Goal: Obtain resource: Download file/media

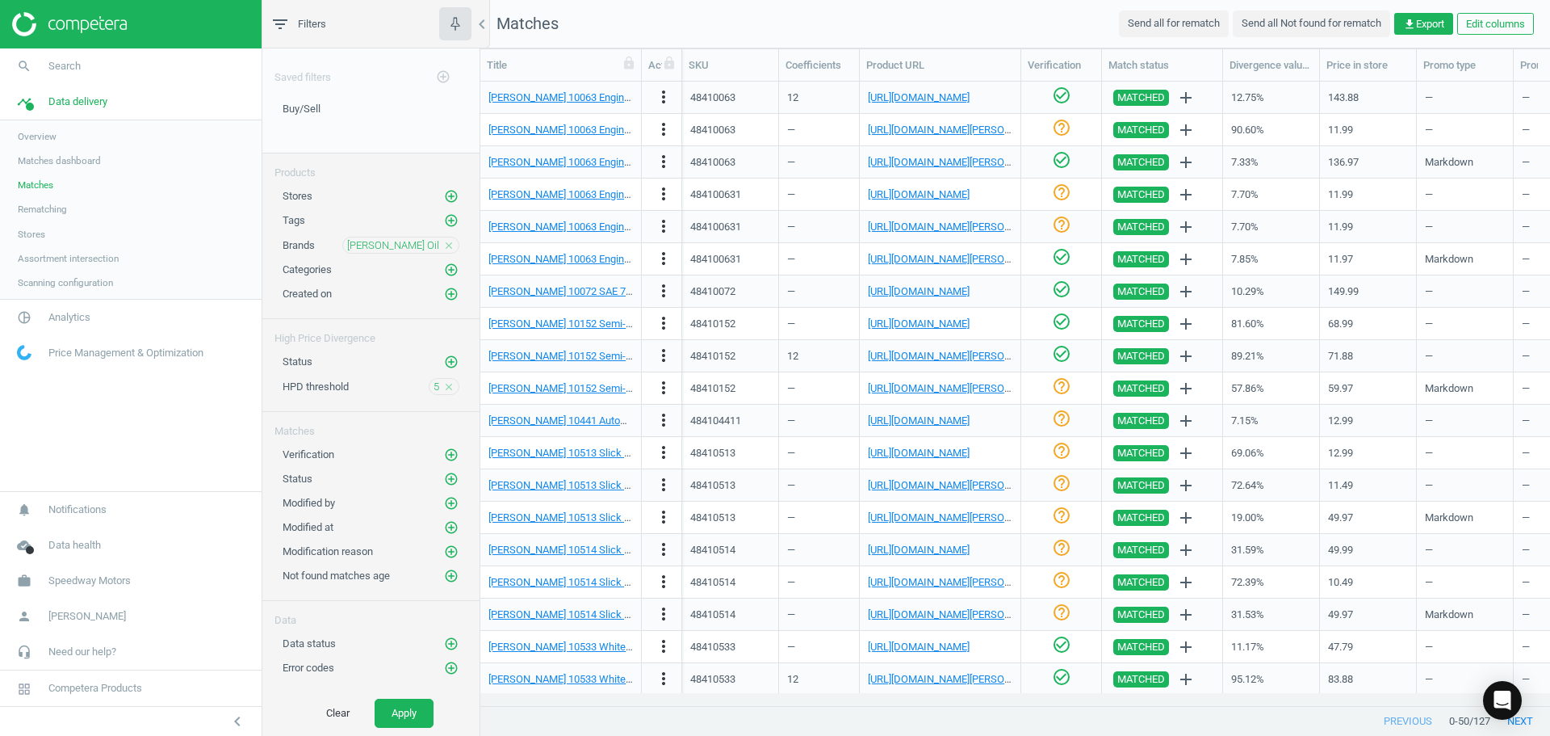
scroll to position [599, 1058]
click at [52, 421] on nav "search Search timeline Data delivery Overview Matches dashboard Matches Rematch…" at bounding box center [131, 269] width 262 height 442
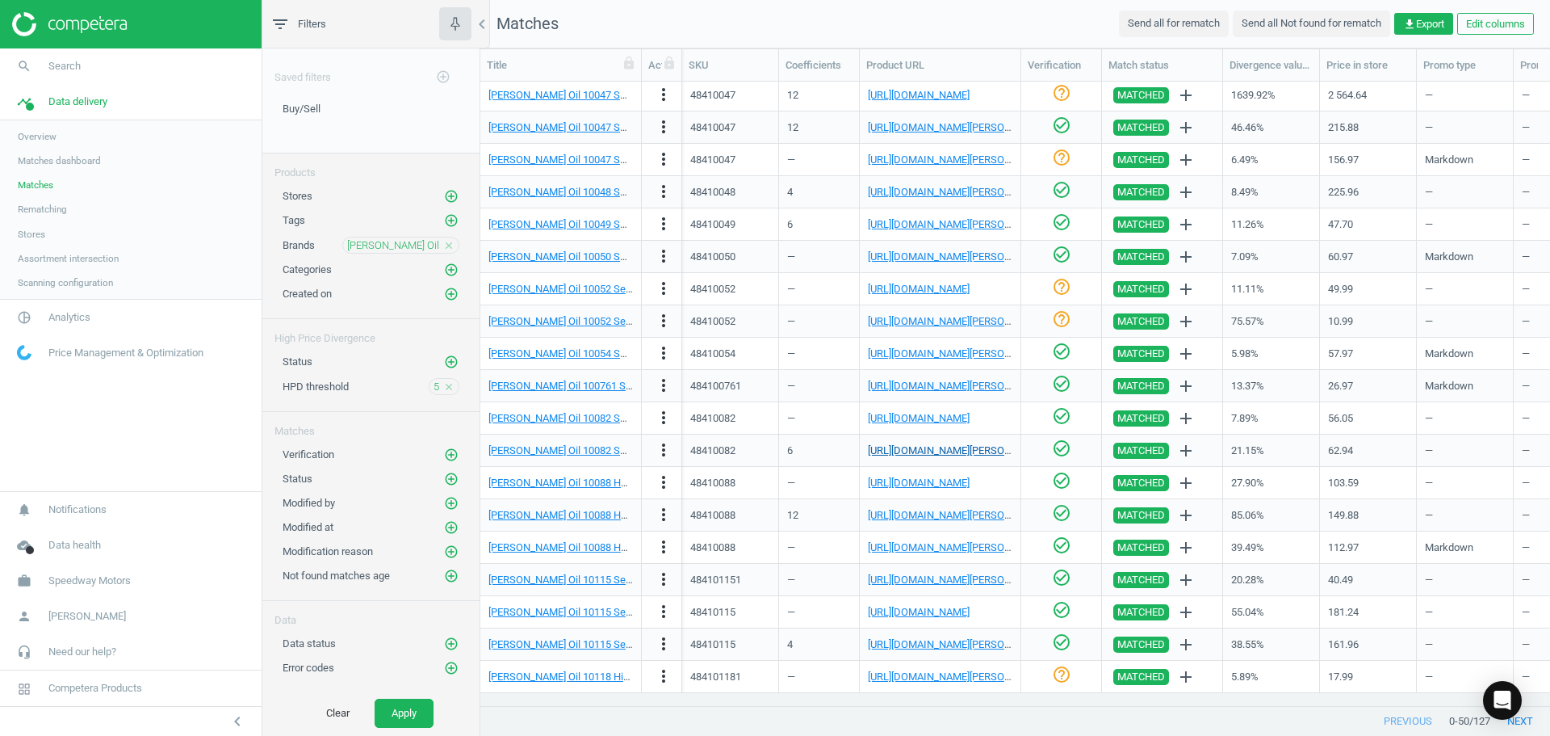
scroll to position [519, 0]
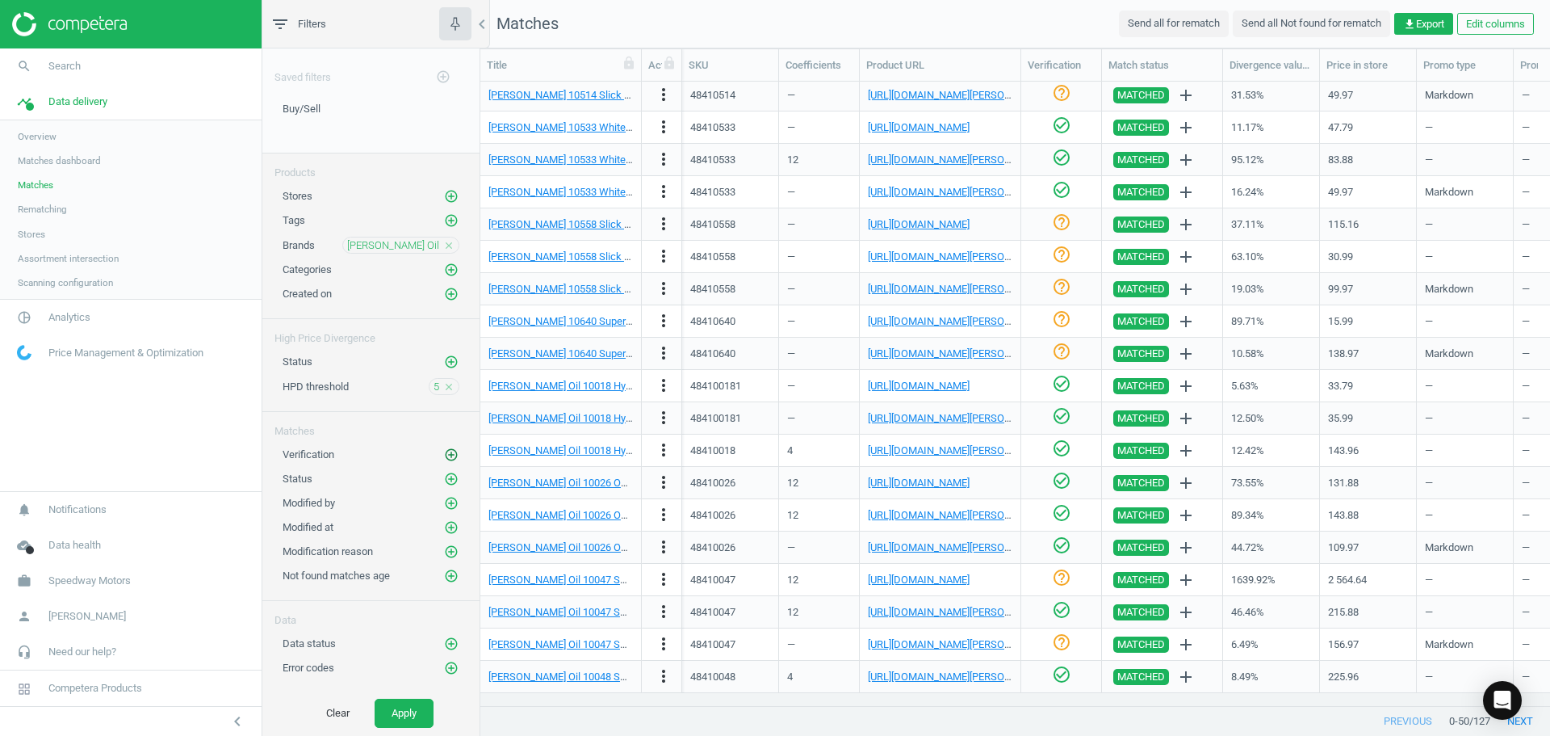
click at [452, 454] on icon "add_circle_outline" at bounding box center [451, 454] width 15 height 15
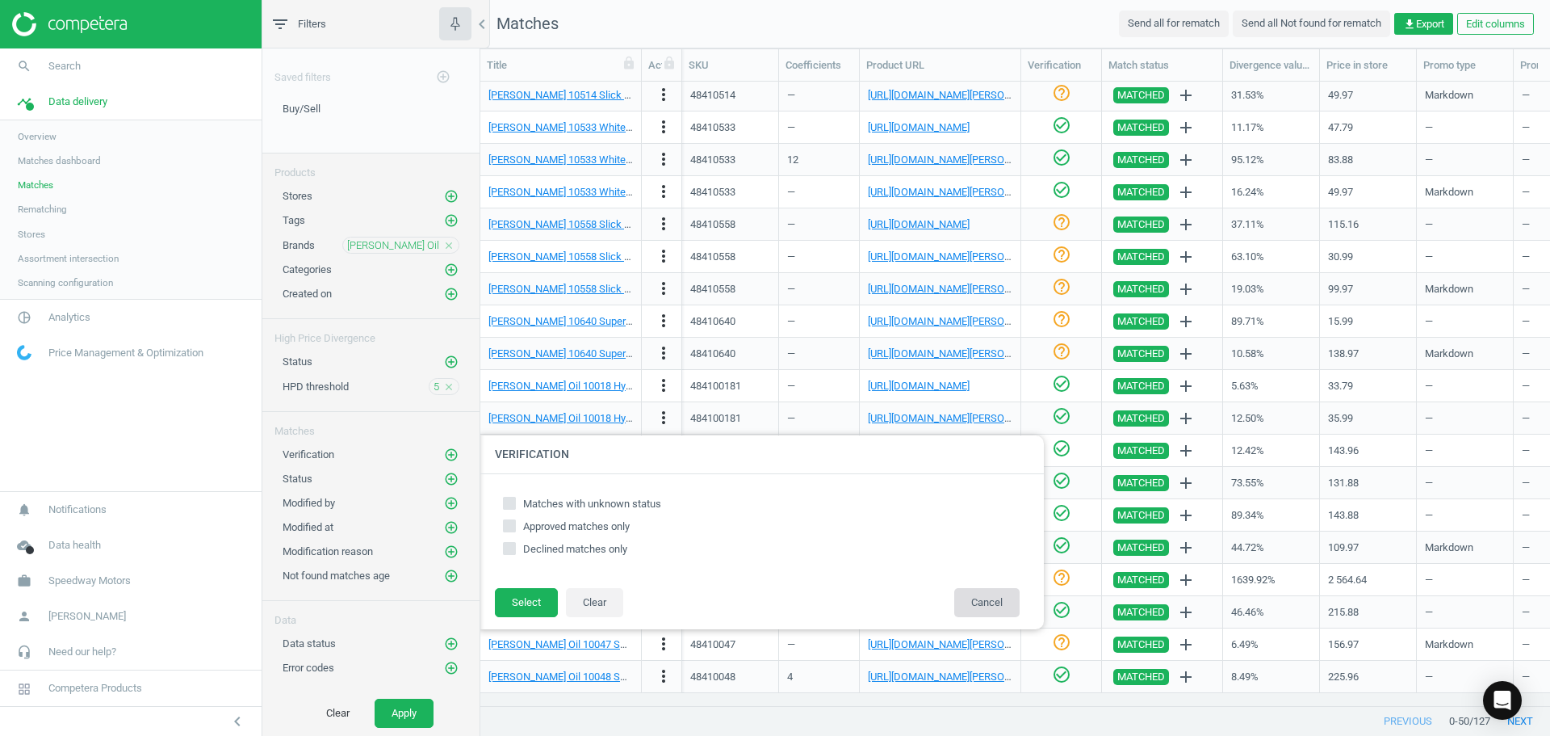
click at [1000, 594] on button "Cancel" at bounding box center [986, 602] width 65 height 29
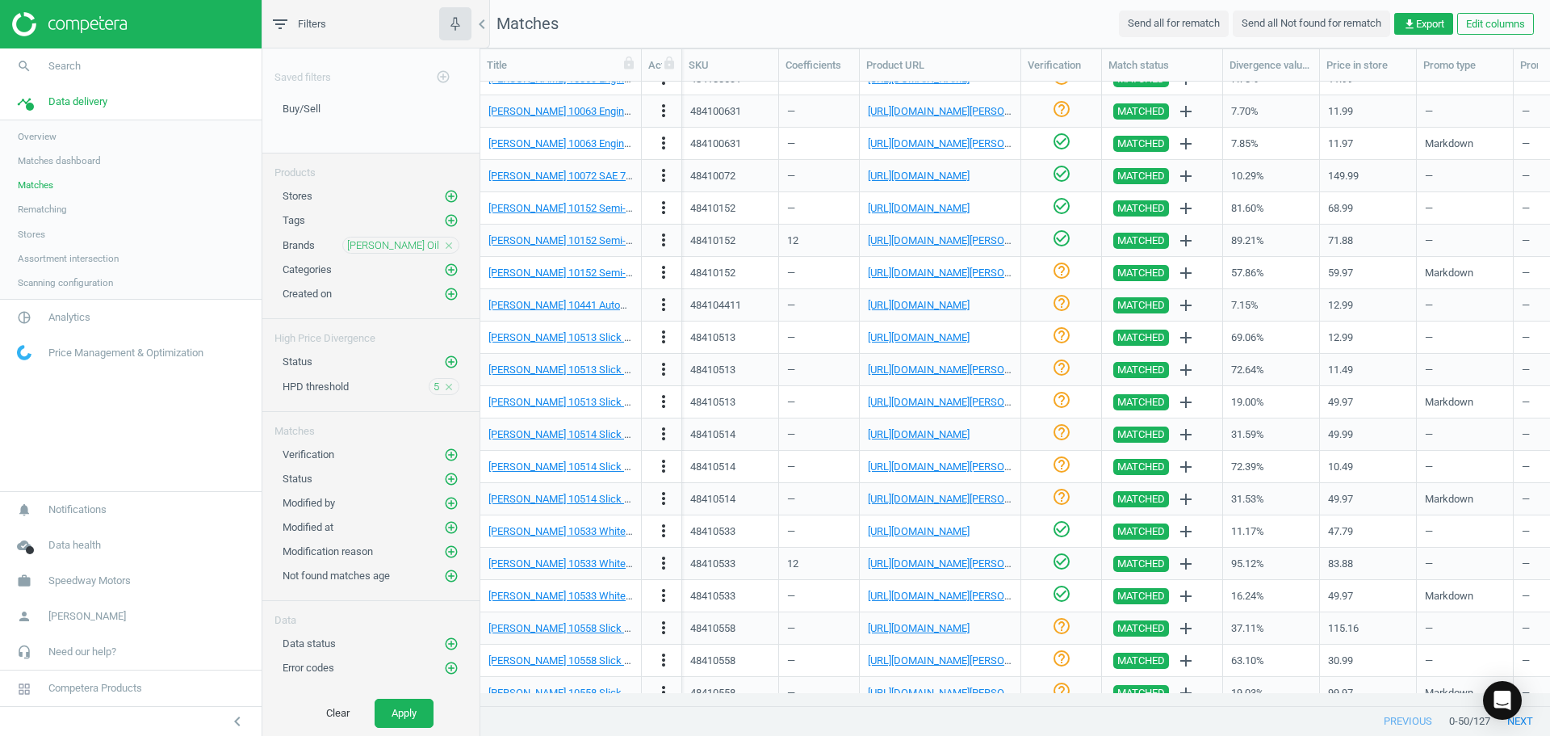
scroll to position [0, 0]
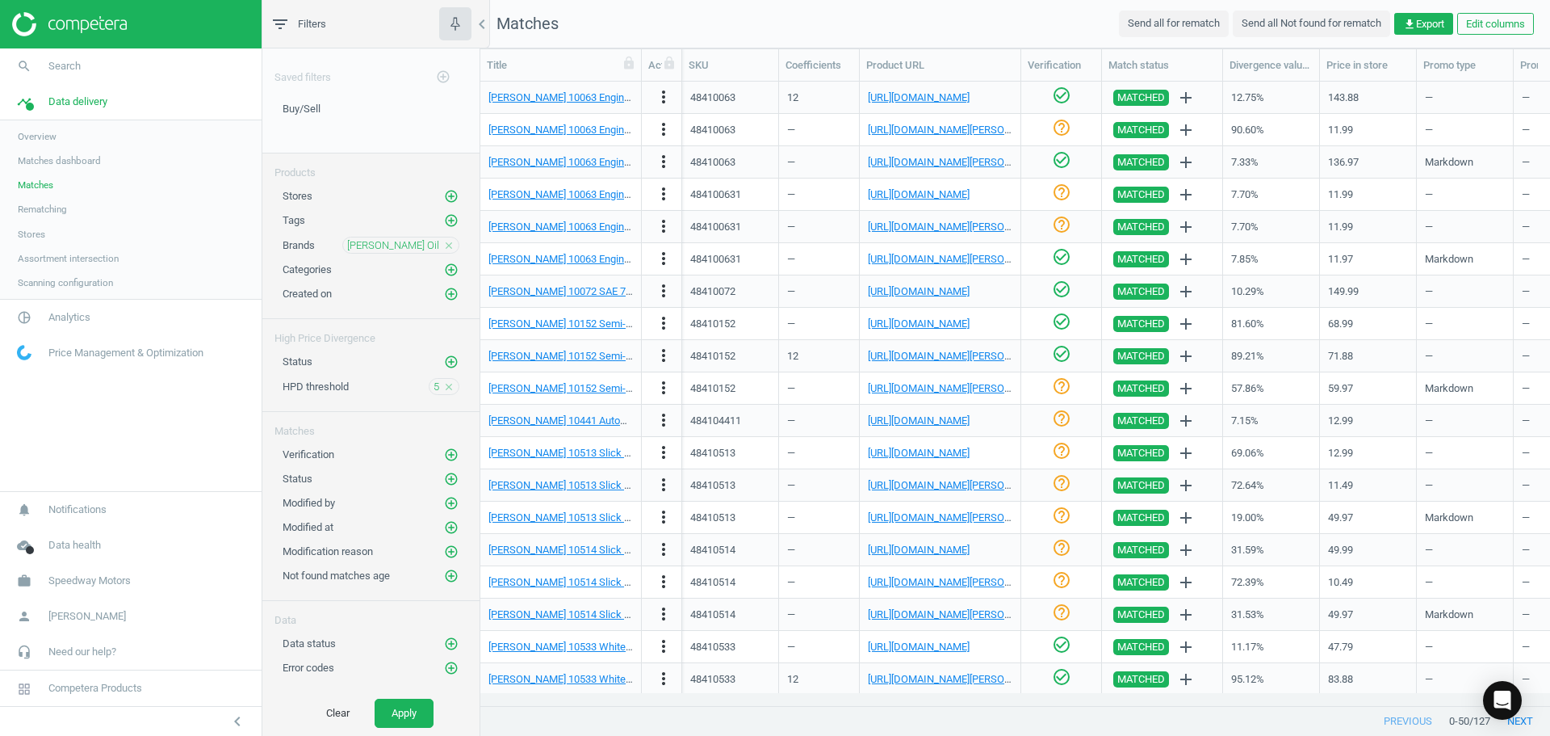
click at [75, 427] on nav "search Search timeline Data delivery Overview Matches dashboard Matches Rematch…" at bounding box center [131, 269] width 262 height 442
click at [414, 715] on button "Apply" at bounding box center [404, 712] width 59 height 29
click at [98, 425] on nav "search Search timeline Data delivery Overview Matches dashboard Matches Rematch…" at bounding box center [131, 269] width 262 height 442
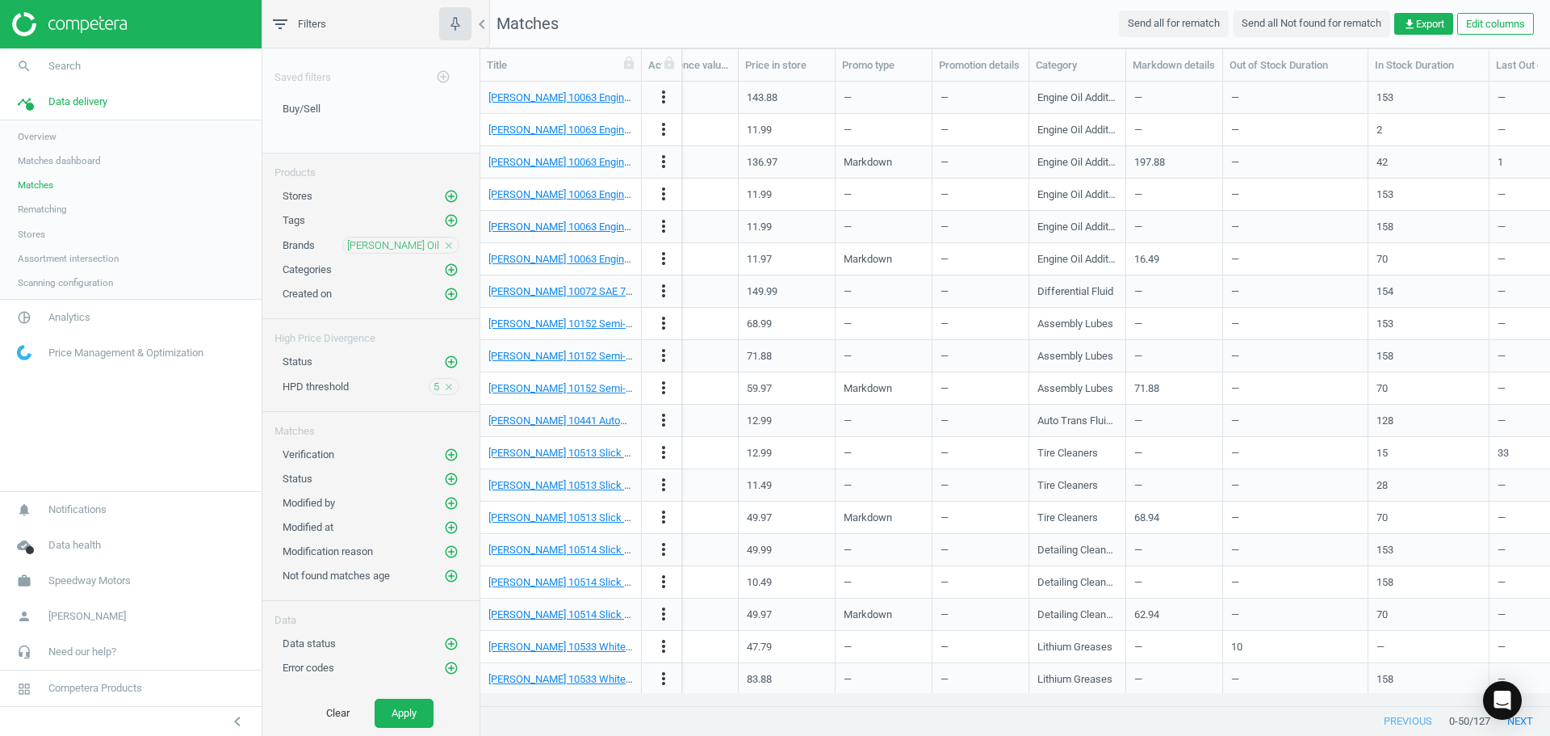
scroll to position [0, 484]
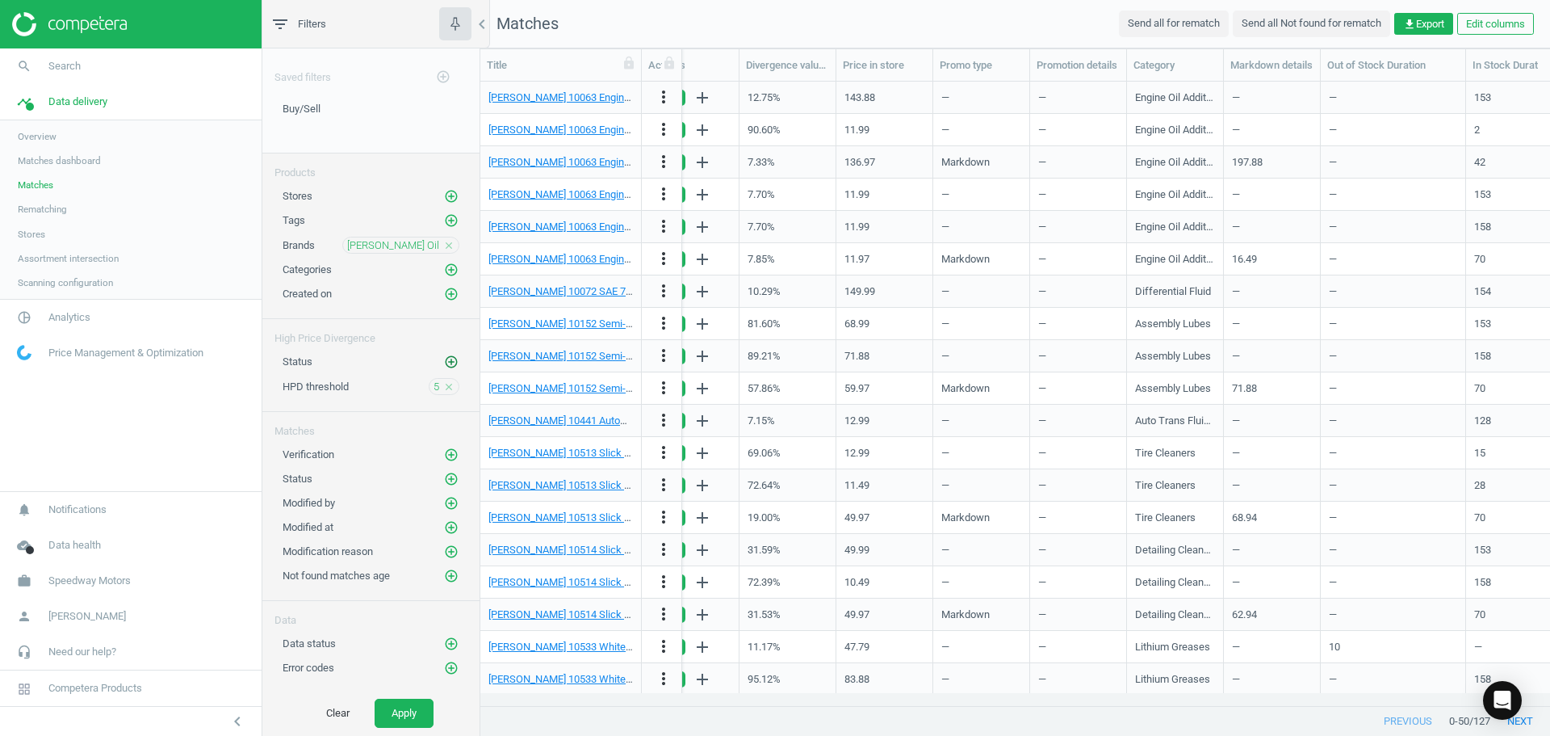
click at [453, 363] on icon "add_circle_outline" at bounding box center [451, 361] width 15 height 15
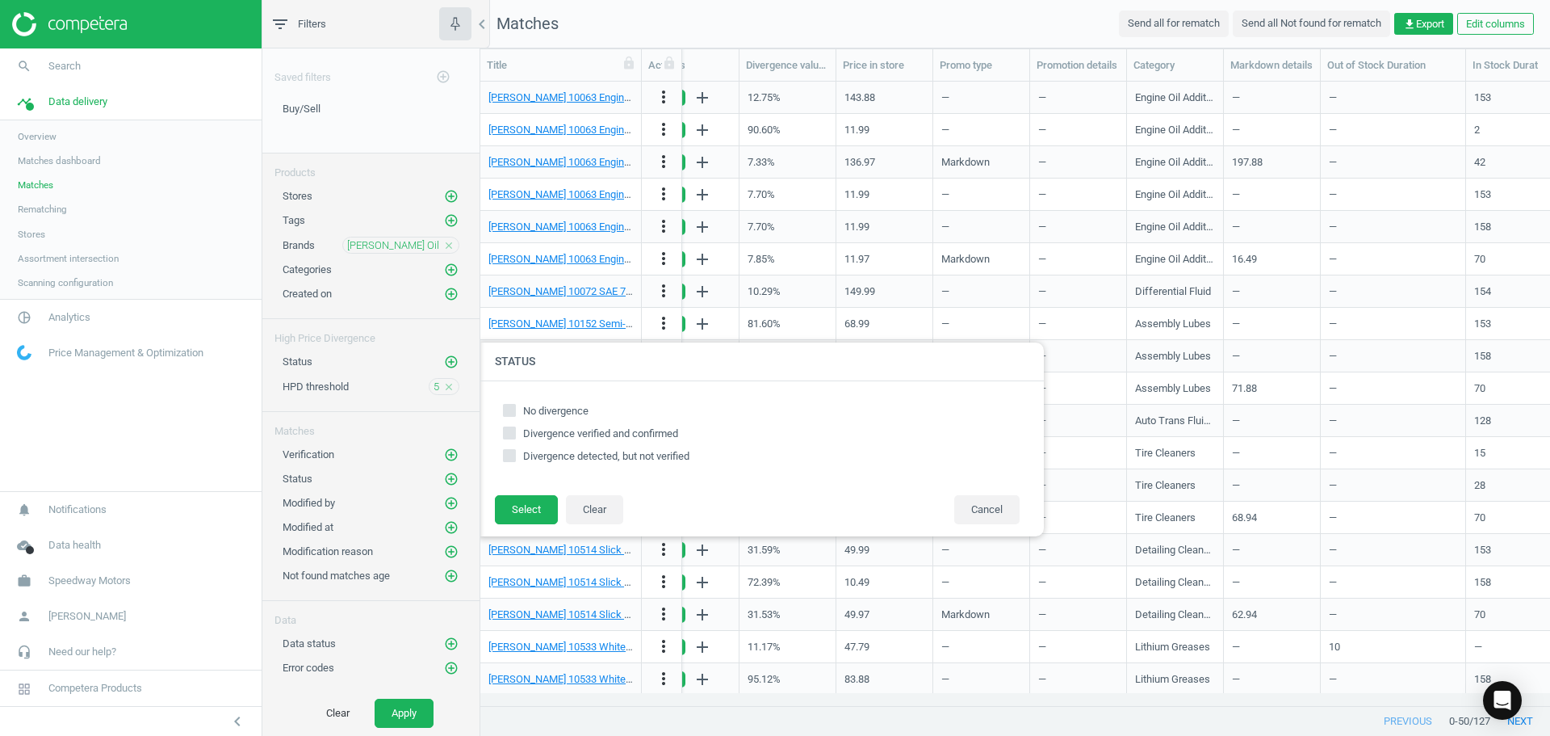
click at [410, 346] on div "Status add_circle_outline Status No divergence Divergence verified and confirme…" at bounding box center [370, 358] width 217 height 24
click at [985, 501] on button "Cancel" at bounding box center [986, 509] width 65 height 29
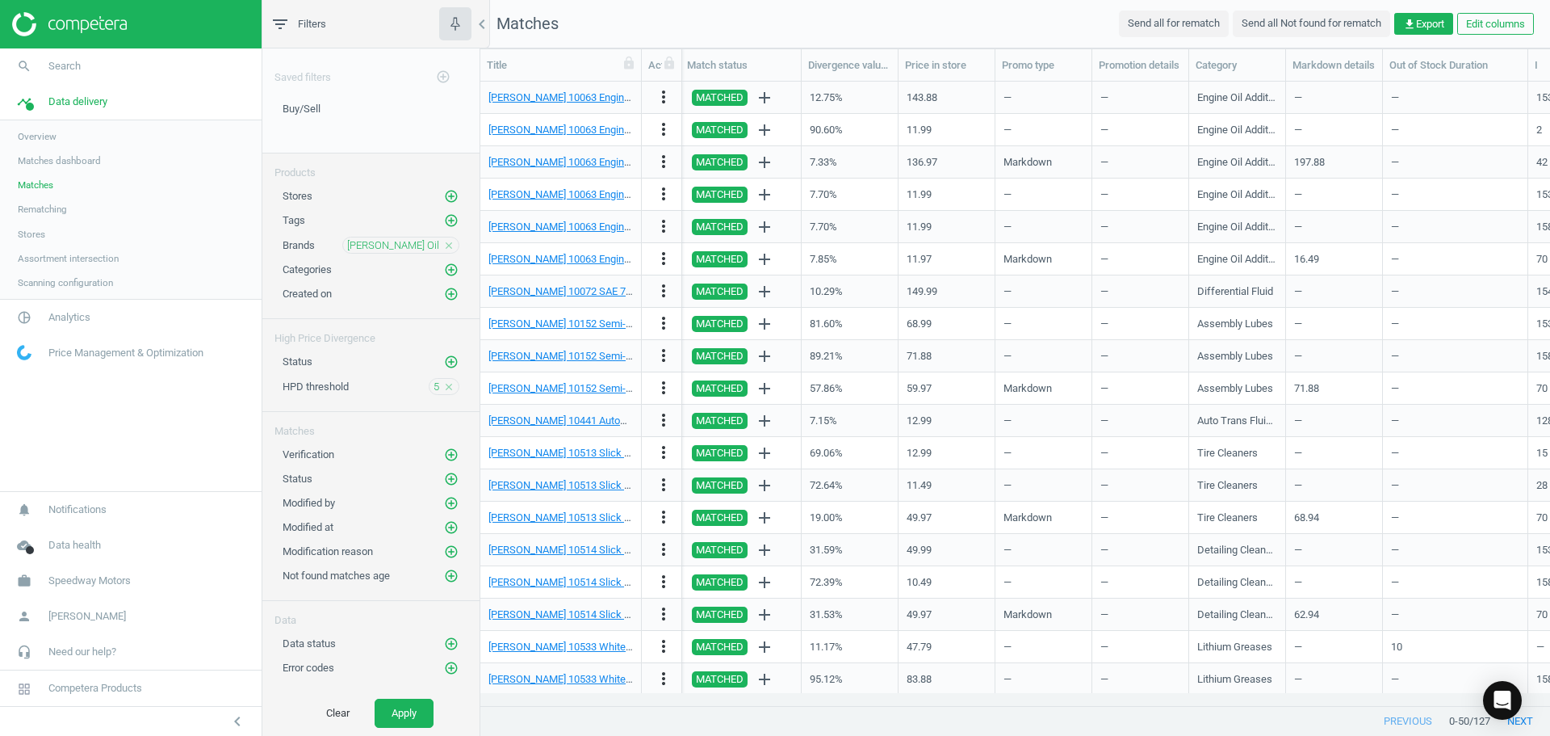
scroll to position [0, 0]
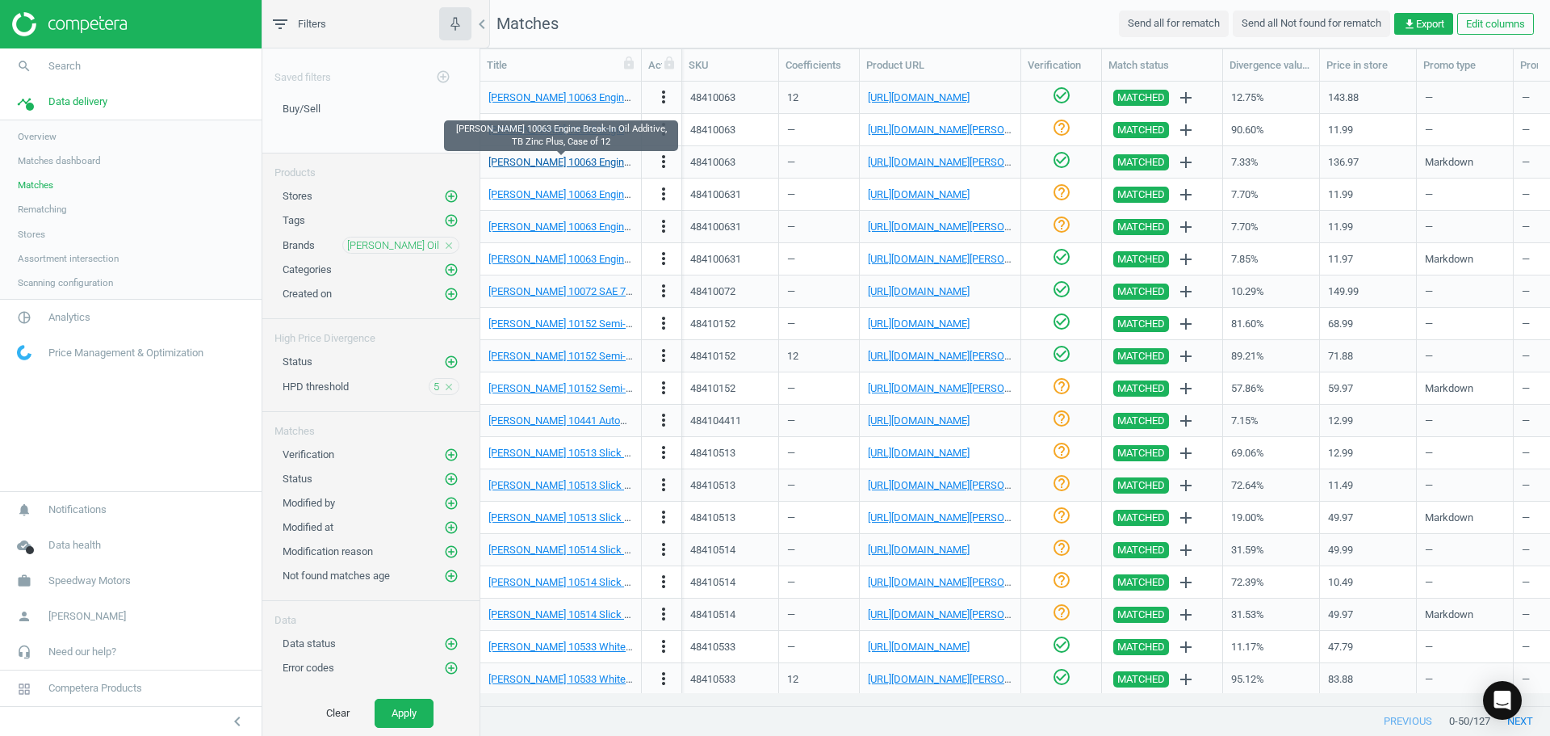
click at [580, 161] on link "[PERSON_NAME] 10063 Engine Break-In Oil Additive, TB Zinc Plus, Case of 12" at bounding box center [664, 162] width 353 height 12
click at [951, 170] on div "[URL][DOMAIN_NAME][PERSON_NAME]" at bounding box center [940, 162] width 145 height 28
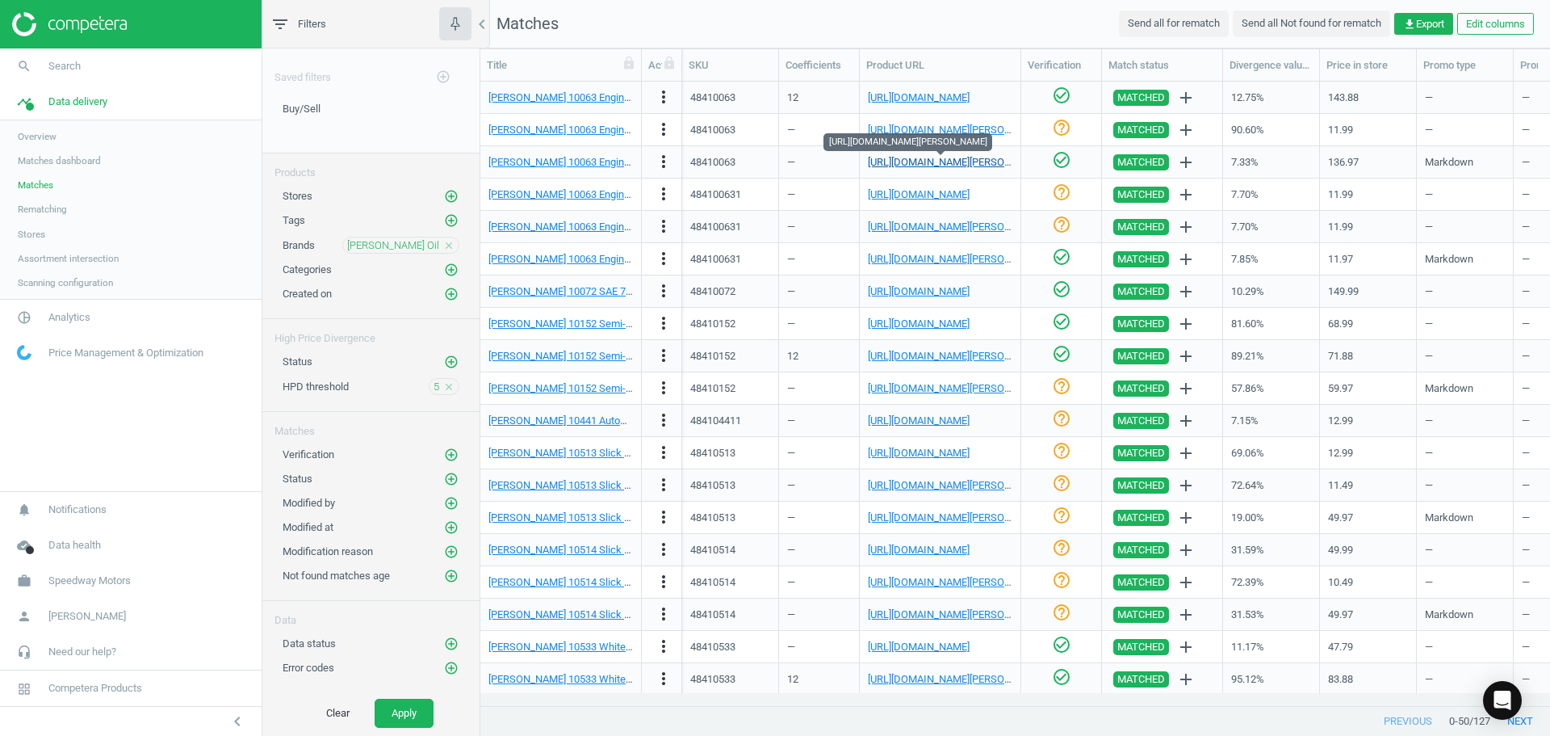
click at [948, 165] on link "[URL][DOMAIN_NAME][PERSON_NAME]" at bounding box center [957, 162] width 179 height 12
click at [594, 162] on link "[PERSON_NAME] 10063 Engine Break-In Oil Additive, TB Zinc Plus, Case of 12" at bounding box center [664, 162] width 353 height 12
click at [949, 292] on link "[URL][DOMAIN_NAME]" at bounding box center [919, 291] width 102 height 12
click at [570, 283] on div "[PERSON_NAME] 10072 SAE 75W-90 Synthetic Racing Gear Oil, 5 Gallon" at bounding box center [560, 291] width 145 height 28
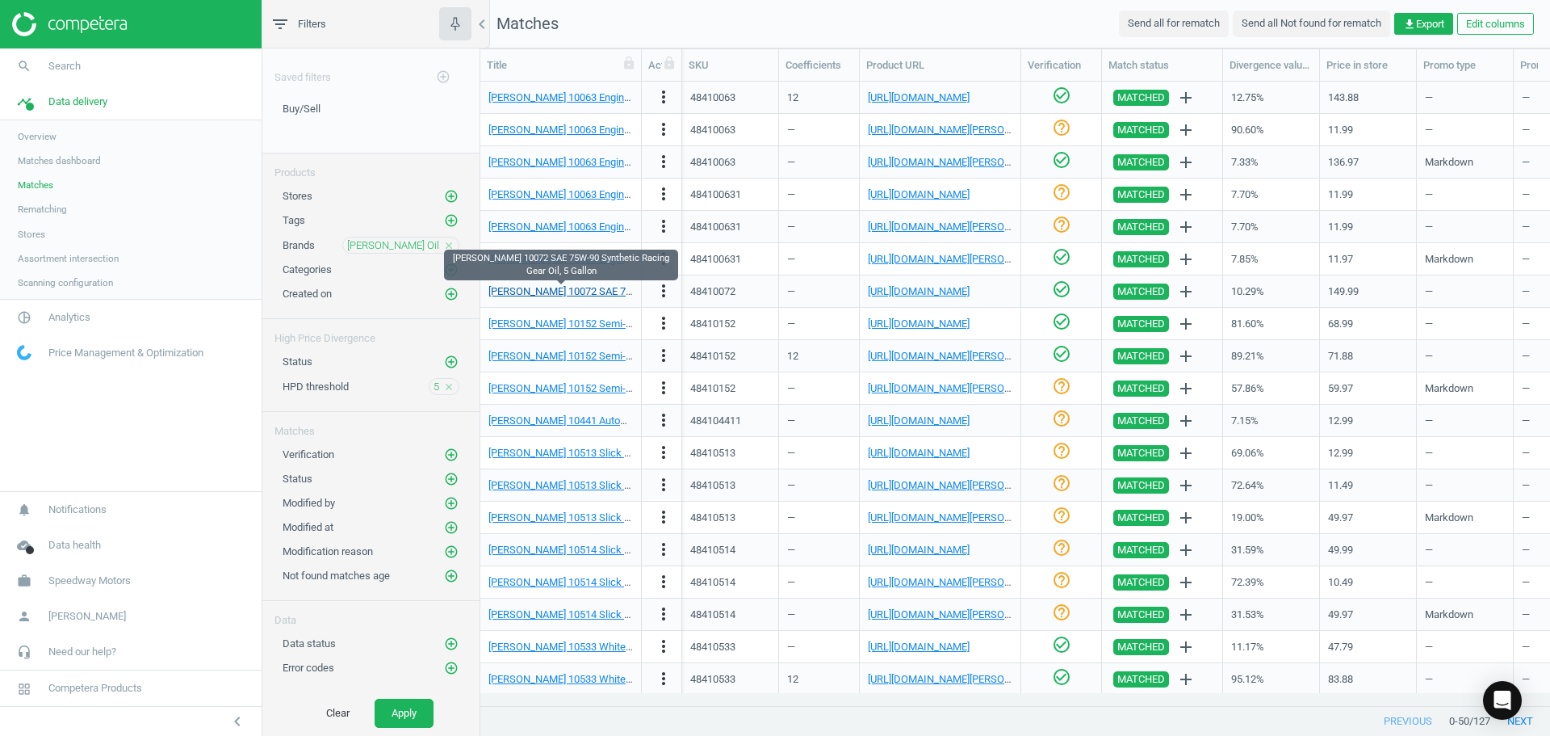
click at [580, 291] on link "[PERSON_NAME] 10072 SAE 75W-90 Synthetic Racing Gear Oil, 5 Gallon" at bounding box center [651, 291] width 327 height 12
click at [899, 359] on link "[URL][DOMAIN_NAME][PERSON_NAME]" at bounding box center [957, 356] width 179 height 12
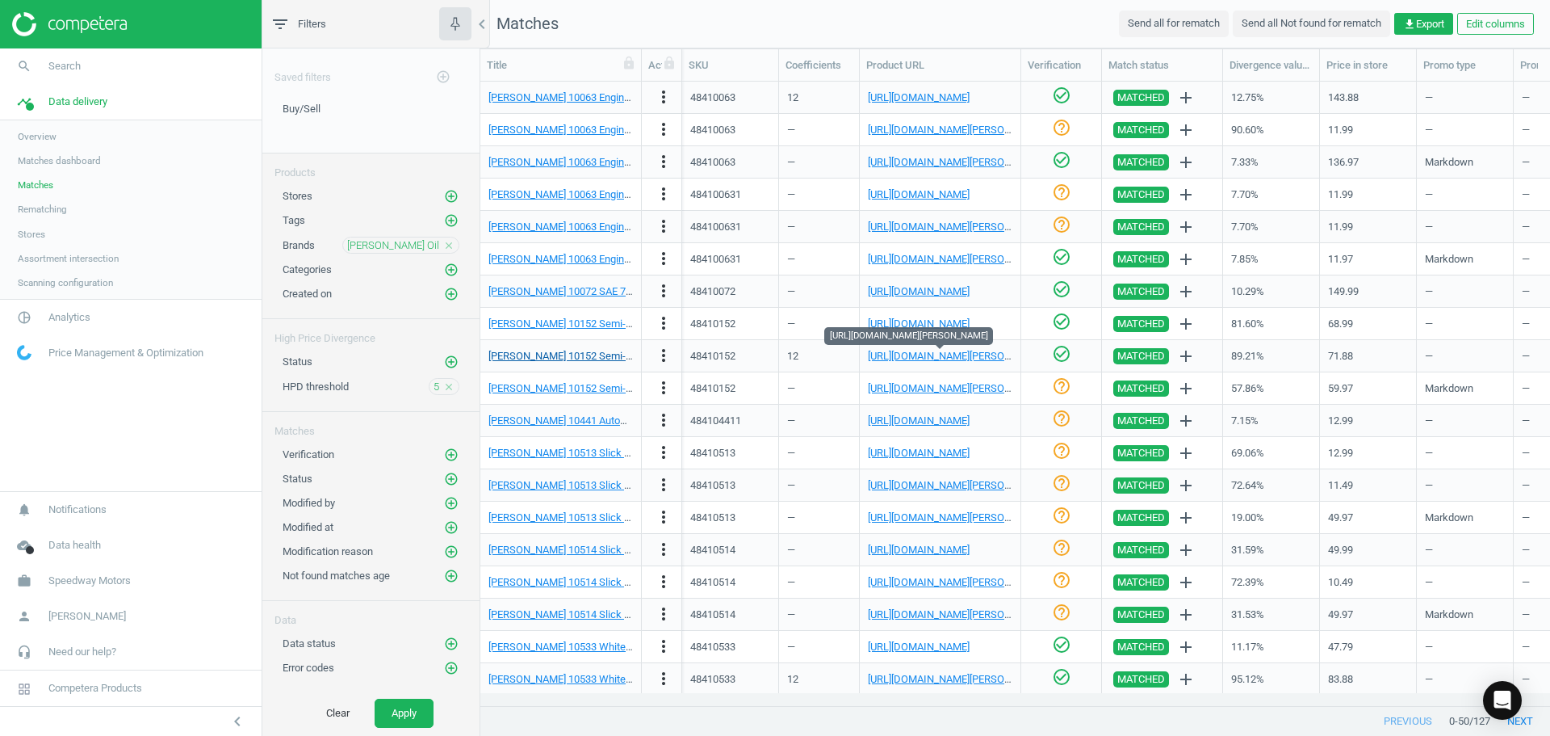
click at [576, 357] on link "[PERSON_NAME] 10152 Semi-Synthetic Assembly Lube, Case of 12 Bottles" at bounding box center [659, 356] width 342 height 12
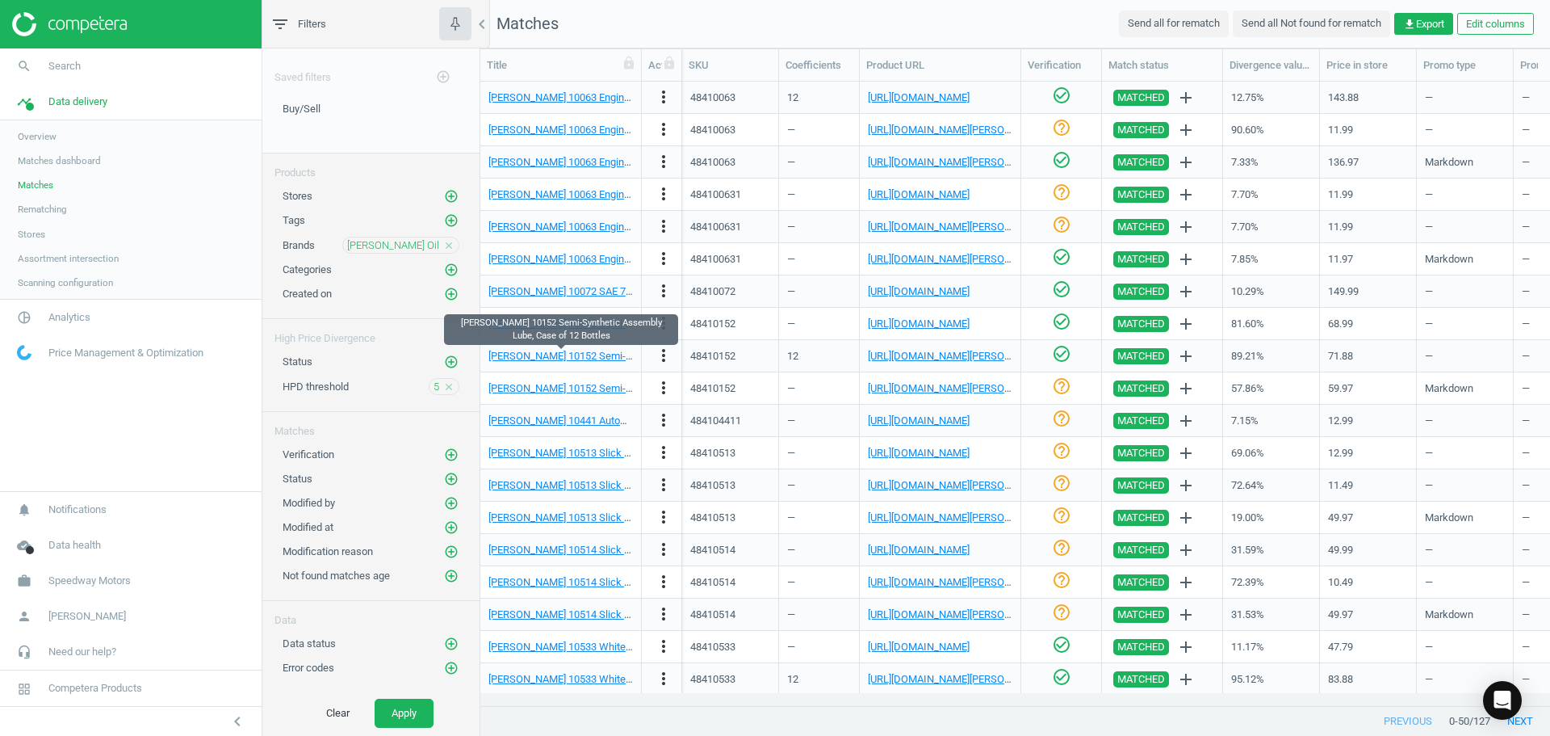
scroll to position [484, 0]
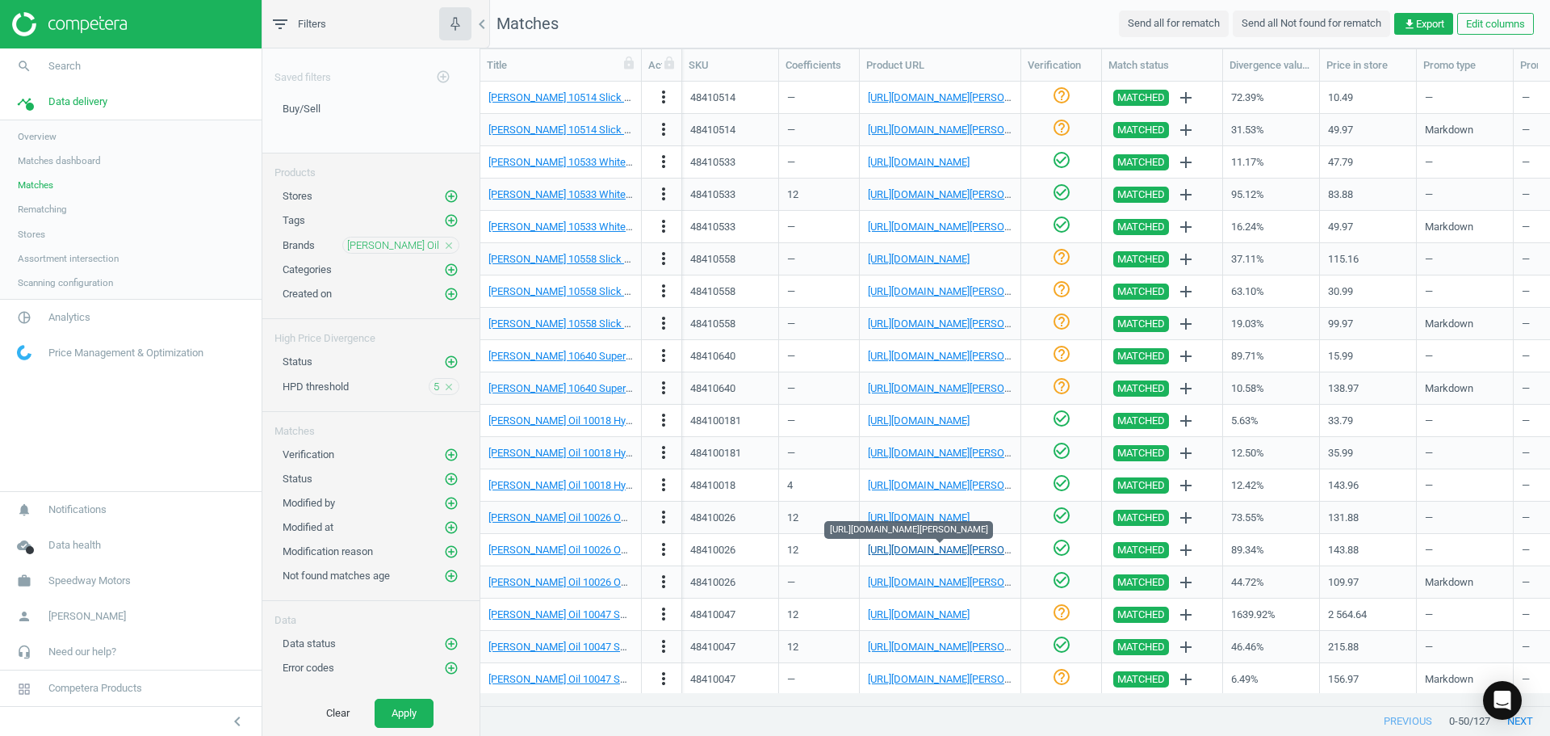
click at [918, 552] on link "https://www.jegs.com/i/Lucas-Oil/639/10026/10002/-1" at bounding box center [957, 549] width 179 height 12
click at [589, 552] on link "Lucas Oil 10026 Octane Boost Fuel Additive, Case of 12" at bounding box center [639, 549] width 302 height 12
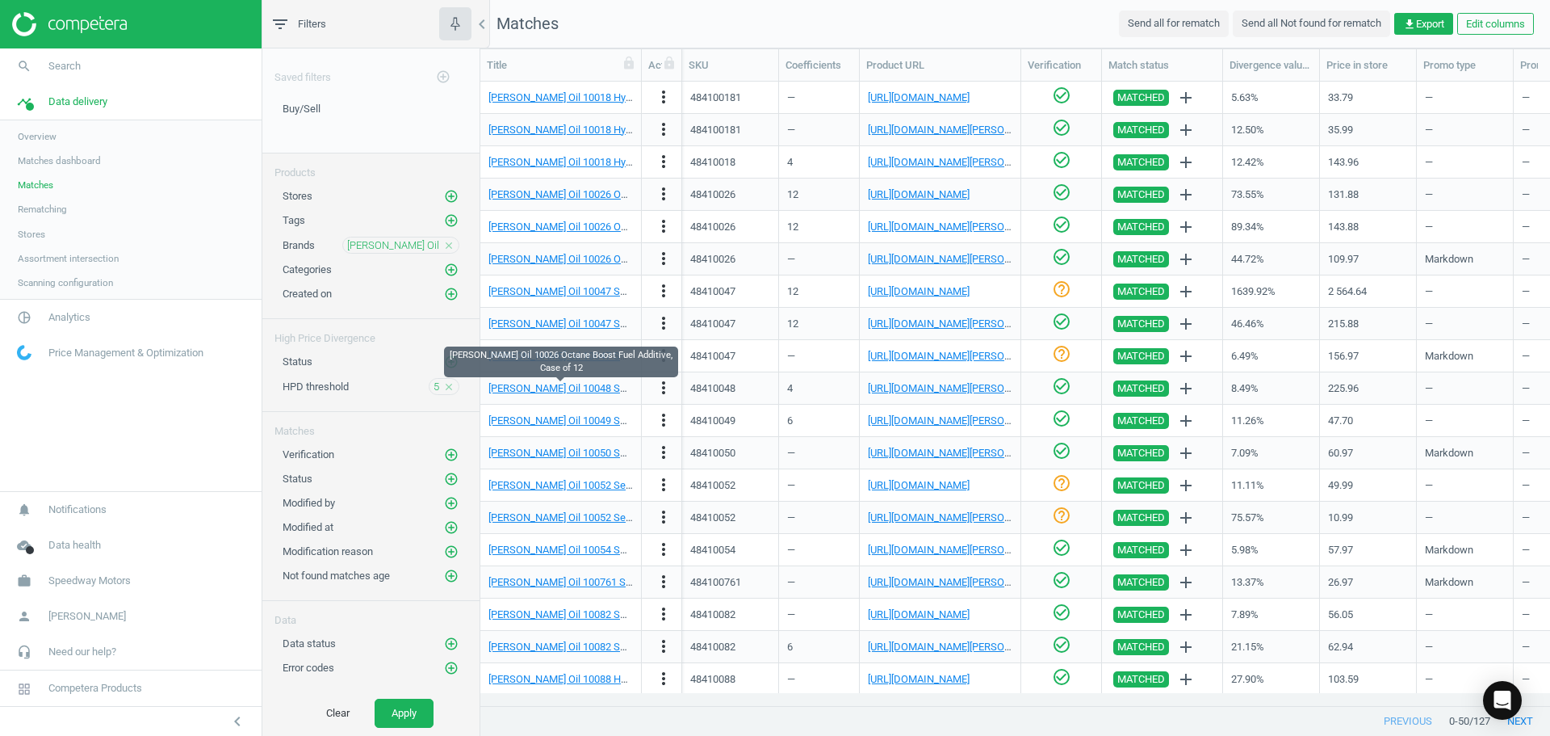
scroll to position [969, 0]
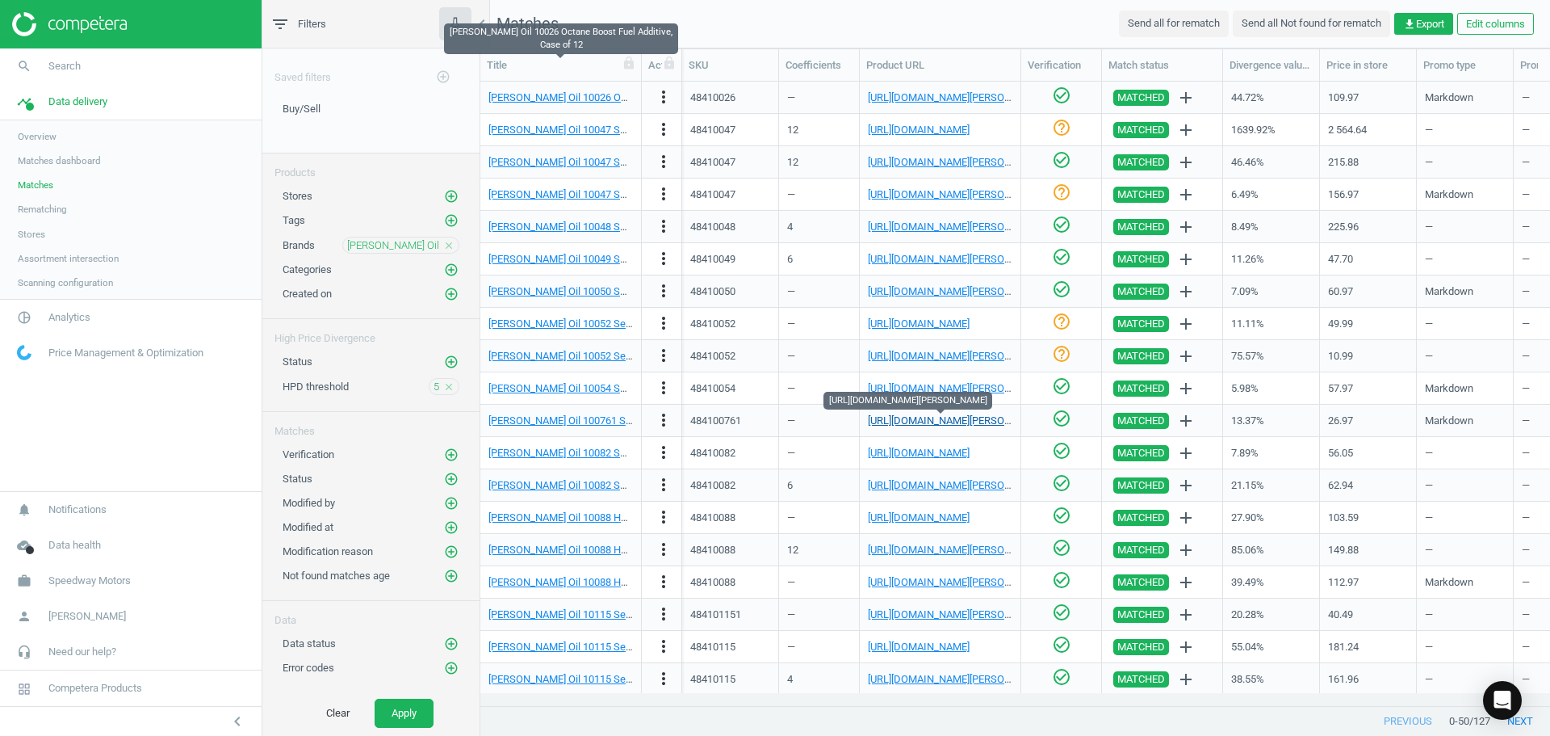
click at [933, 417] on link "https://pitstopusa.com/products/lucas-oil-products-magnum-motor-oil-15w40-conve…" at bounding box center [957, 420] width 179 height 12
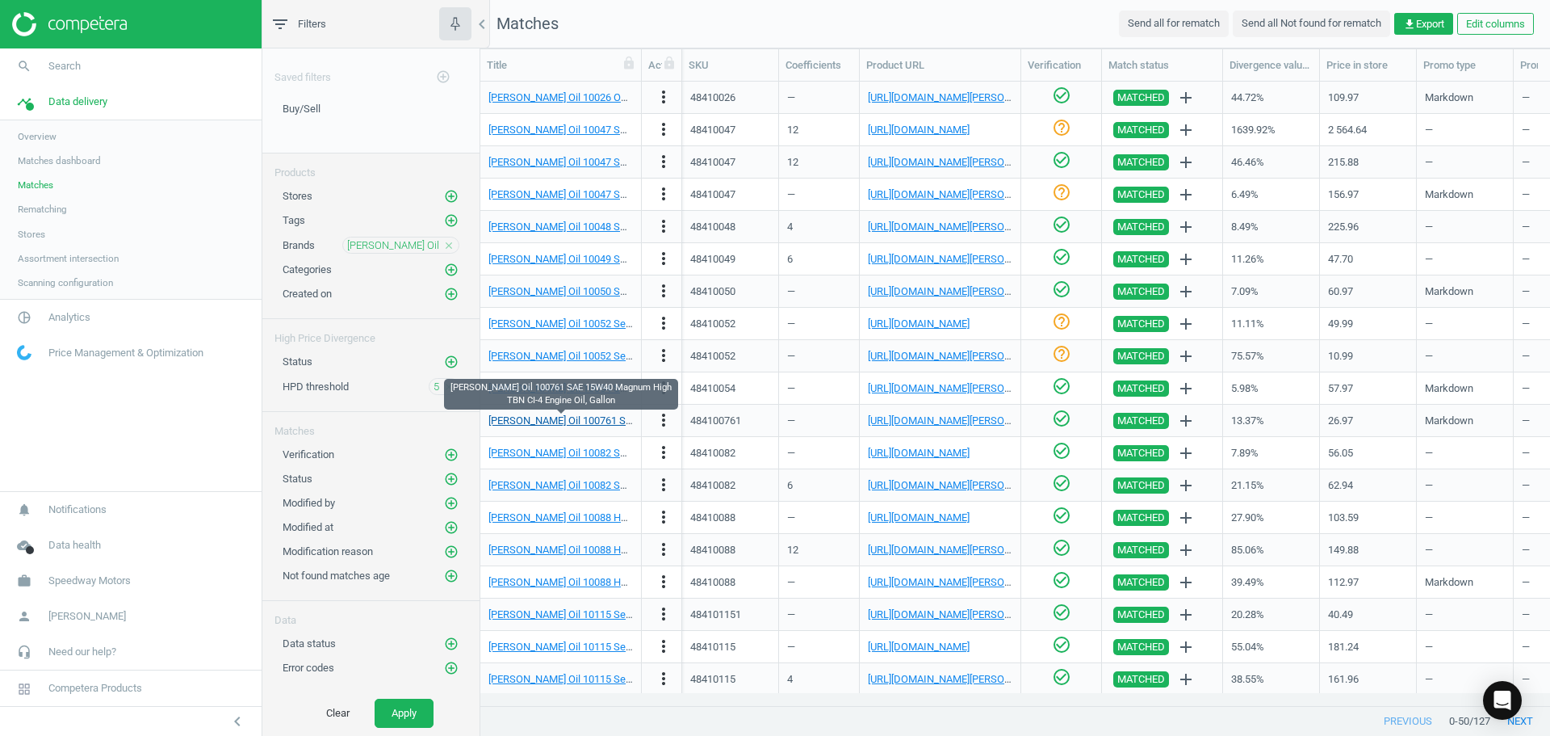
click at [607, 420] on link "[PERSON_NAME] Oil 100761 SAE 15W40 Magnum High TBN CI-4 Engine Oil, Gallon" at bounding box center [675, 420] width 375 height 12
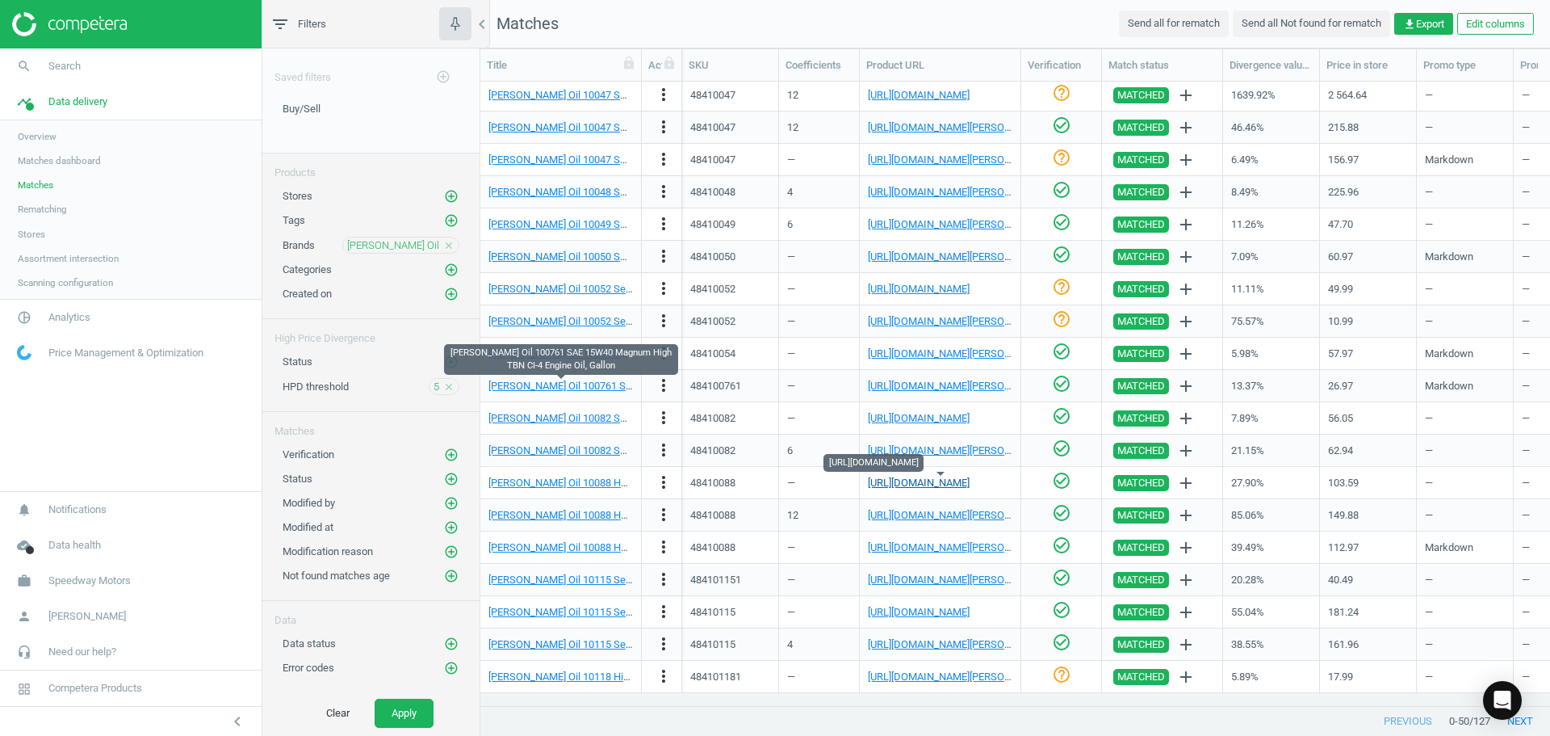
click at [937, 482] on link "https://www.summitracing.com/parts/luc-10088?srsltid=AfmBOoqwICLtBiGkTJdb94HN62…" at bounding box center [919, 482] width 102 height 12
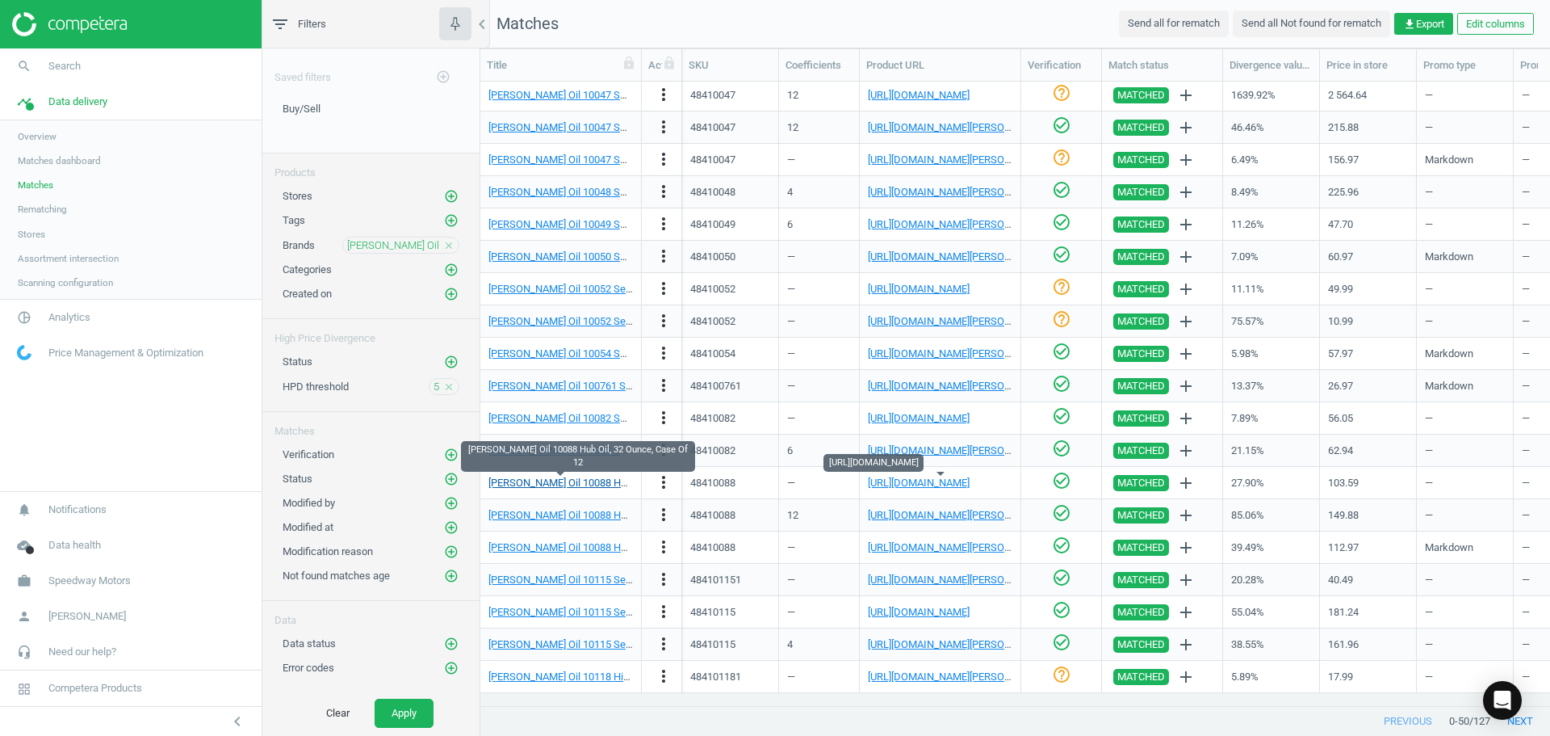
click at [578, 480] on link "Lucas Oil 10088 Hub Oil, 32 Ounce, Case Of 12" at bounding box center [619, 482] width 262 height 12
click at [949, 611] on link "https://www.summitracing.com/parts/luc-10115?srsltid=AfmBOoq8zq9VDmqogpwjDPzGLx…" at bounding box center [919, 612] width 102 height 12
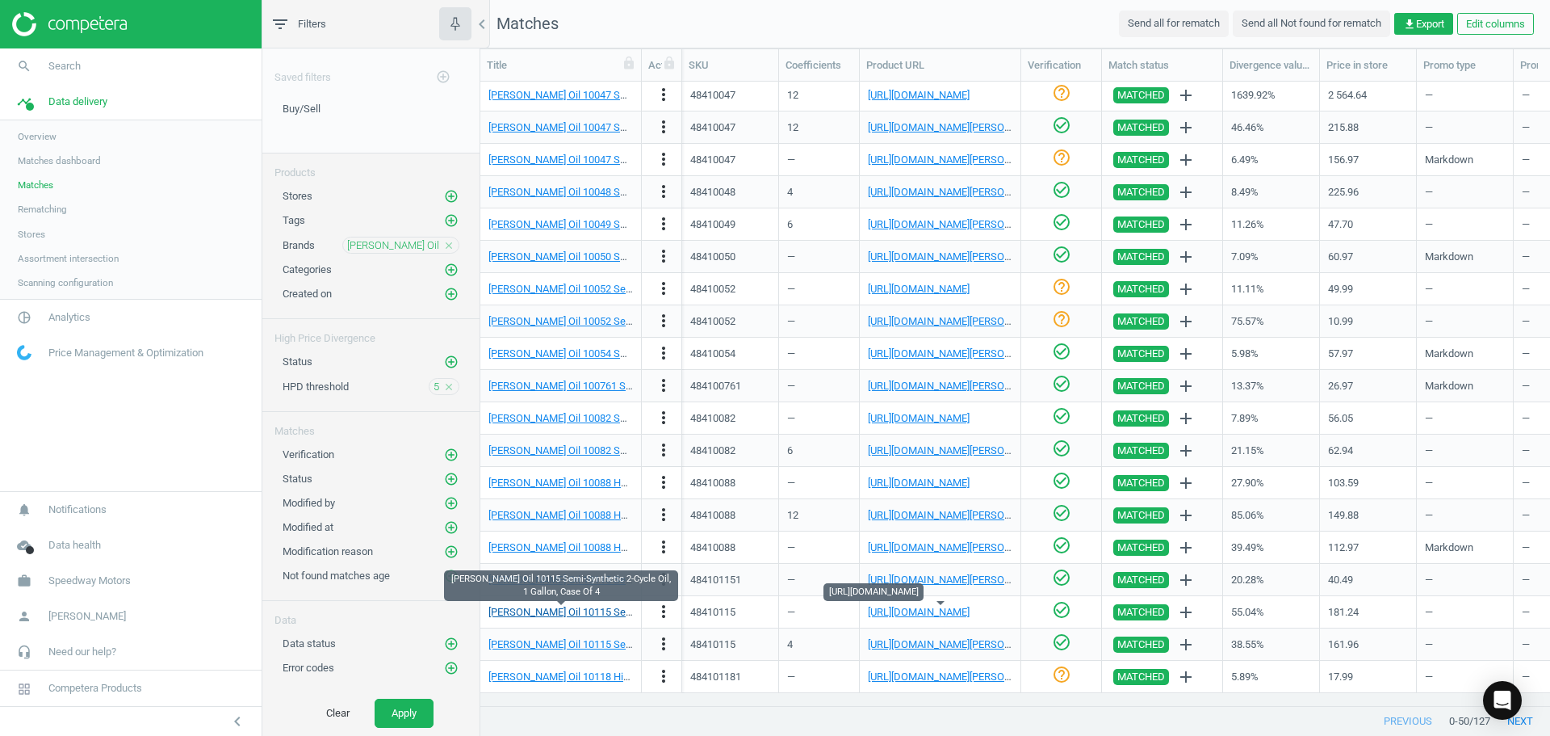
click at [582, 606] on link "Lucas Oil 10115 Semi-Synthetic 2-Cycle Oil, 1 Gallon, Case Of 4" at bounding box center [656, 612] width 337 height 12
click at [913, 607] on link "https://www.summitracing.com/parts/luc-10115?srsltid=AfmBOoq8zq9VDmqogpwjDPzGLx…" at bounding box center [919, 612] width 102 height 12
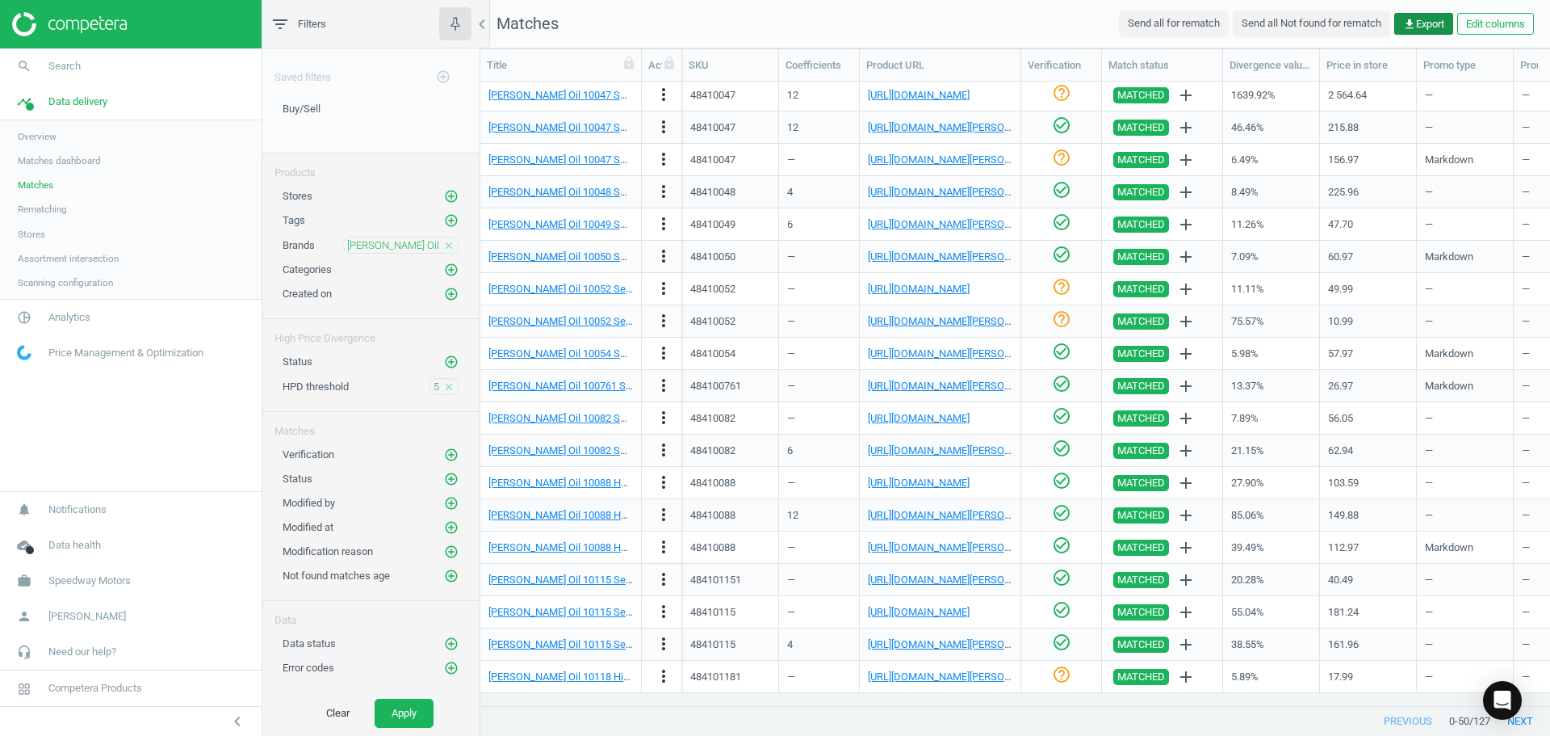
click at [1417, 24] on span "get_app Export" at bounding box center [1423, 24] width 41 height 15
click at [1272, 57] on input "Excel" at bounding box center [1271, 54] width 10 height 10
radio input "true"
click at [1230, 90] on button "insert_drive_file Report (Excel)" at bounding box center [1311, 87] width 281 height 31
click at [867, 13] on nav "Matches Send all for rematch Send all Not found for rematch get_app Export Edit…" at bounding box center [1015, 24] width 1070 height 48
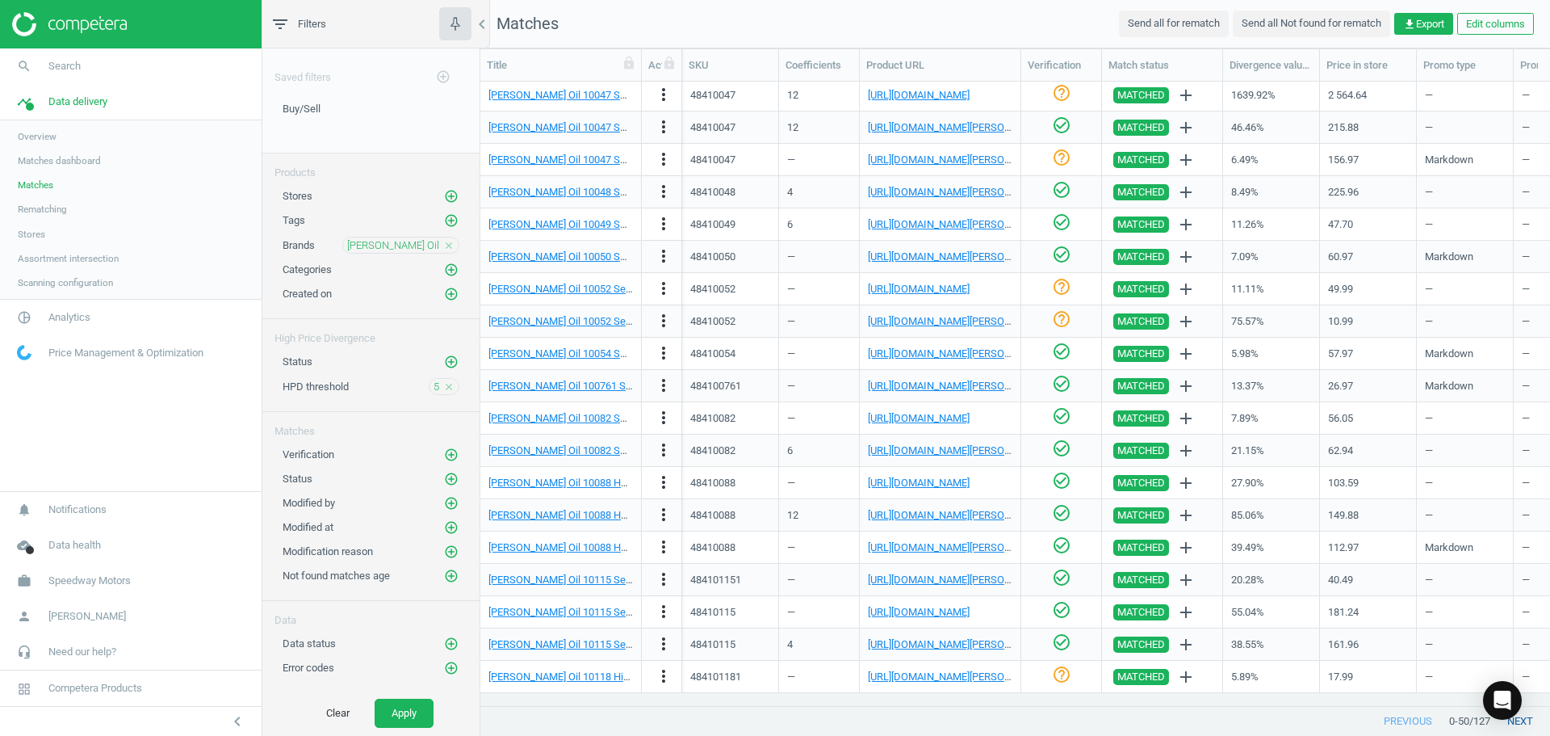
click at [1532, 727] on button "next" at bounding box center [1520, 720] width 60 height 29
click at [941, 125] on link "https://www.jegs.com/i/Lucas-Oil/639/10047/10002/-1" at bounding box center [957, 127] width 179 height 12
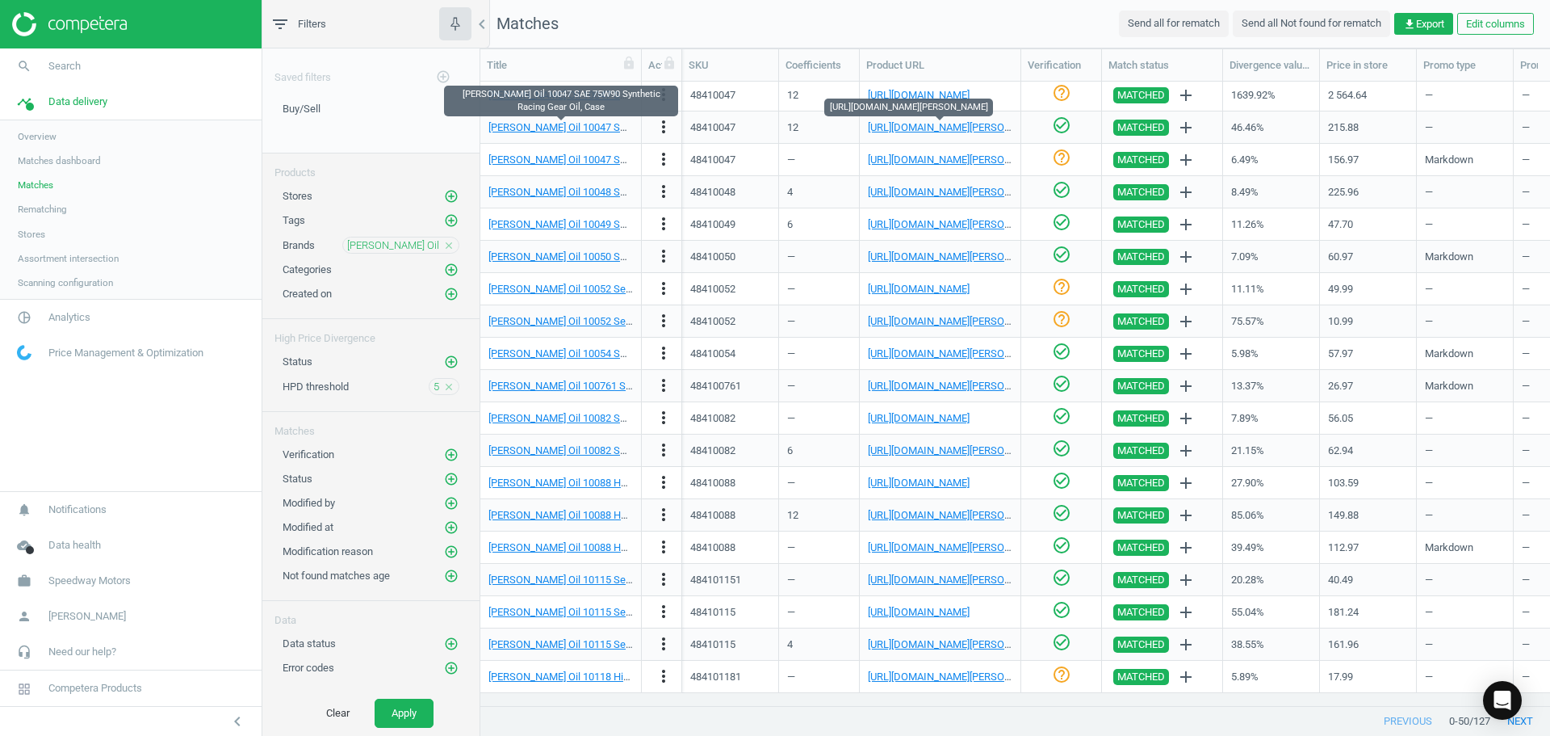
click at [602, 118] on div "Lucas Oil 10047 SAE 75W90 Synthetic Racing Gear Oil, Case" at bounding box center [560, 127] width 145 height 28
click at [601, 126] on link "Lucas Oil 10047 SAE 75W90 Synthetic Racing Gear Oil, Case" at bounding box center [650, 127] width 325 height 12
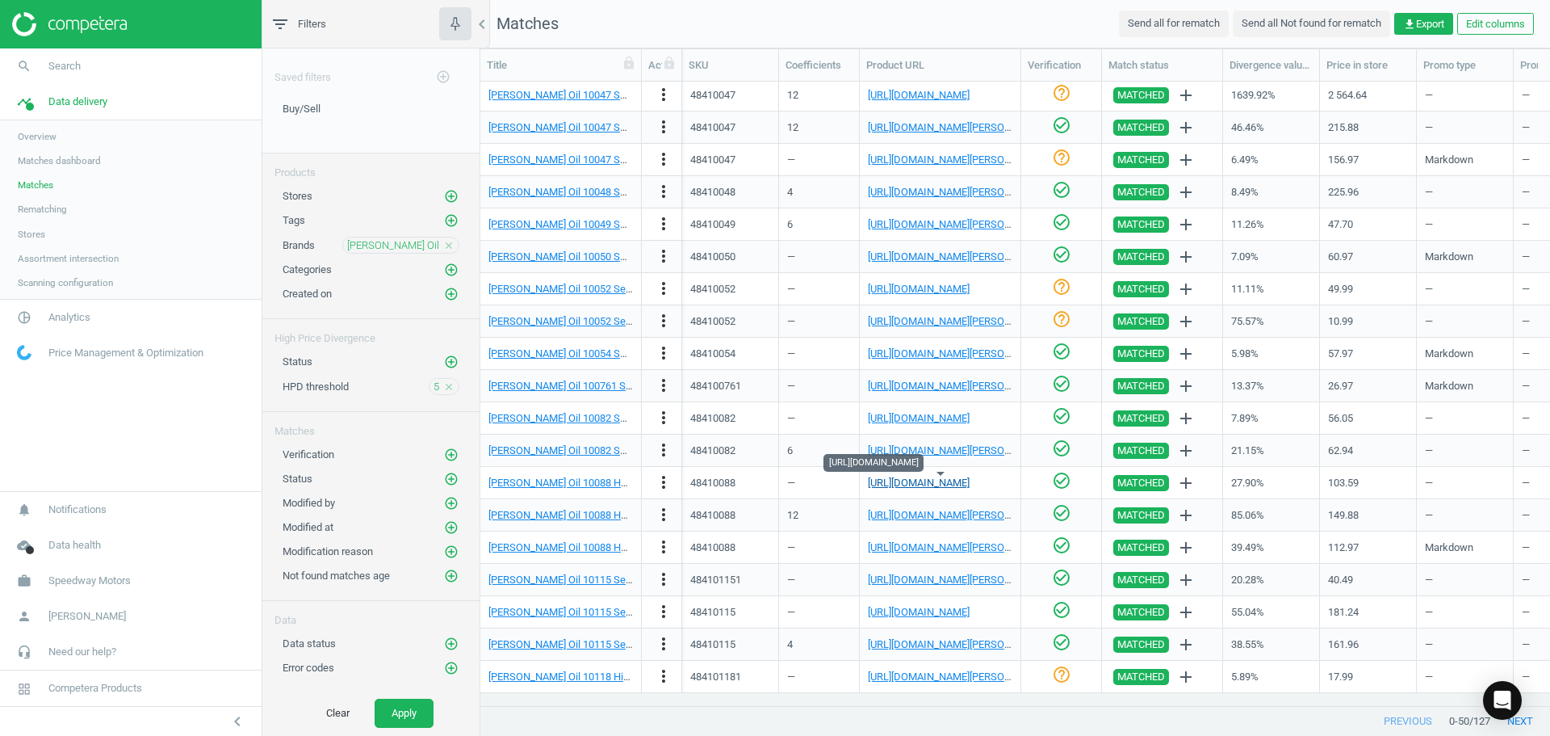
click at [919, 484] on link "https://www.summitracing.com/parts/luc-10088?srsltid=AfmBOoqwICLtBiGkTJdb94HN62…" at bounding box center [919, 482] width 102 height 12
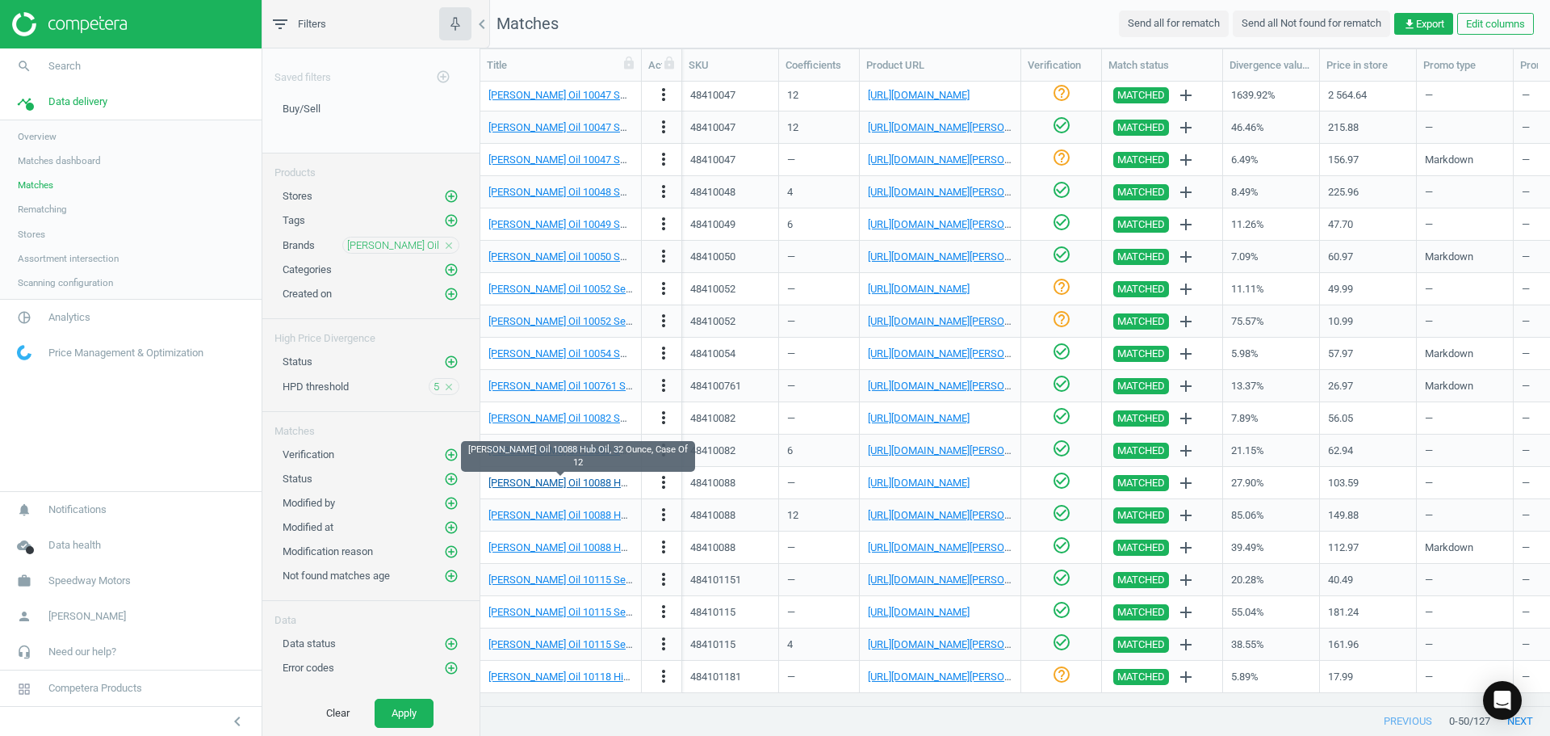
click at [593, 480] on link "Lucas Oil 10088 Hub Oil, 32 Ounce, Case Of 12" at bounding box center [619, 482] width 262 height 12
click at [1403, 18] on icon "get_app" at bounding box center [1409, 24] width 13 height 13
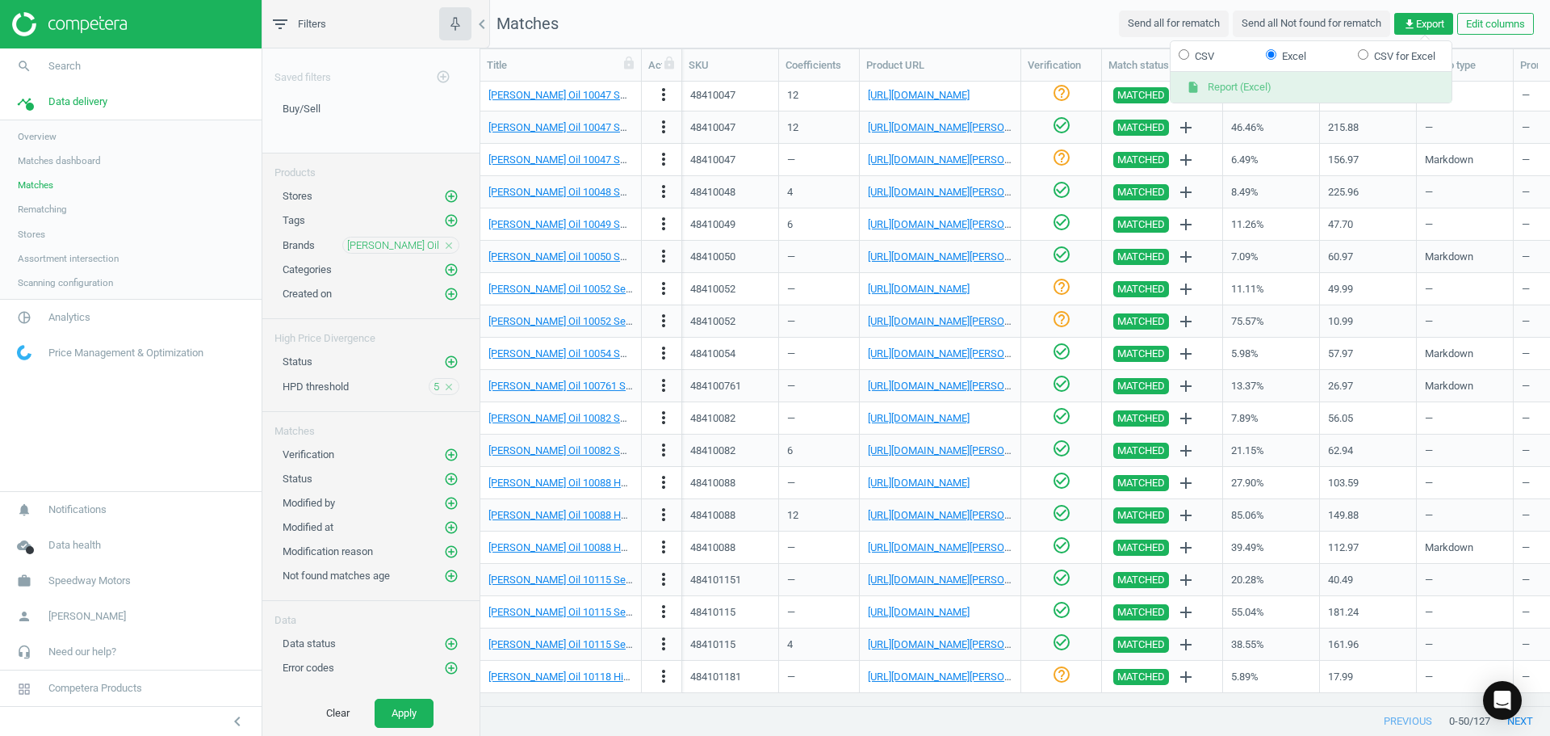
click at [1238, 86] on button "insert_drive_file Report (Excel)" at bounding box center [1311, 87] width 281 height 31
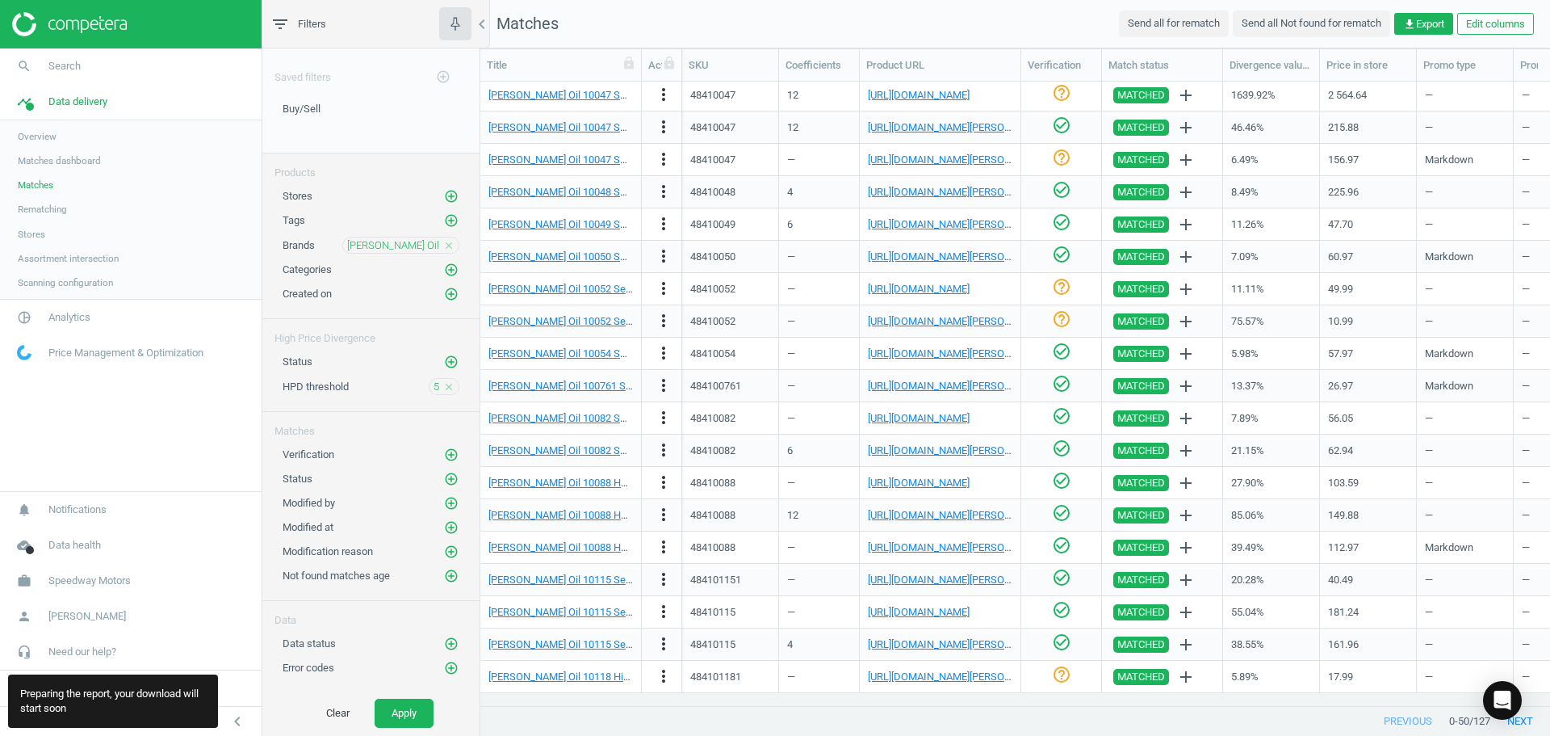
click at [150, 701] on div "Preparing the report, your download will start soon" at bounding box center [113, 700] width 210 height 53
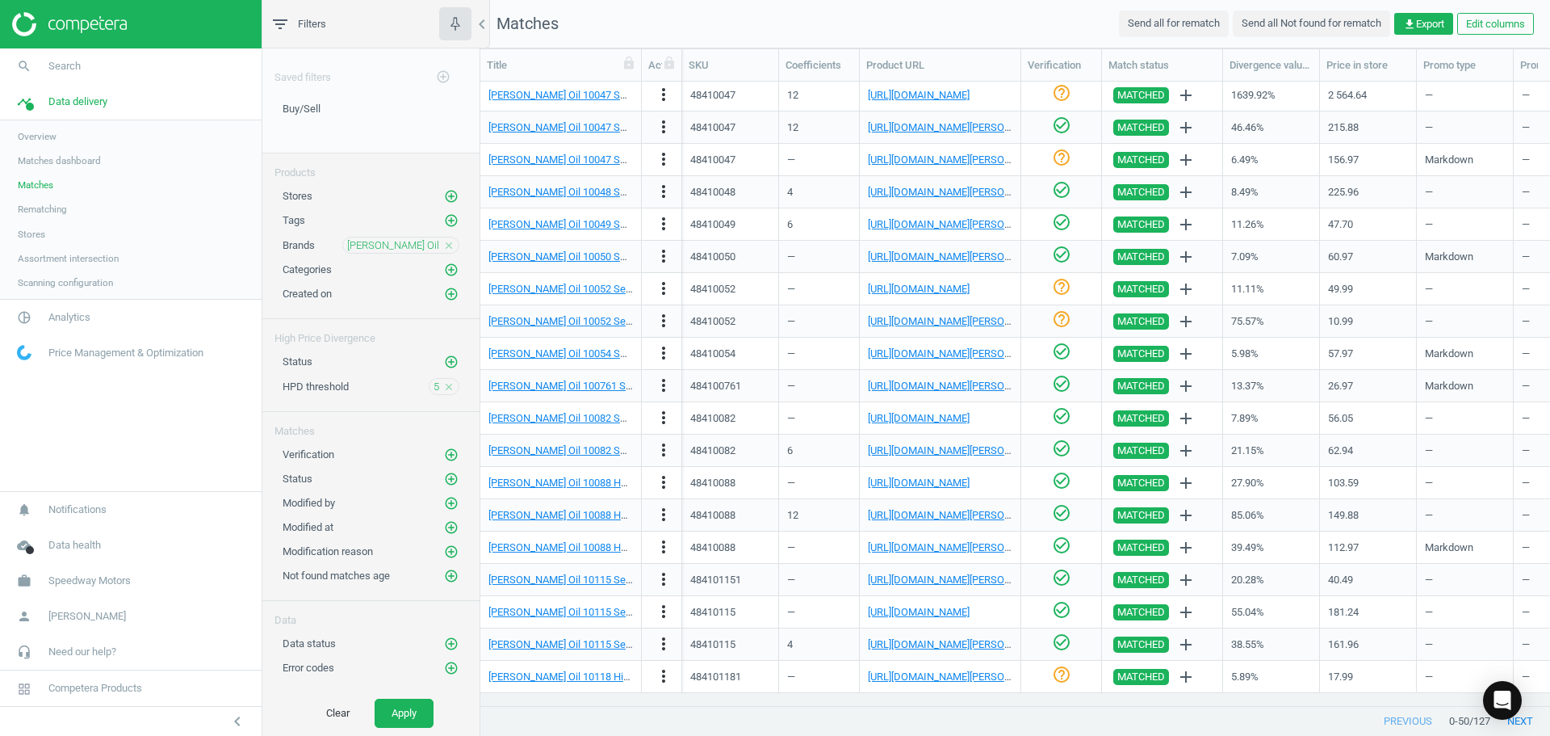
click at [150, 424] on nav "search Search timeline Data delivery Overview Matches dashboard Matches Rematch…" at bounding box center [131, 269] width 262 height 442
click at [62, 413] on nav "search Search timeline Data delivery Overview Matches dashboard Matches Rematch…" at bounding box center [131, 269] width 262 height 442
click at [68, 65] on span "Search" at bounding box center [64, 66] width 32 height 15
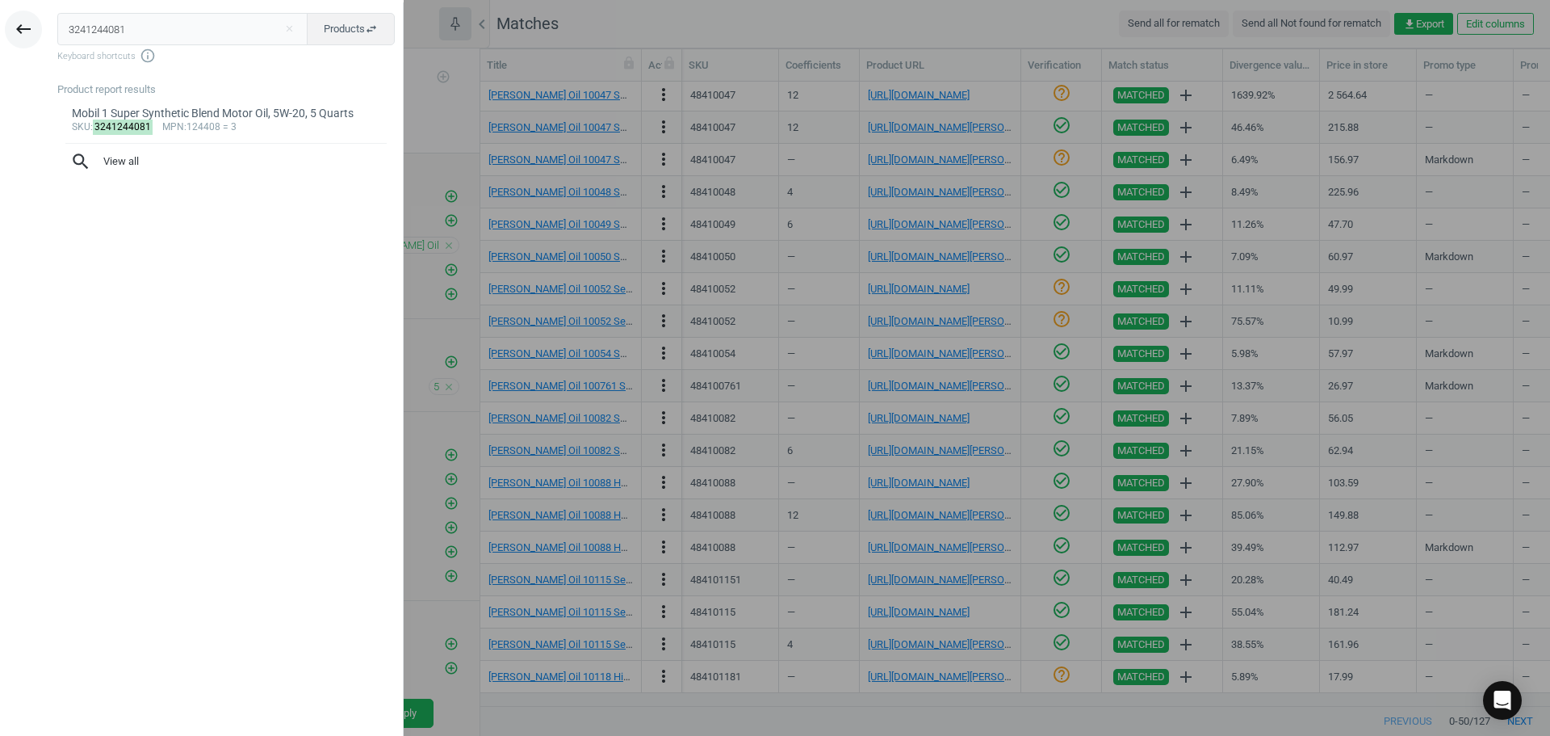
click at [28, 27] on icon "keyboard_backspace" at bounding box center [23, 28] width 19 height 19
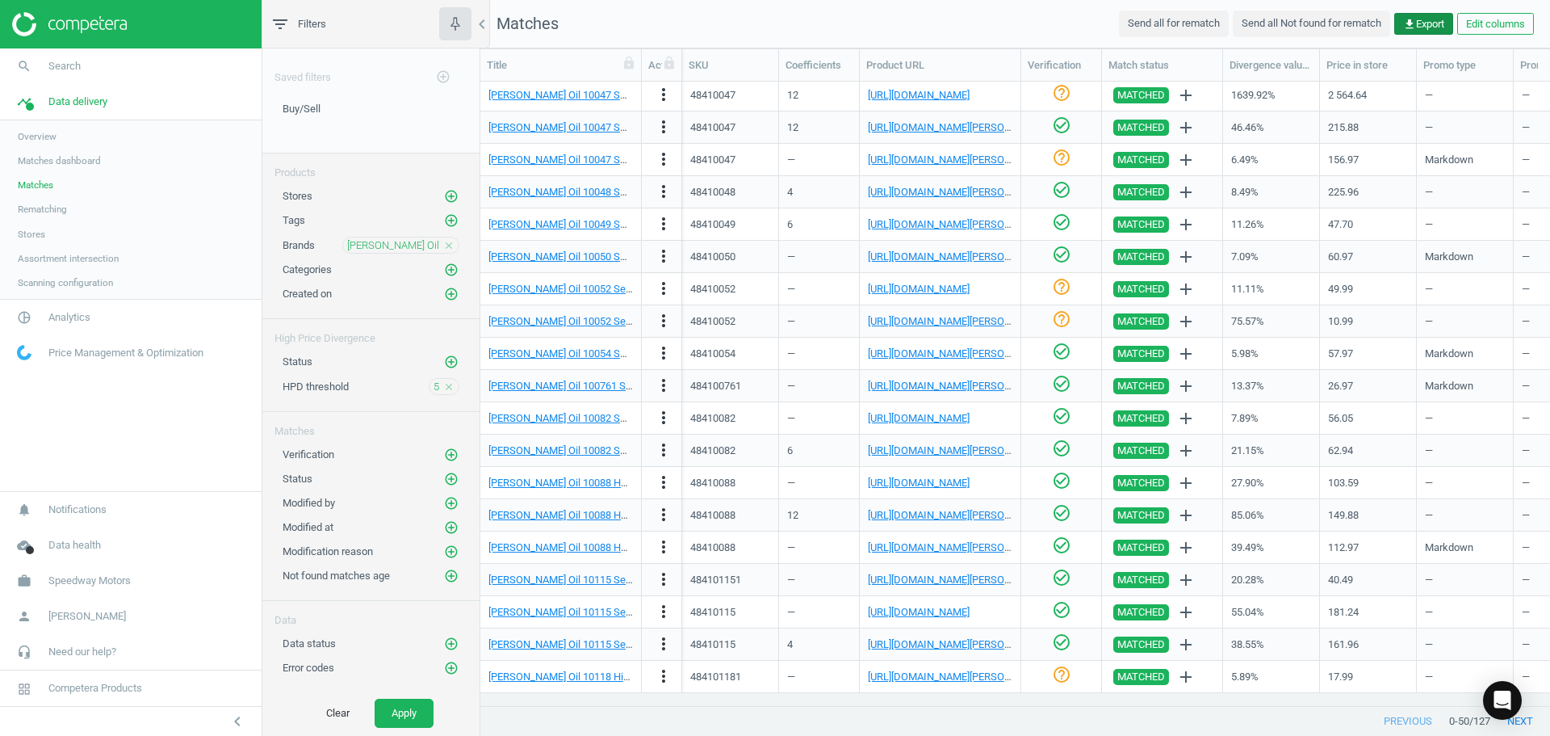
click at [1419, 25] on span "get_app Export" at bounding box center [1423, 24] width 41 height 15
click at [1289, 88] on button "insert_drive_file Report (Excel)" at bounding box center [1311, 87] width 281 height 31
click at [47, 134] on span "Overview" at bounding box center [37, 136] width 39 height 13
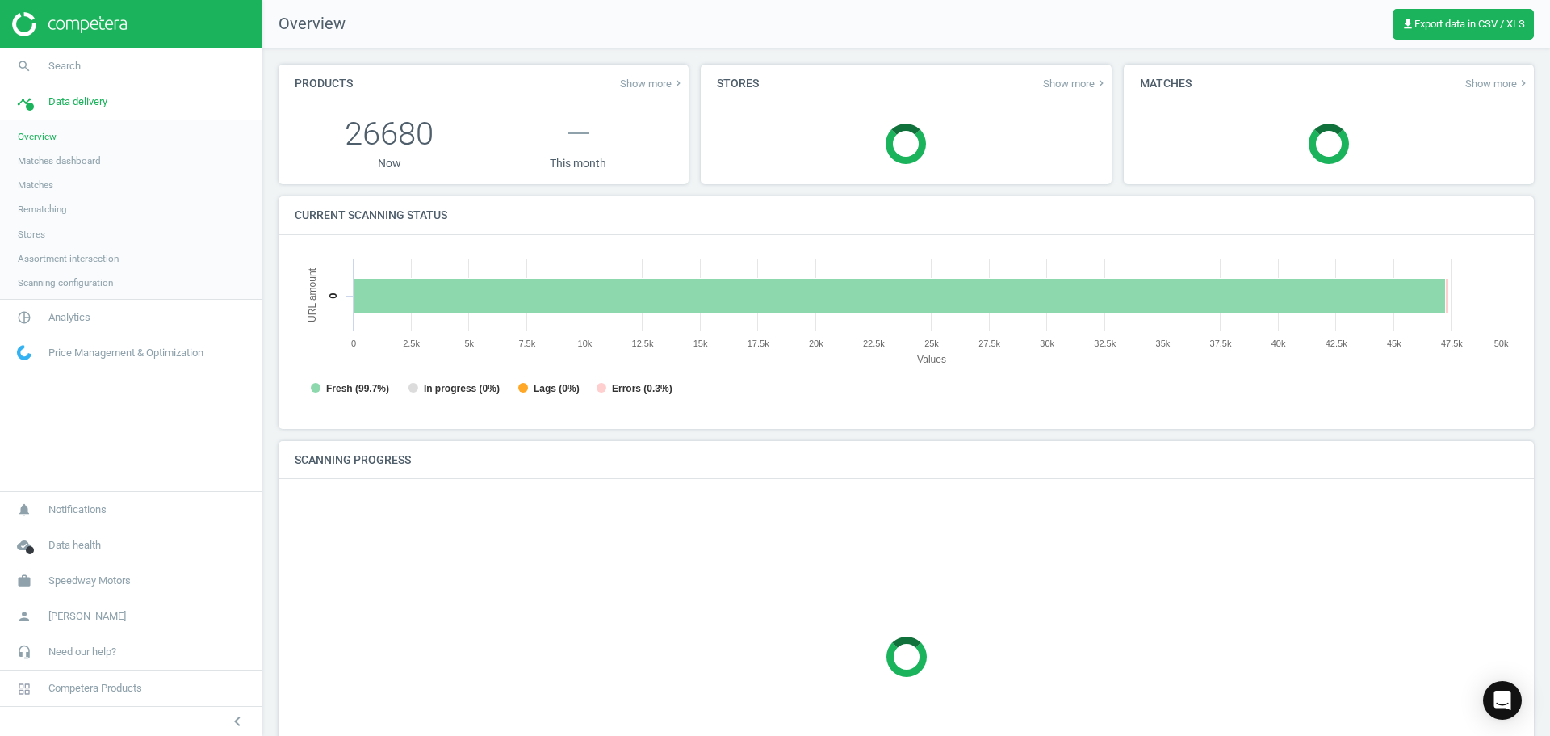
scroll to position [348, 1236]
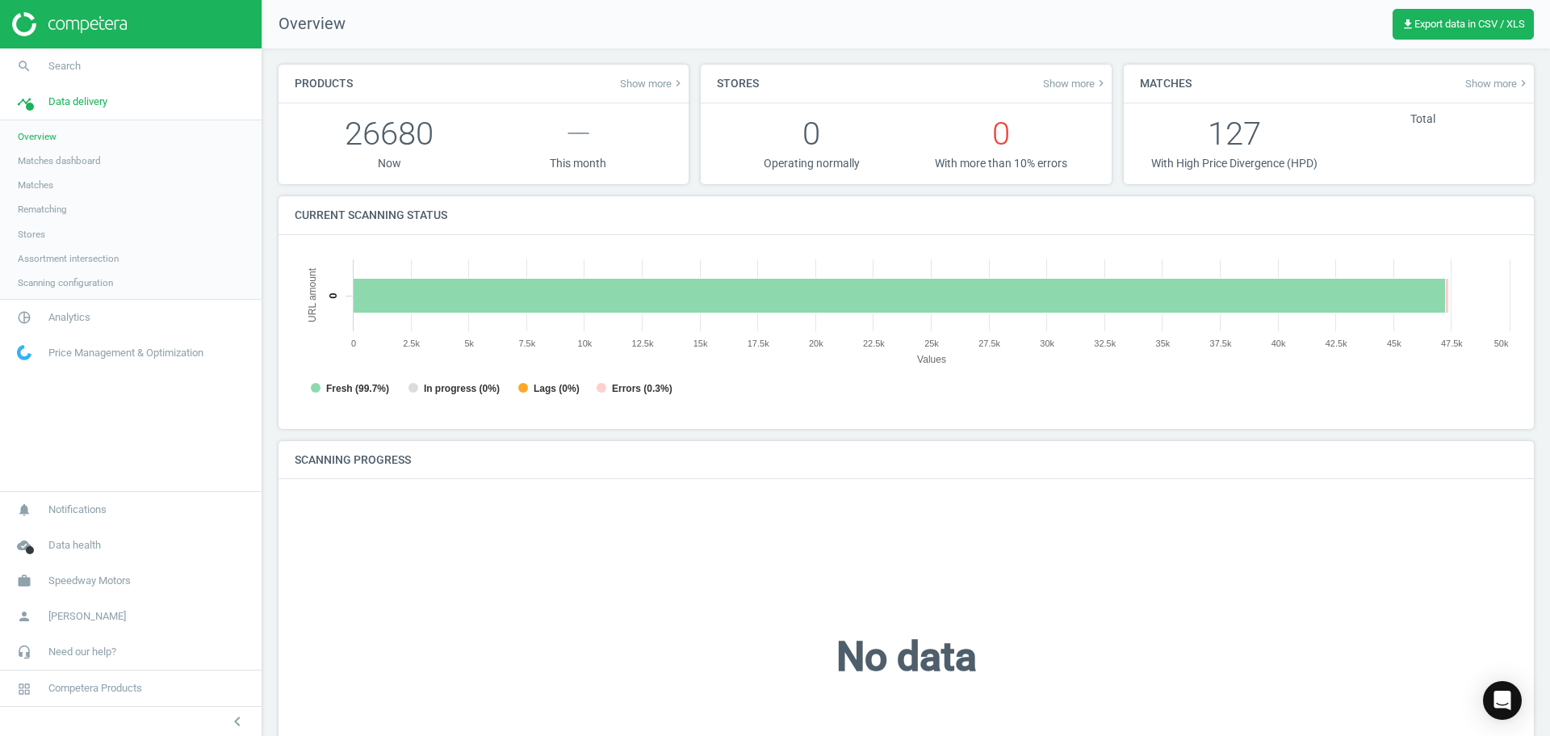
click at [111, 23] on img at bounding box center [69, 24] width 115 height 24
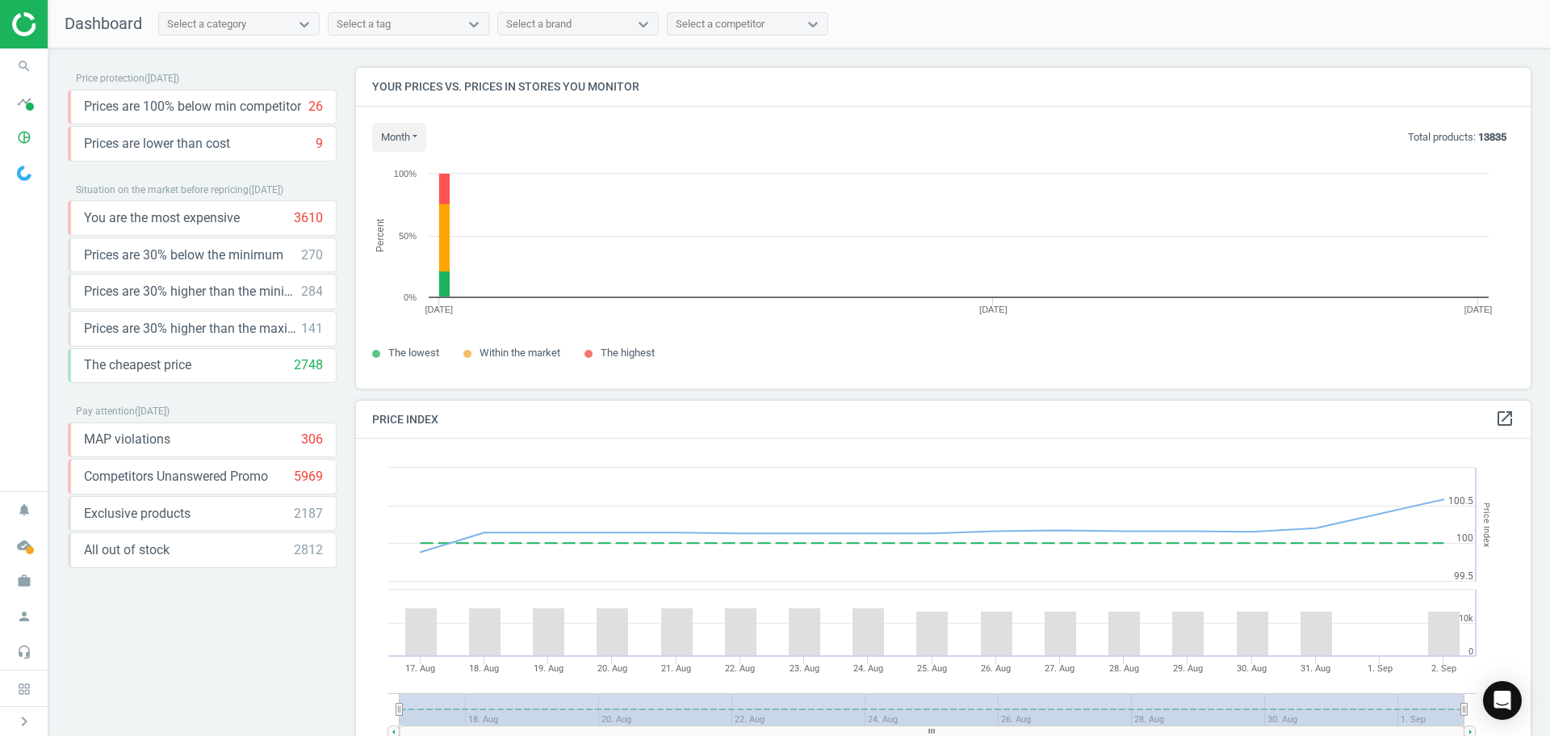
scroll to position [345, 1188]
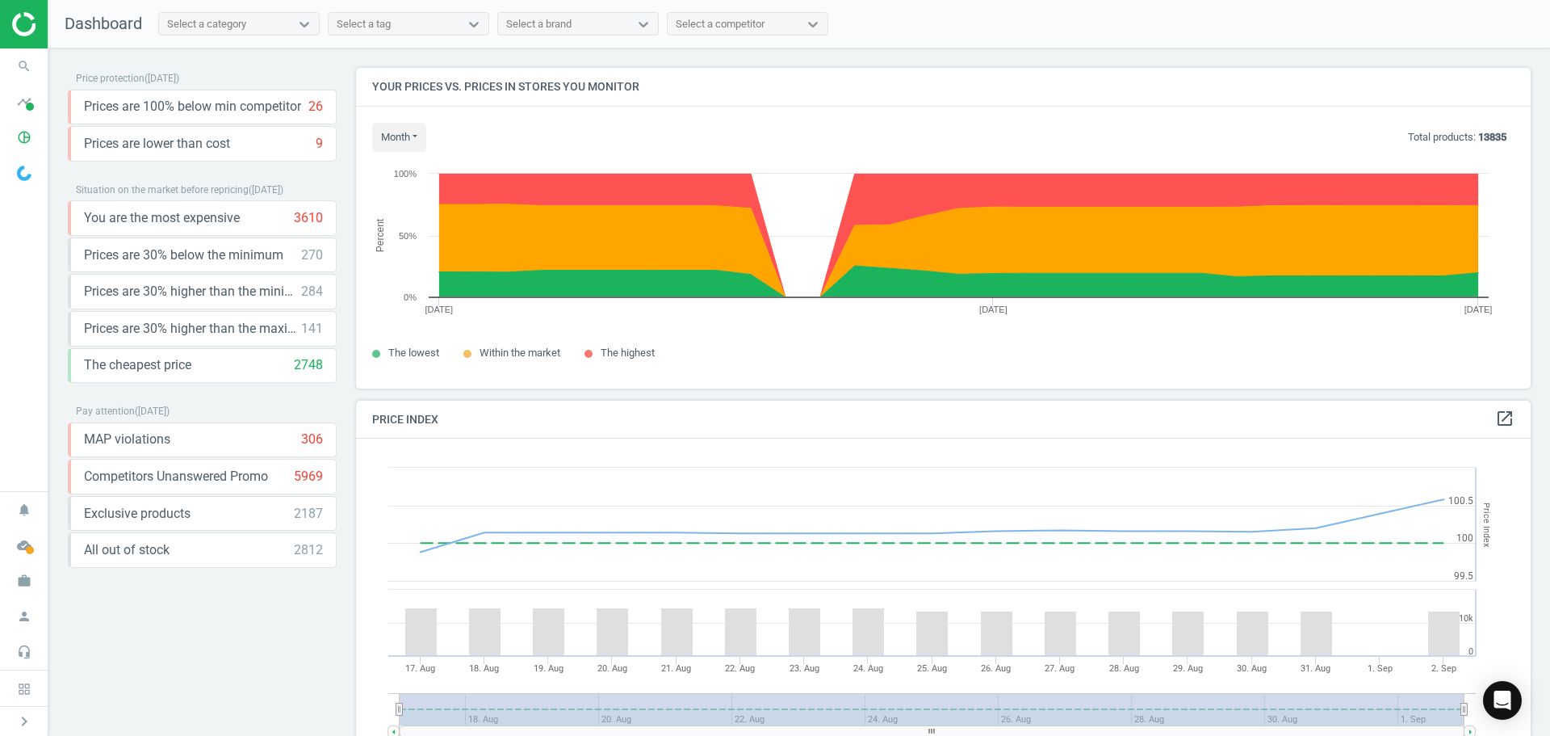
click at [552, 21] on div "Select a brand" at bounding box center [538, 24] width 65 height 15
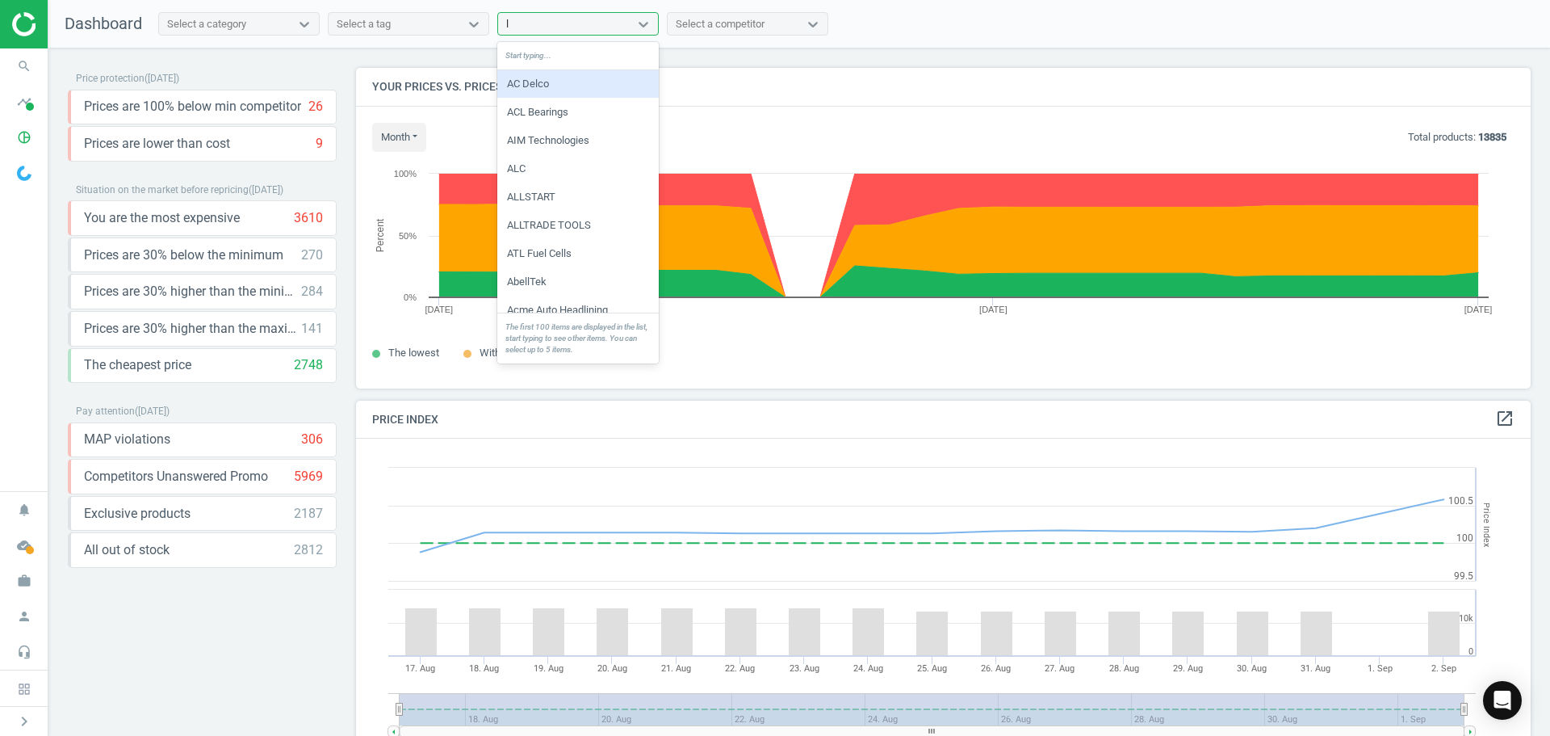
type input "lu"
click at [555, 222] on div "[PERSON_NAME] Oil" at bounding box center [577, 225] width 161 height 27
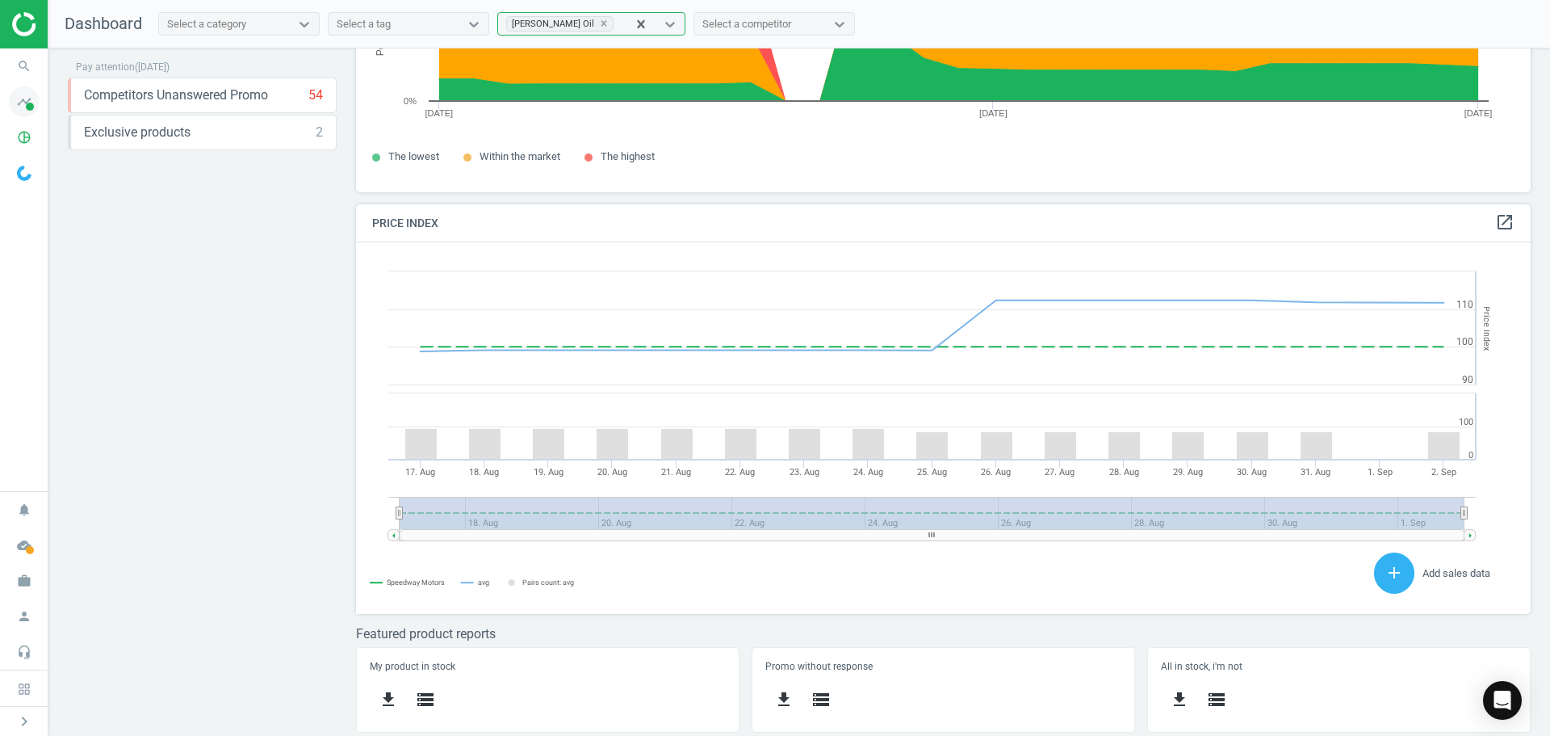
scroll to position [0, 0]
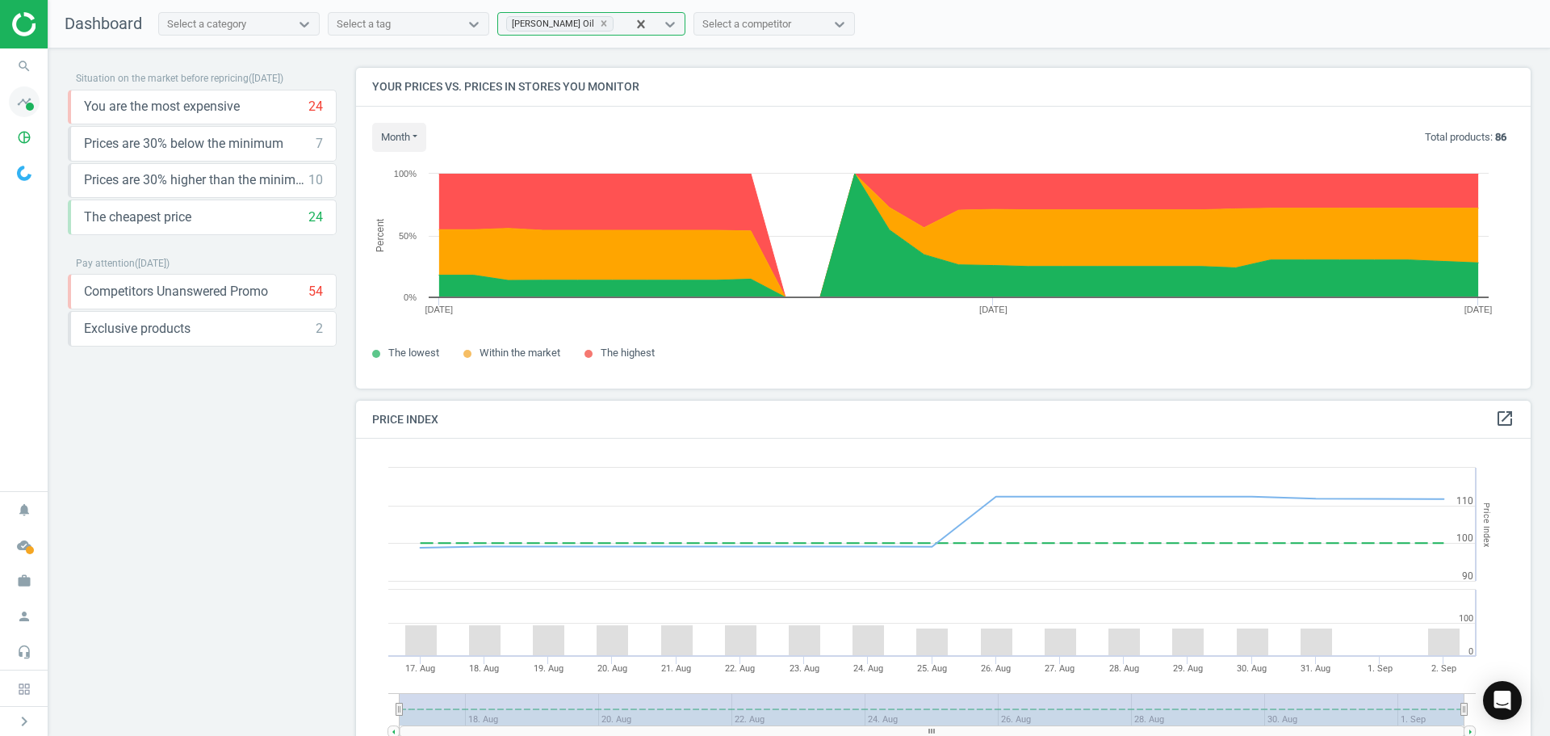
click at [31, 108] on span at bounding box center [30, 107] width 8 height 8
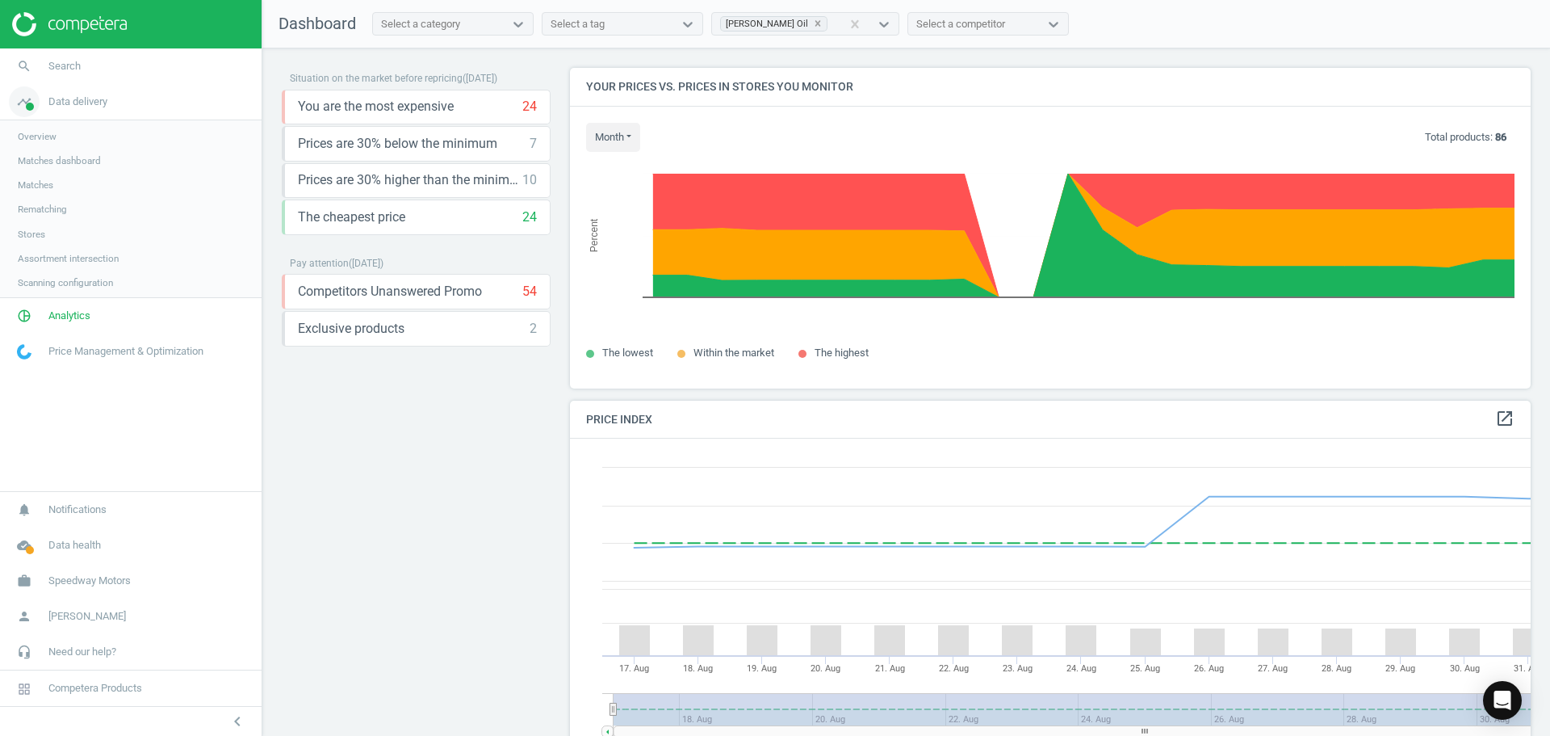
scroll to position [396, 974]
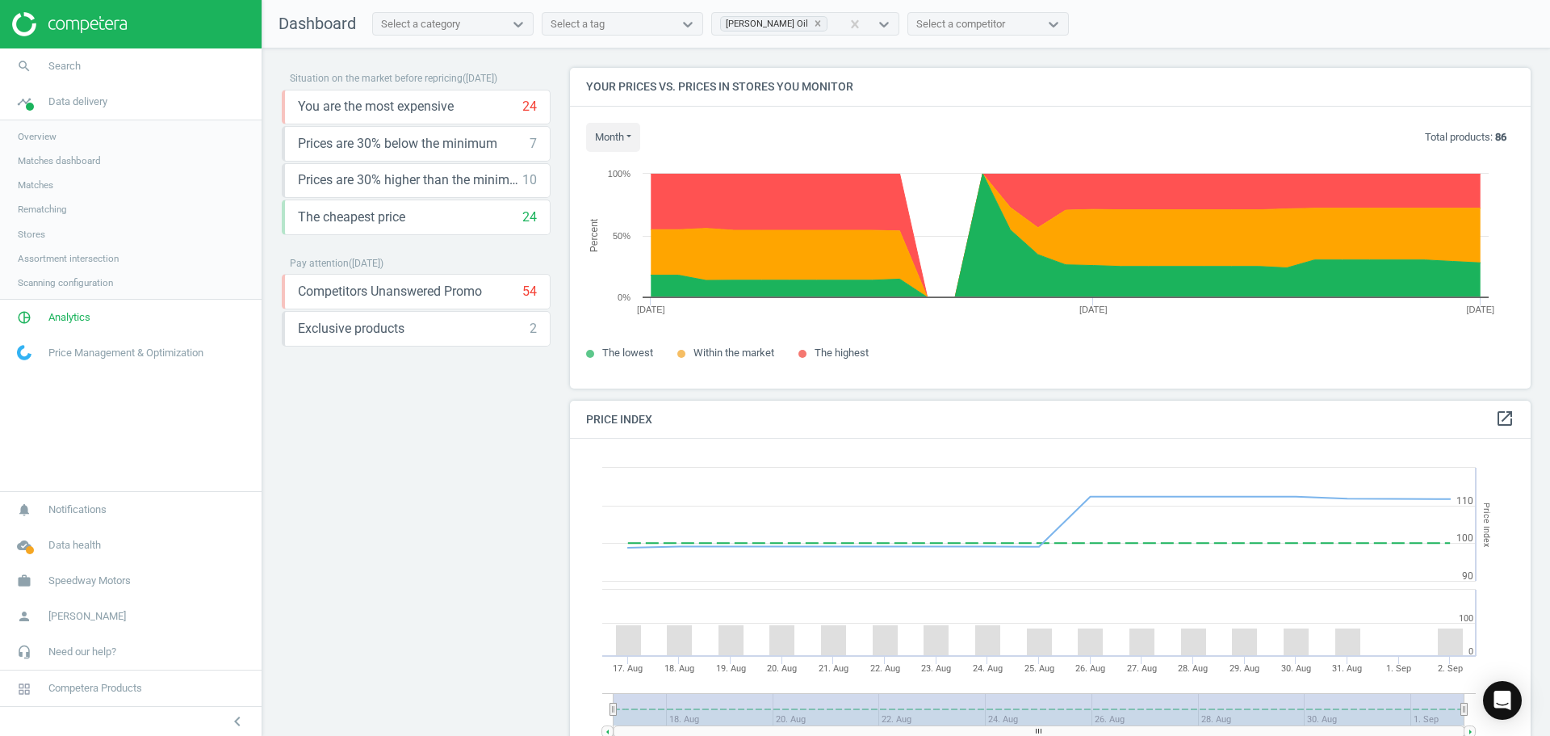
click at [44, 181] on span "Matches" at bounding box center [36, 184] width 36 height 13
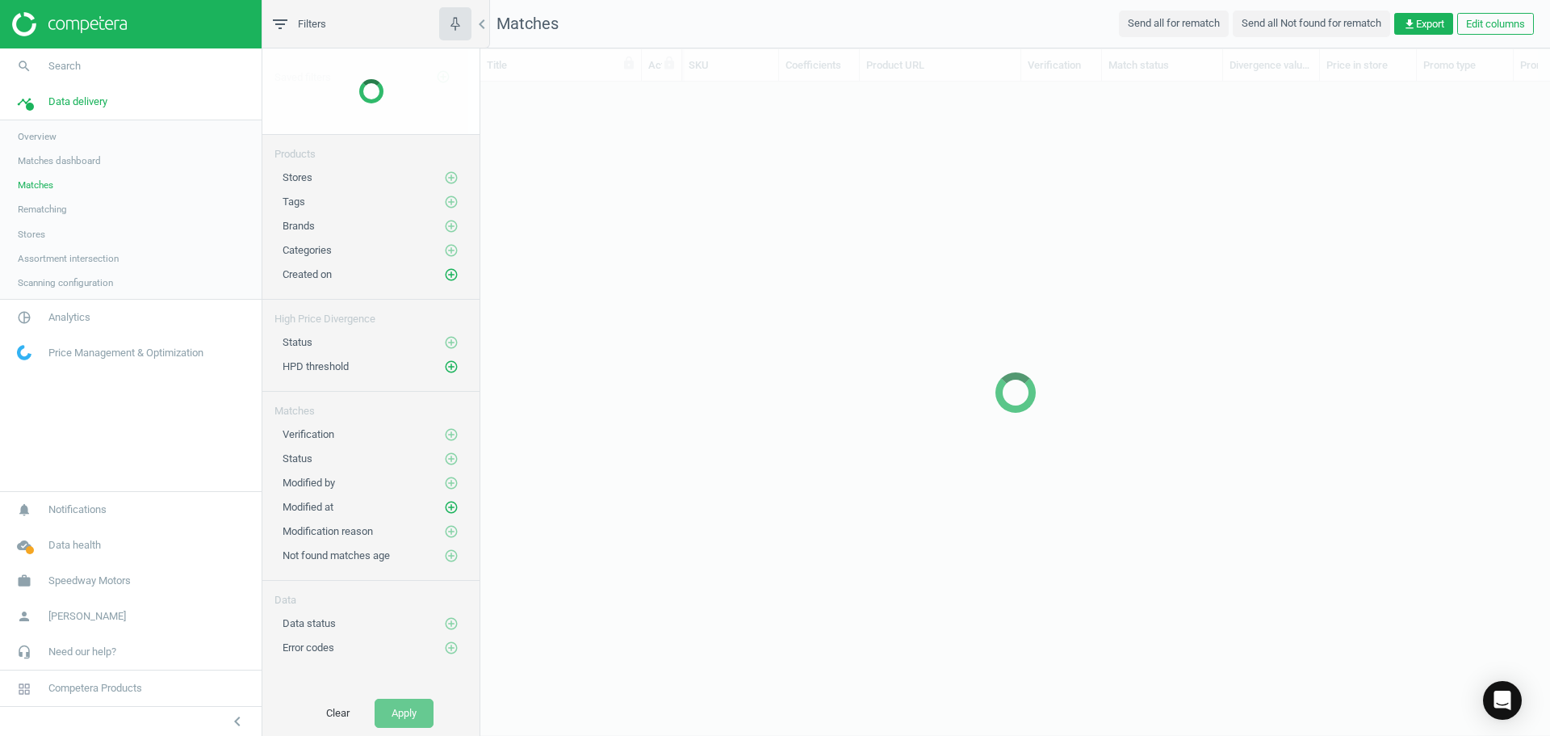
scroll to position [628, 1058]
click at [64, 159] on span "Matches dashboard" at bounding box center [59, 160] width 83 height 13
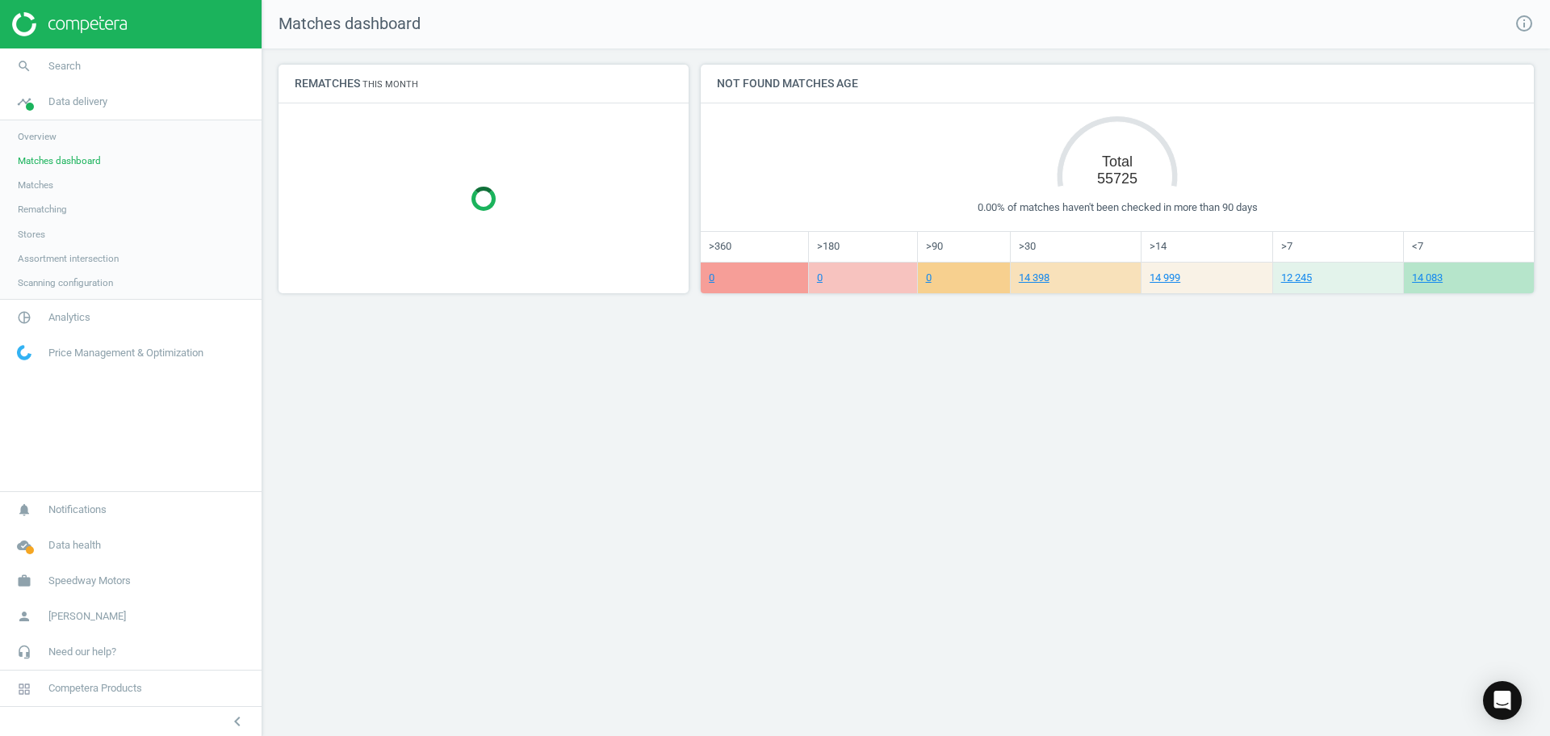
click at [48, 181] on span "Matches" at bounding box center [36, 184] width 36 height 13
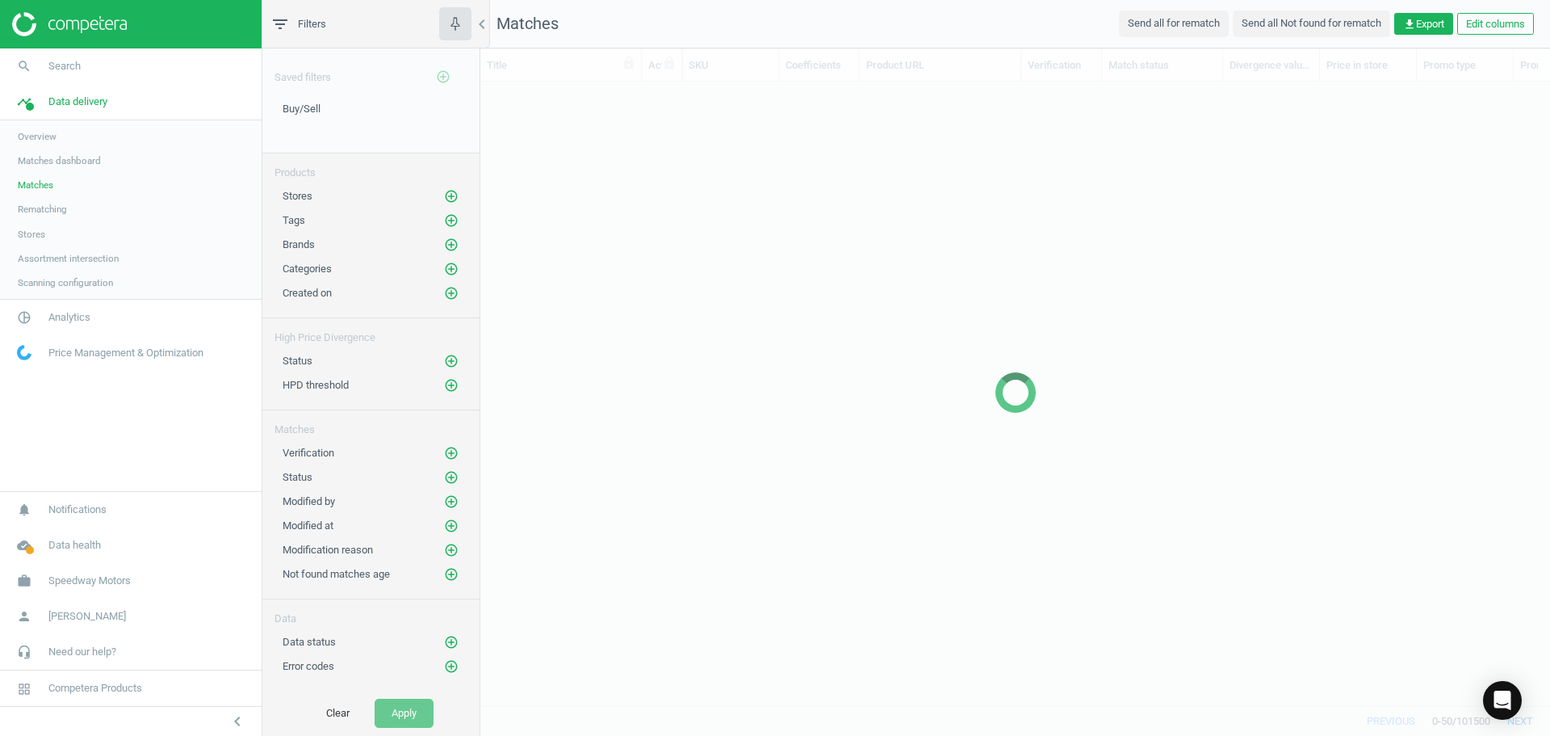
scroll to position [599, 1058]
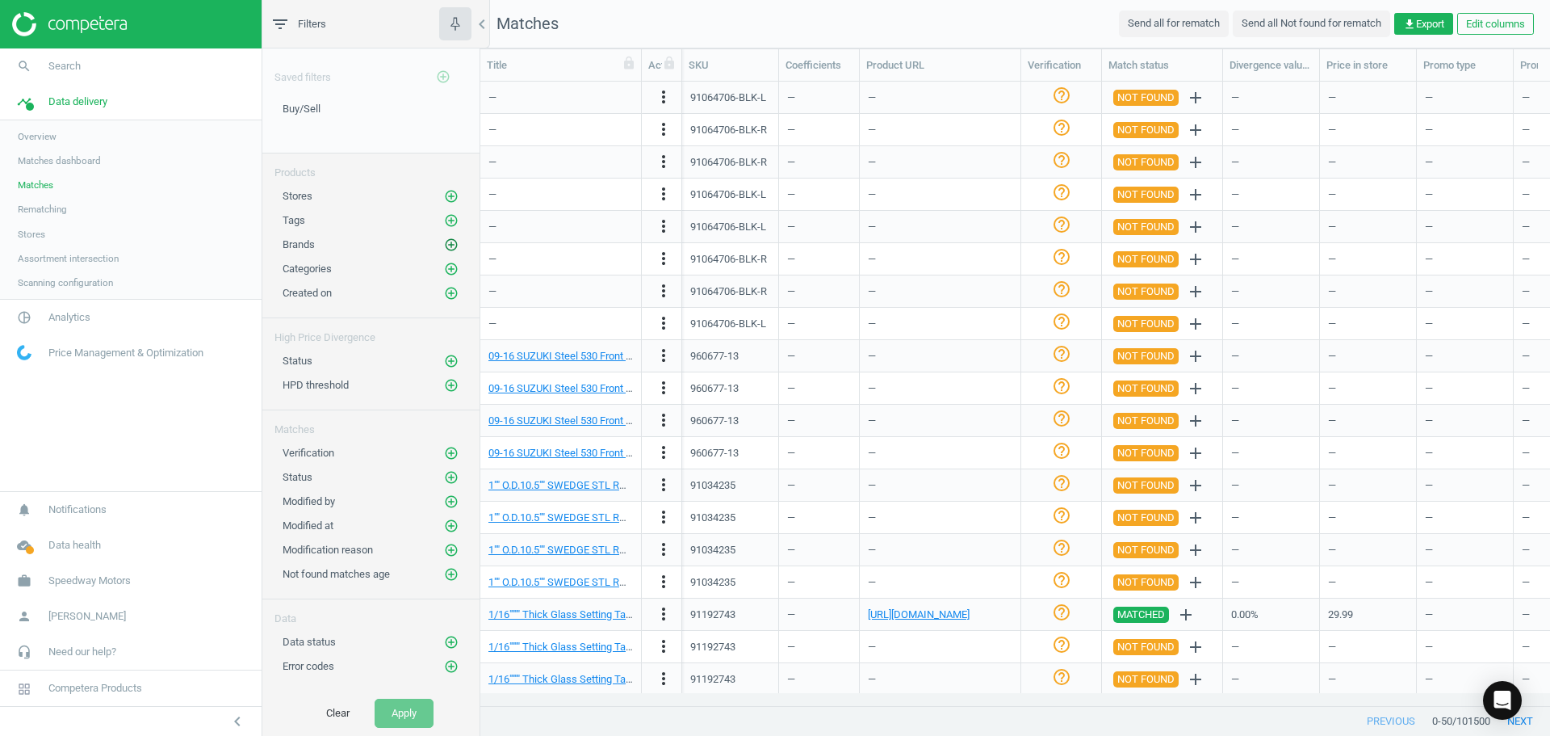
click at [450, 246] on icon "add_circle_outline" at bounding box center [451, 244] width 15 height 15
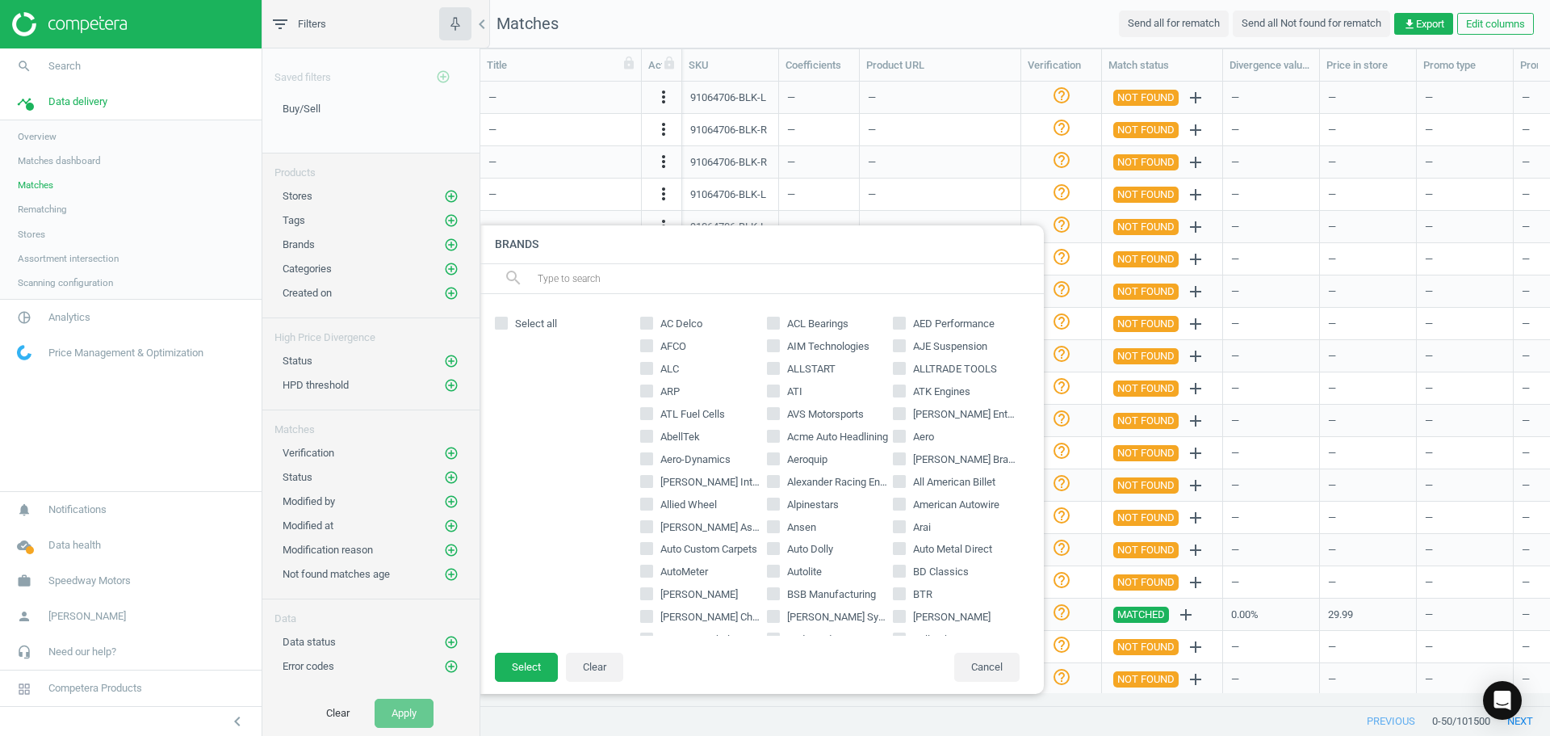
click at [648, 279] on input "text" at bounding box center [784, 279] width 496 height 26
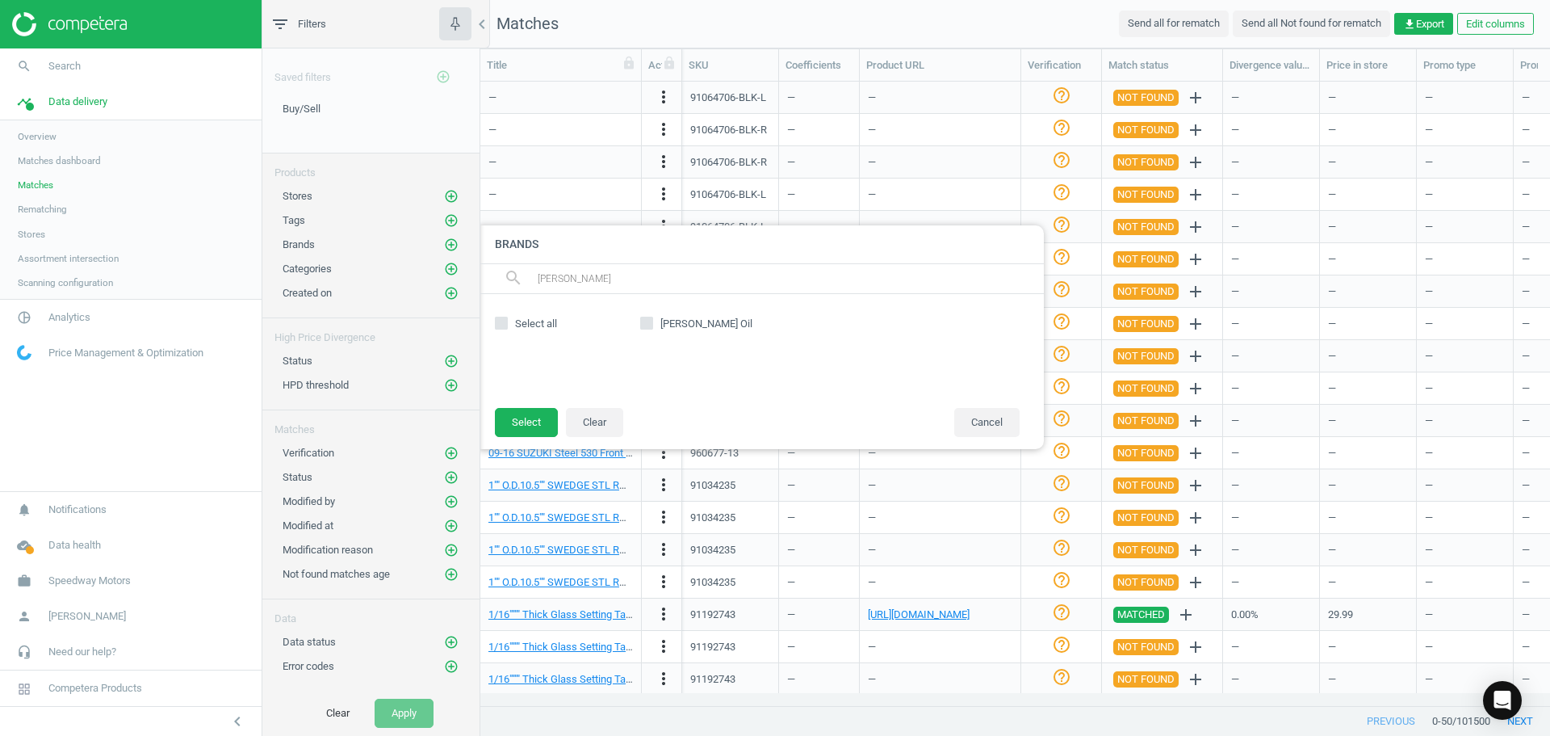
type input "[PERSON_NAME]"
click at [650, 323] on input "[PERSON_NAME] Oil" at bounding box center [647, 323] width 10 height 10
checkbox input "true"
click at [534, 423] on button "Select" at bounding box center [526, 422] width 63 height 29
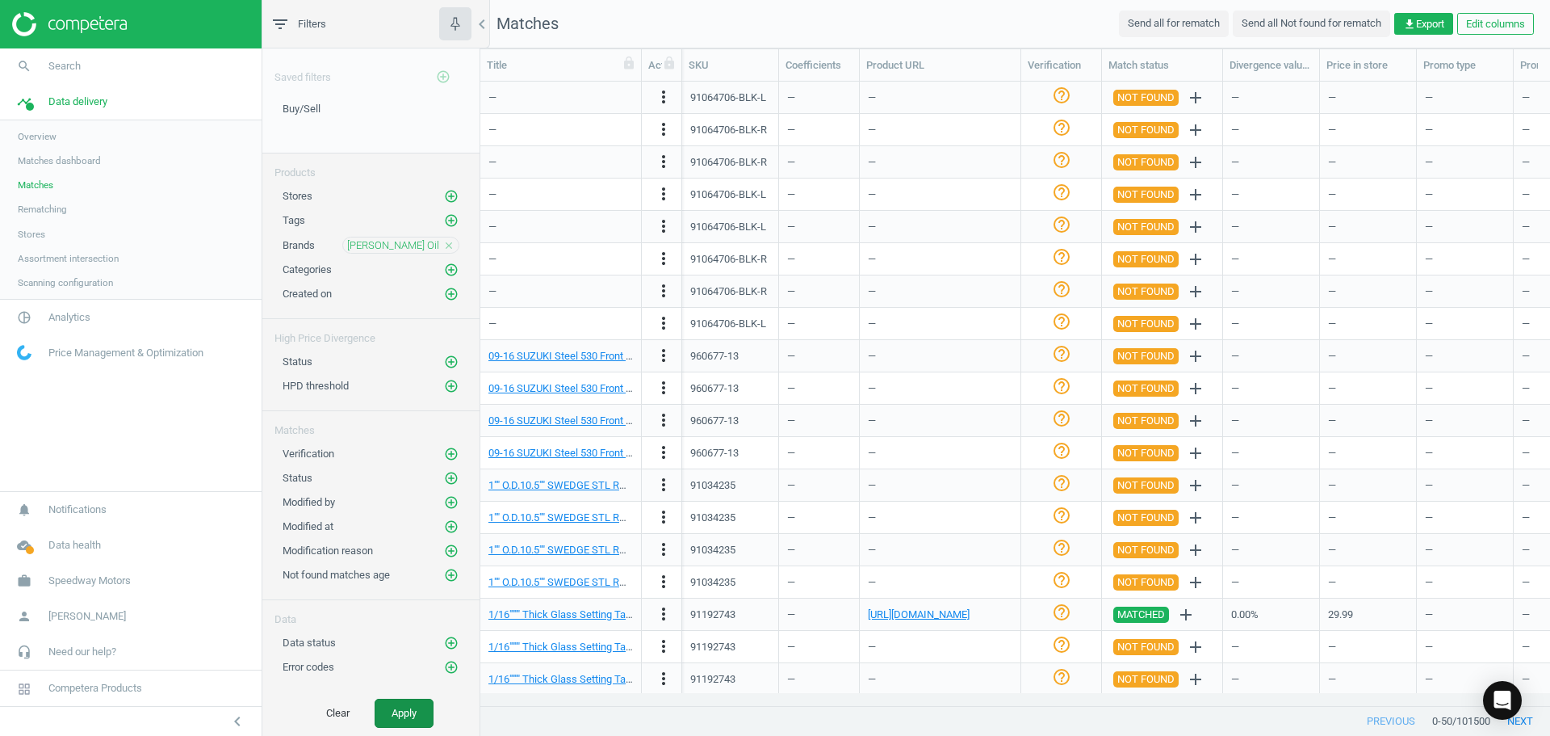
click at [410, 711] on button "Apply" at bounding box center [404, 712] width 59 height 29
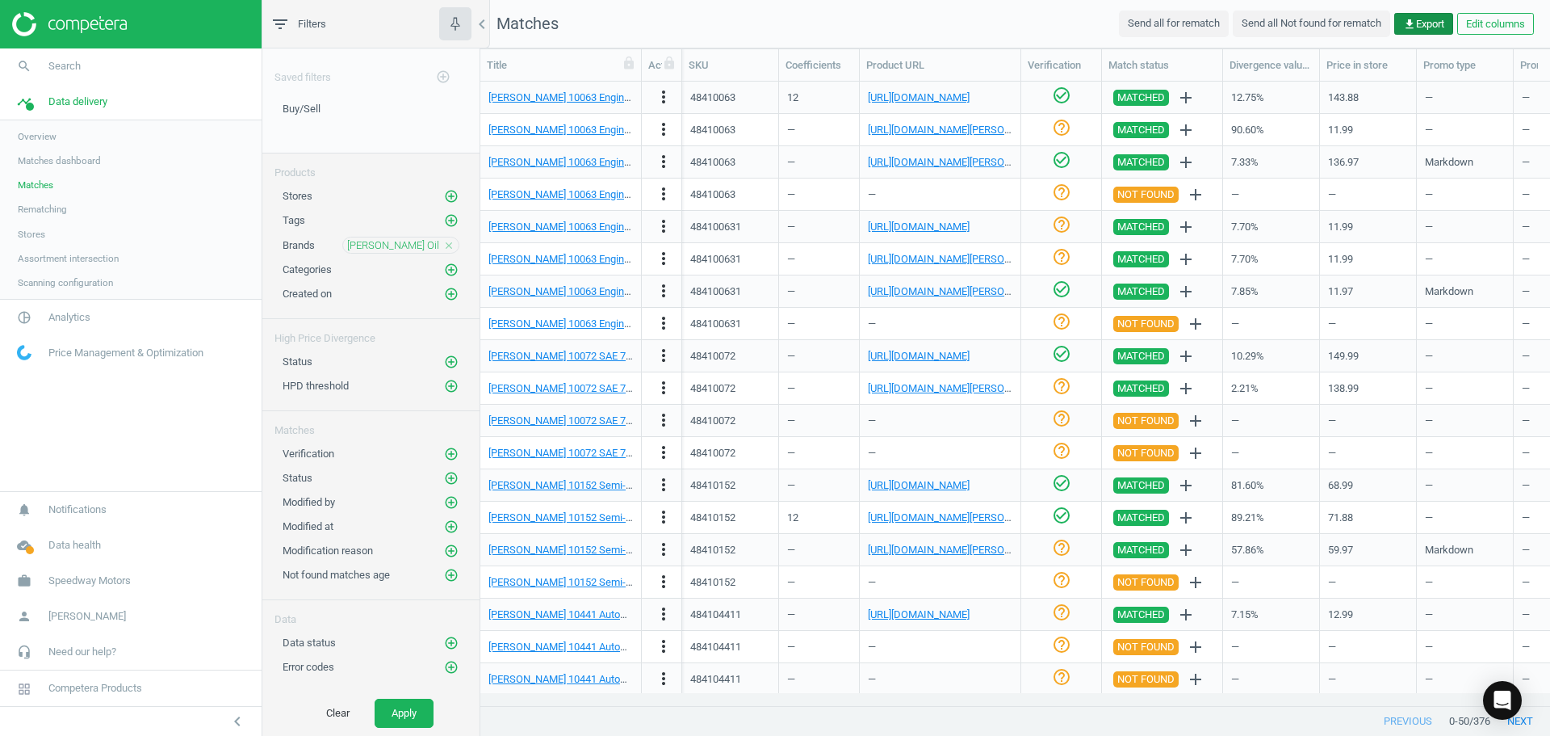
click at [1421, 20] on span "get_app Export" at bounding box center [1423, 24] width 41 height 15
click at [1238, 86] on button "insert_drive_file Report (Excel)" at bounding box center [1311, 87] width 281 height 31
drag, startPoint x: 73, startPoint y: 98, endPoint x: 73, endPoint y: 113, distance: 14.6
click at [73, 98] on span "Data delivery" at bounding box center [77, 101] width 59 height 15
click at [70, 142] on span "Analytics" at bounding box center [69, 137] width 42 height 15
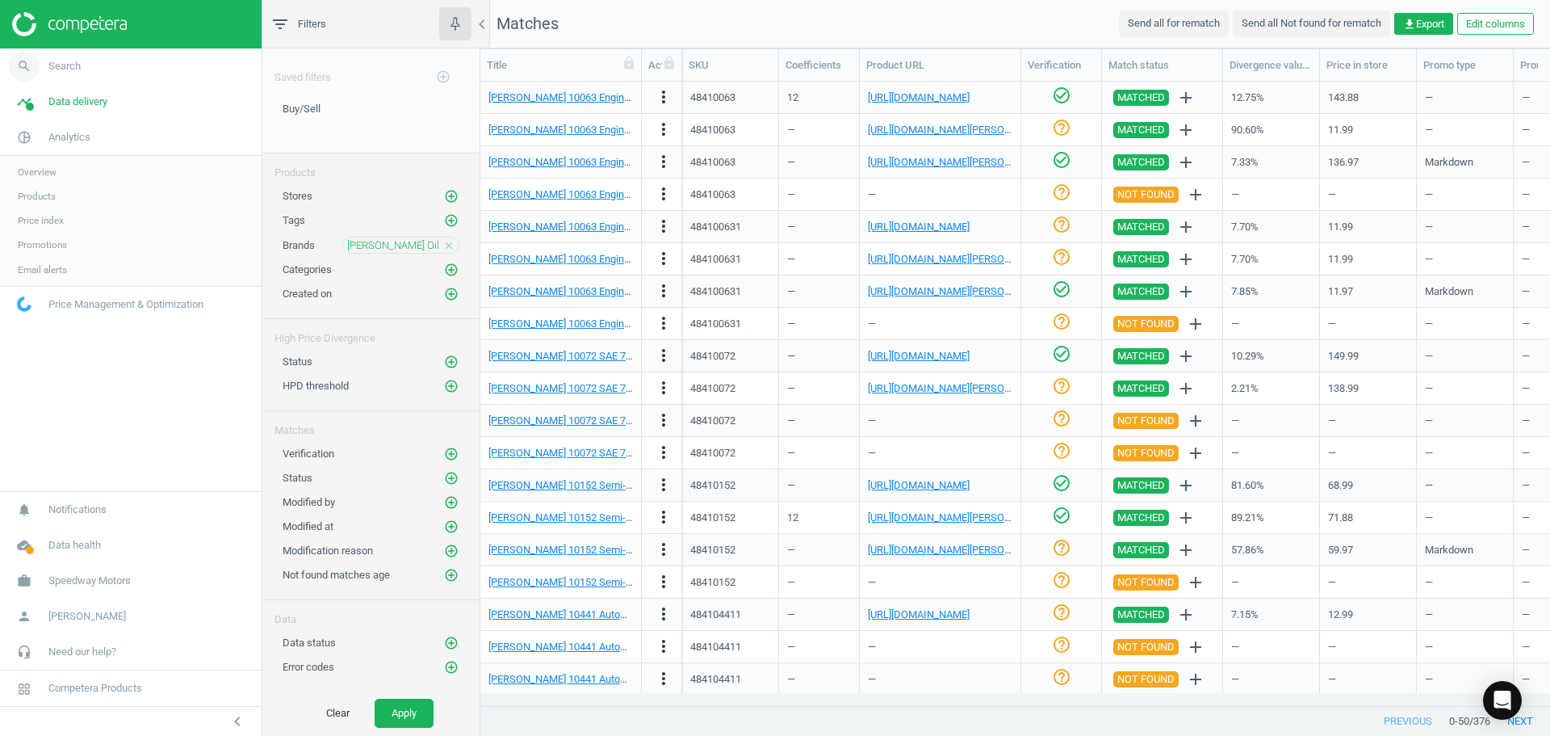
click at [71, 68] on span "Search" at bounding box center [64, 66] width 32 height 15
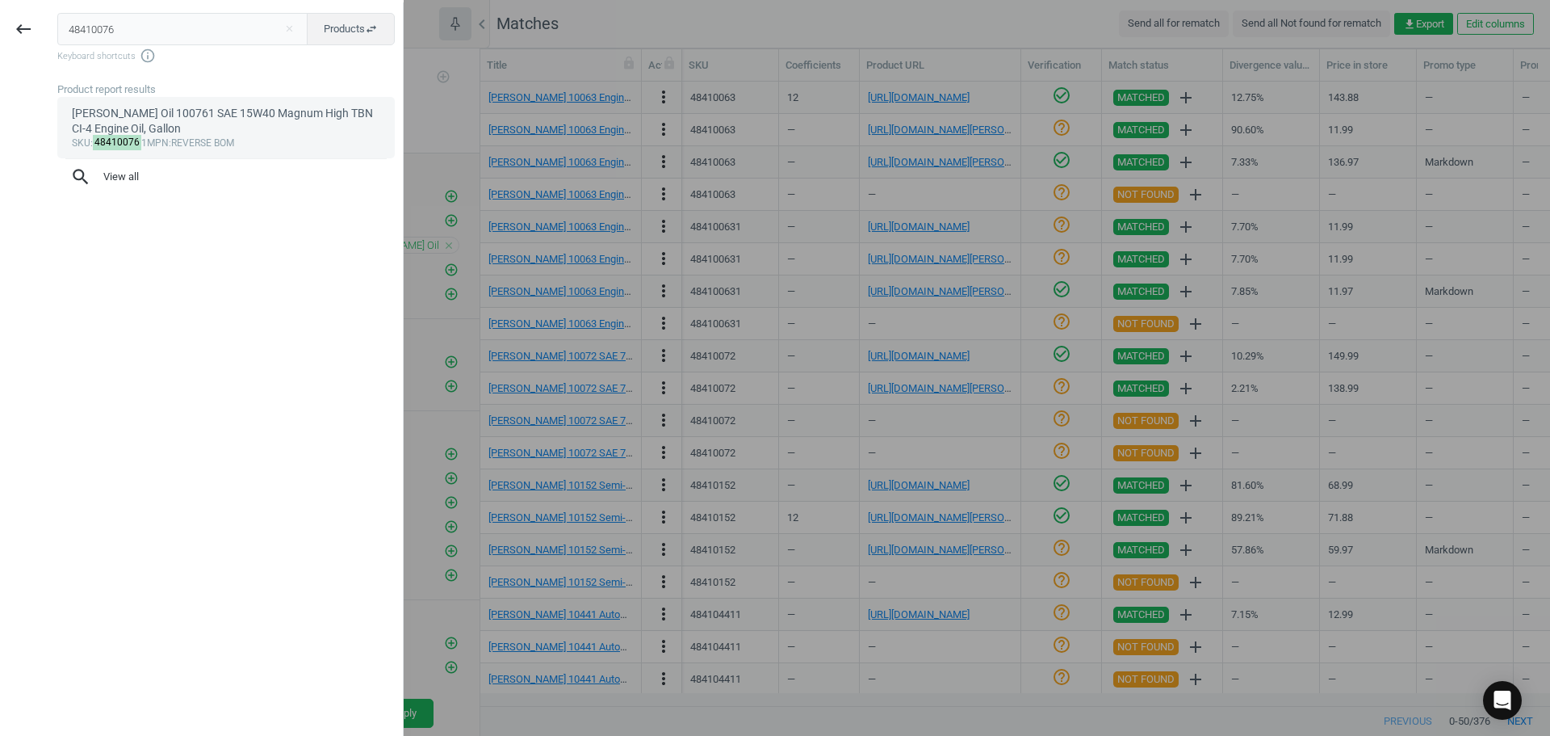
type input "48410076"
click at [180, 108] on div "[PERSON_NAME] Oil 100761 SAE 15W40 Magnum High TBN CI-4 Engine Oil, Gallon" at bounding box center [226, 121] width 309 height 31
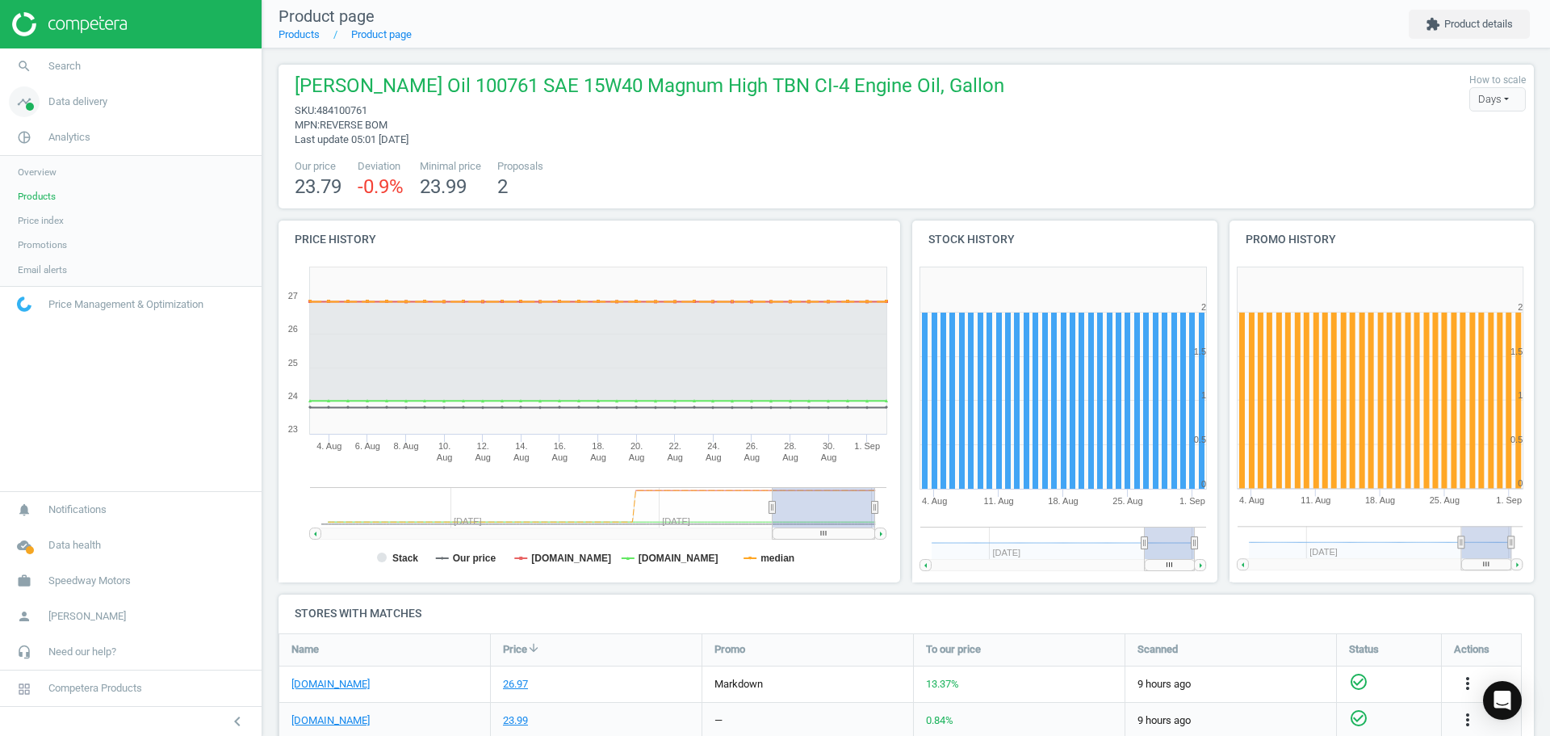
click at [82, 115] on link "timeline Data delivery" at bounding box center [131, 102] width 262 height 36
click at [70, 98] on span "Data delivery" at bounding box center [77, 101] width 59 height 15
click at [64, 141] on span "Analytics" at bounding box center [69, 137] width 42 height 15
click at [49, 222] on span "Price index" at bounding box center [41, 220] width 46 height 13
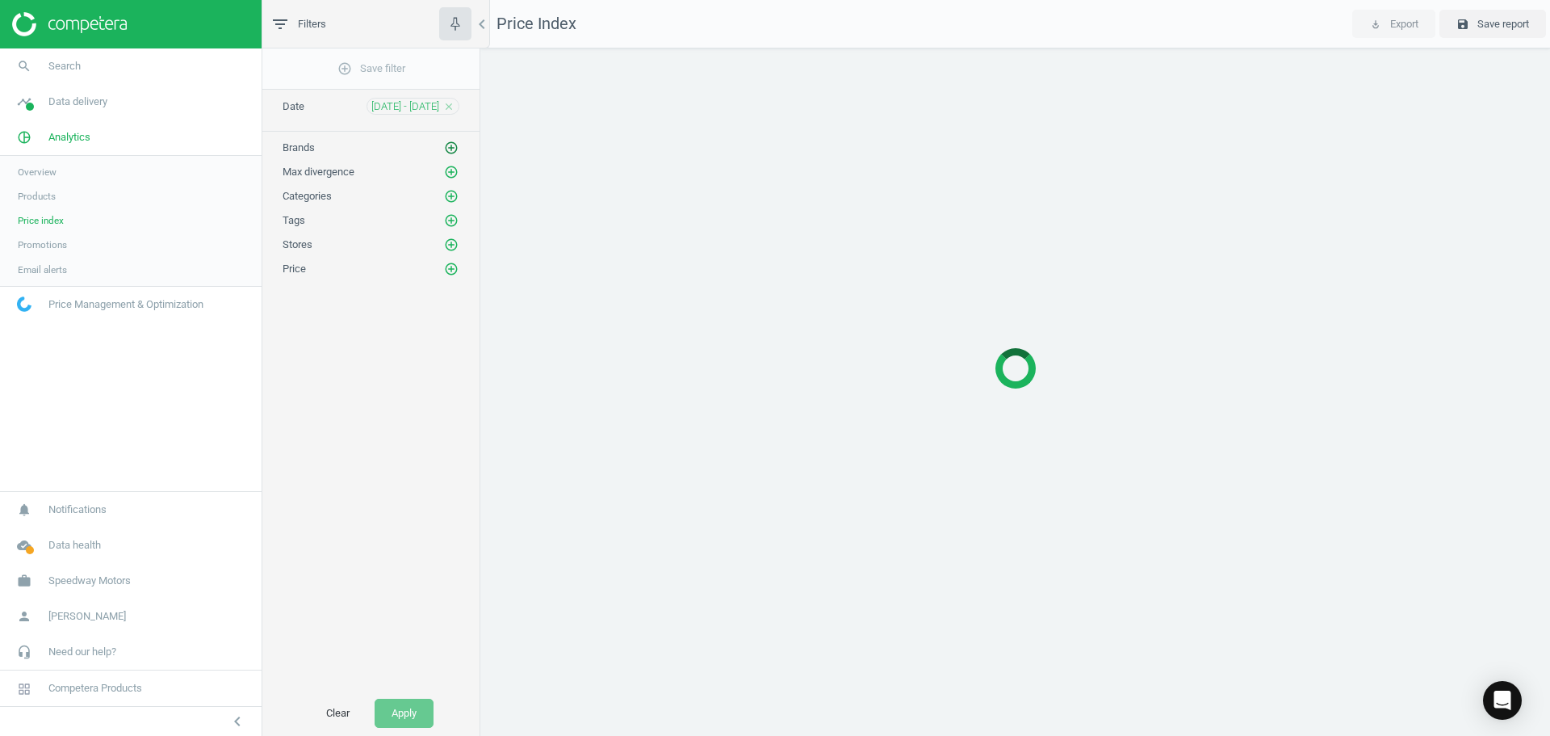
click at [451, 149] on icon "add_circle_outline" at bounding box center [451, 147] width 15 height 15
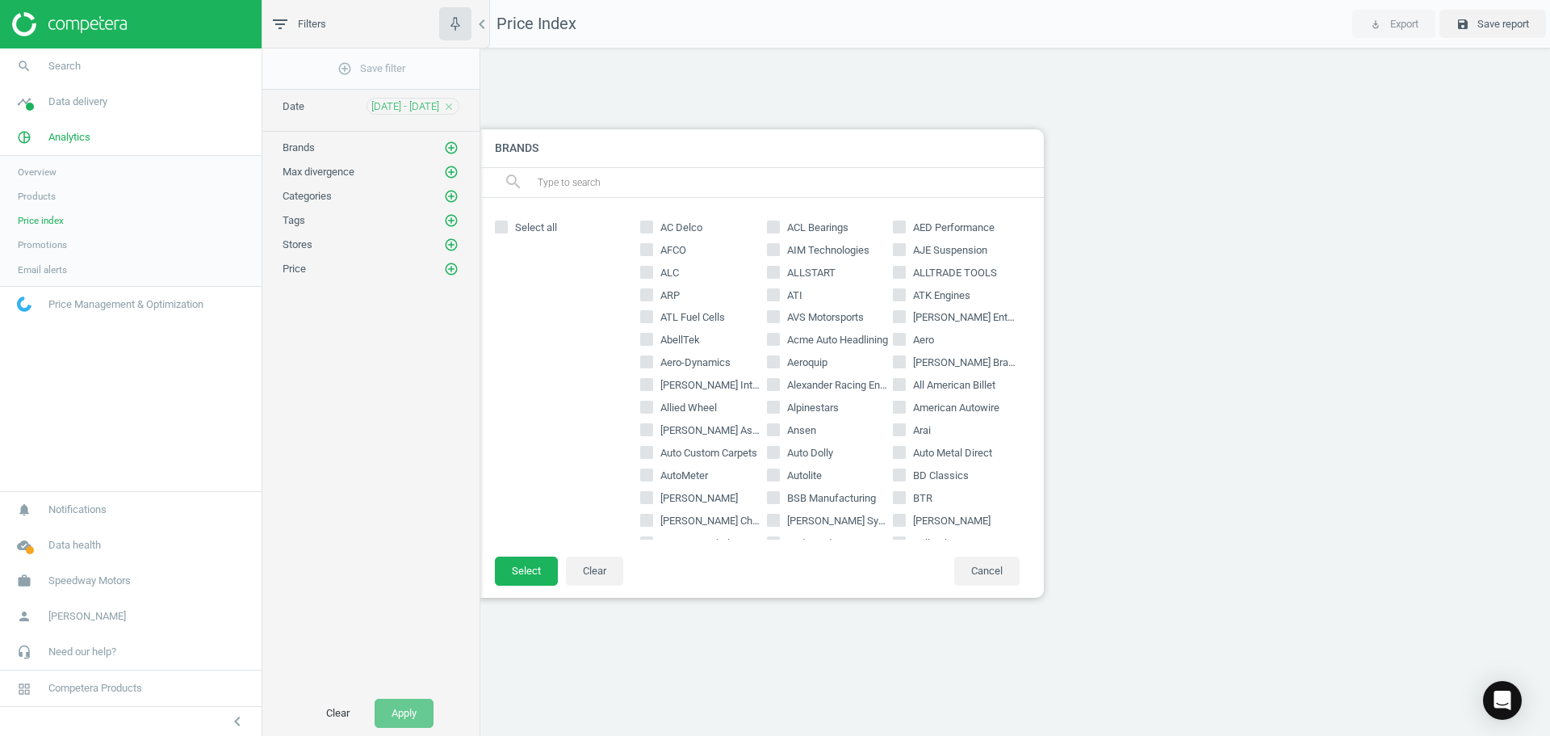
click at [631, 182] on input "text" at bounding box center [784, 183] width 496 height 26
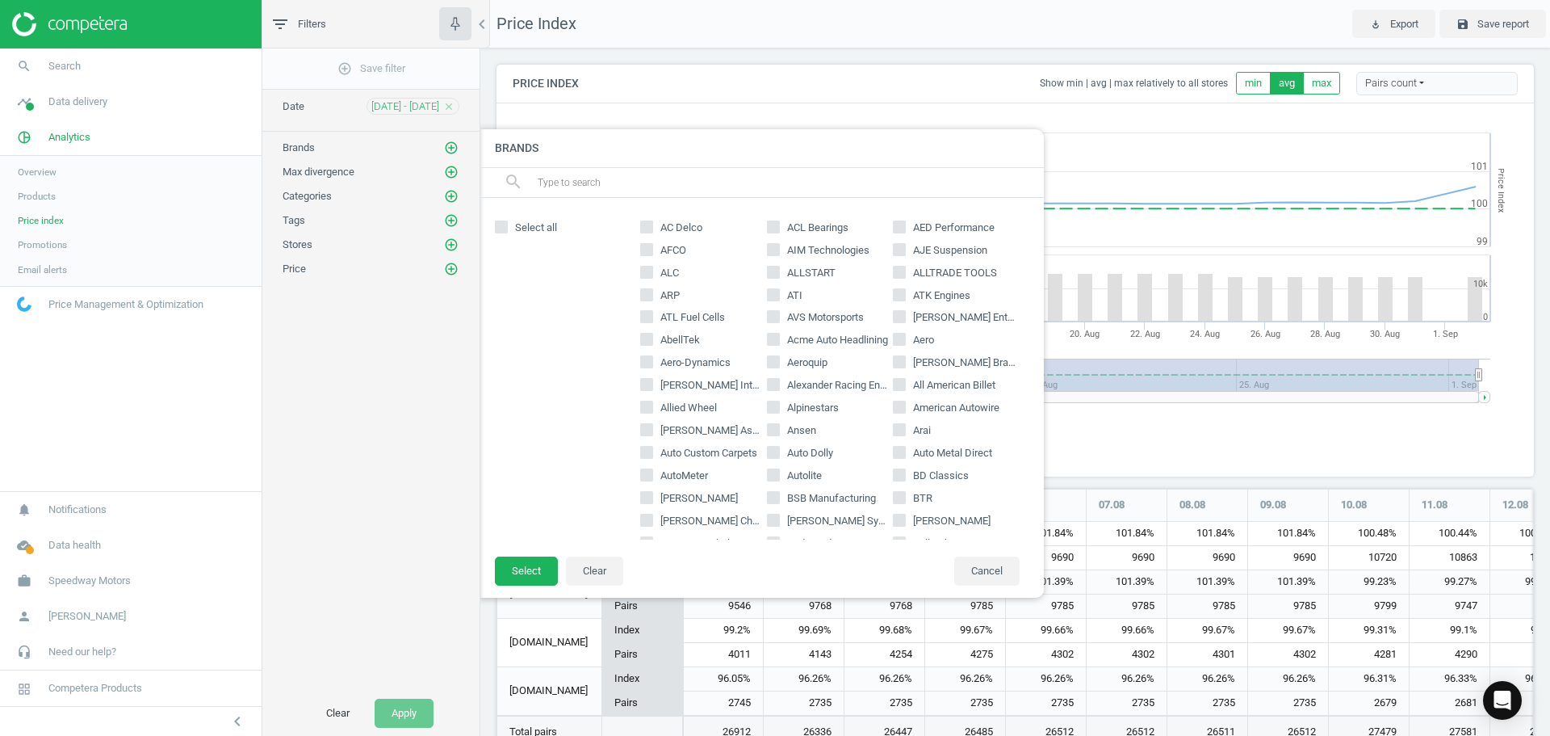
scroll to position [304, 1050]
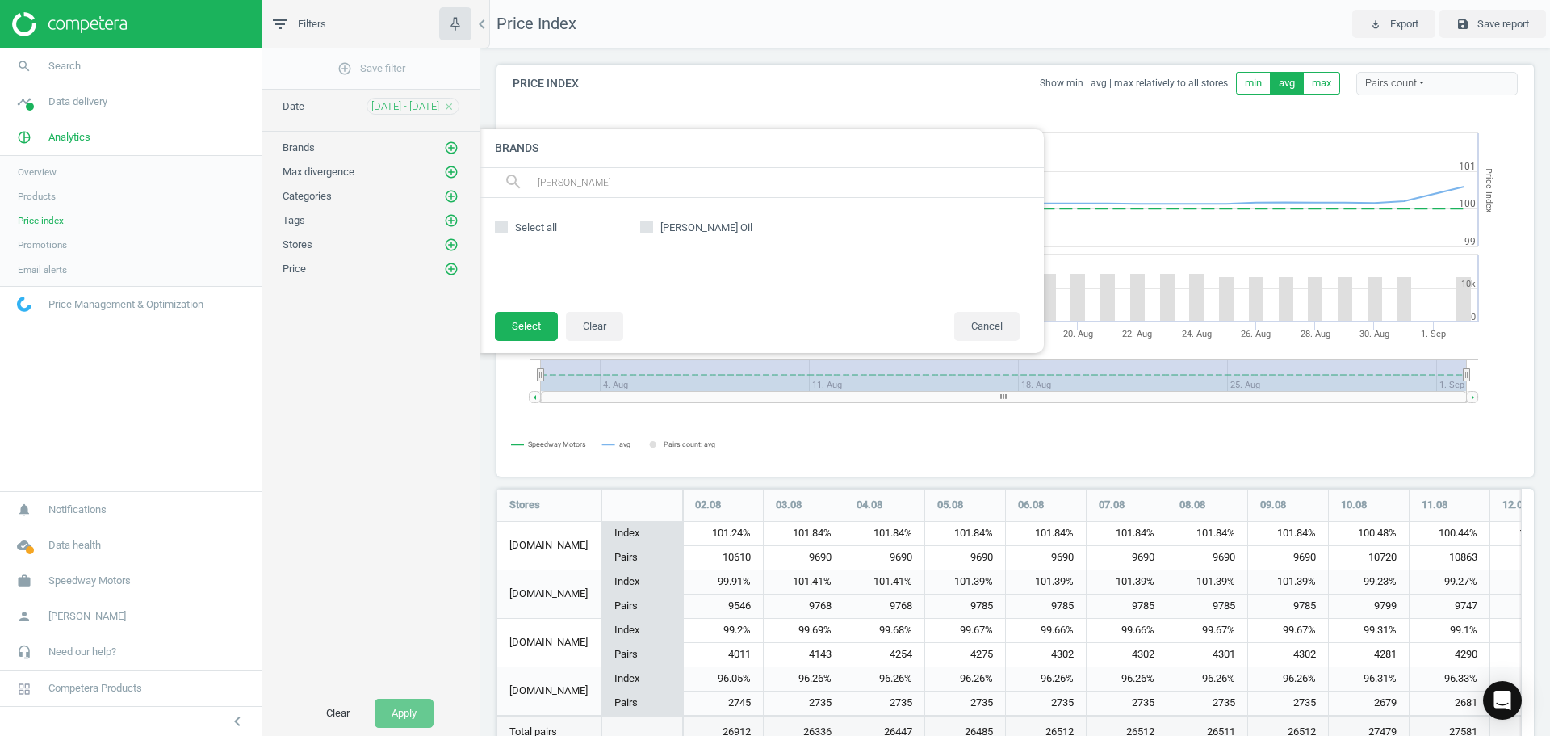
type input "[PERSON_NAME]"
drag, startPoint x: 639, startPoint y: 235, endPoint x: 656, endPoint y: 227, distance: 18.1
click at [641, 233] on div "[PERSON_NAME] Oil" at bounding box center [830, 254] width 396 height 81
click at [648, 227] on input "[PERSON_NAME] Oil" at bounding box center [647, 226] width 10 height 10
checkbox input "true"
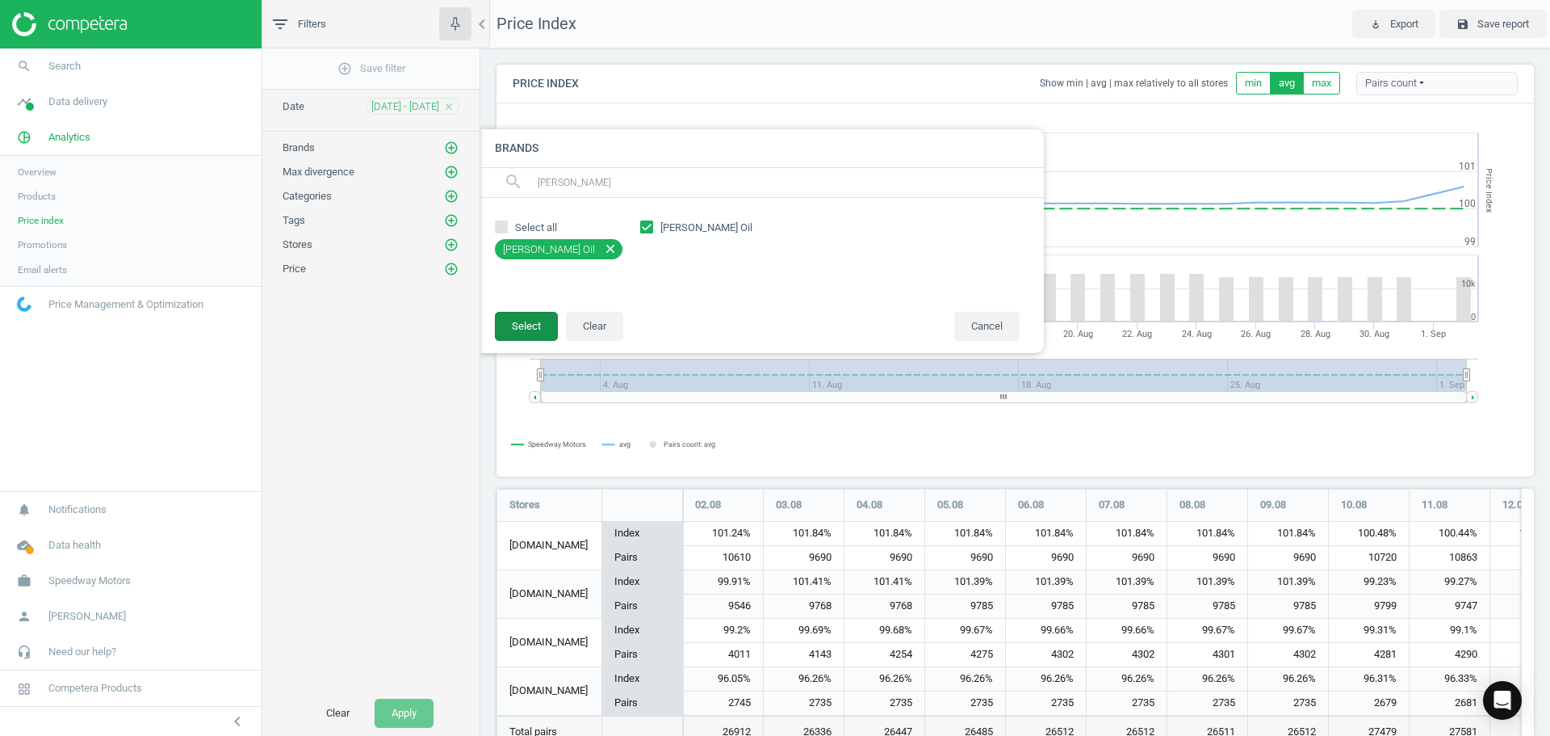
click at [539, 322] on button "Select" at bounding box center [526, 326] width 63 height 29
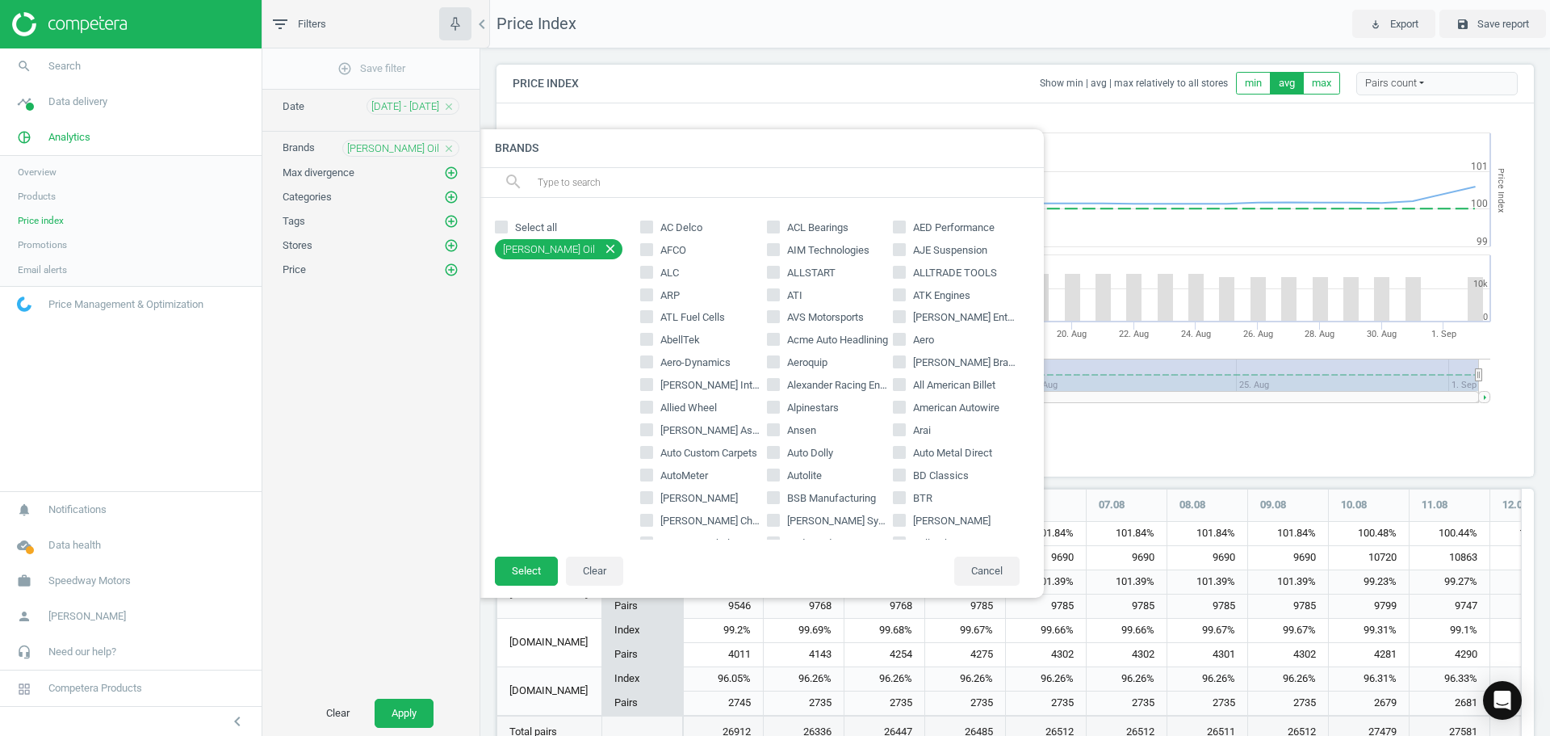
scroll to position [8, 8]
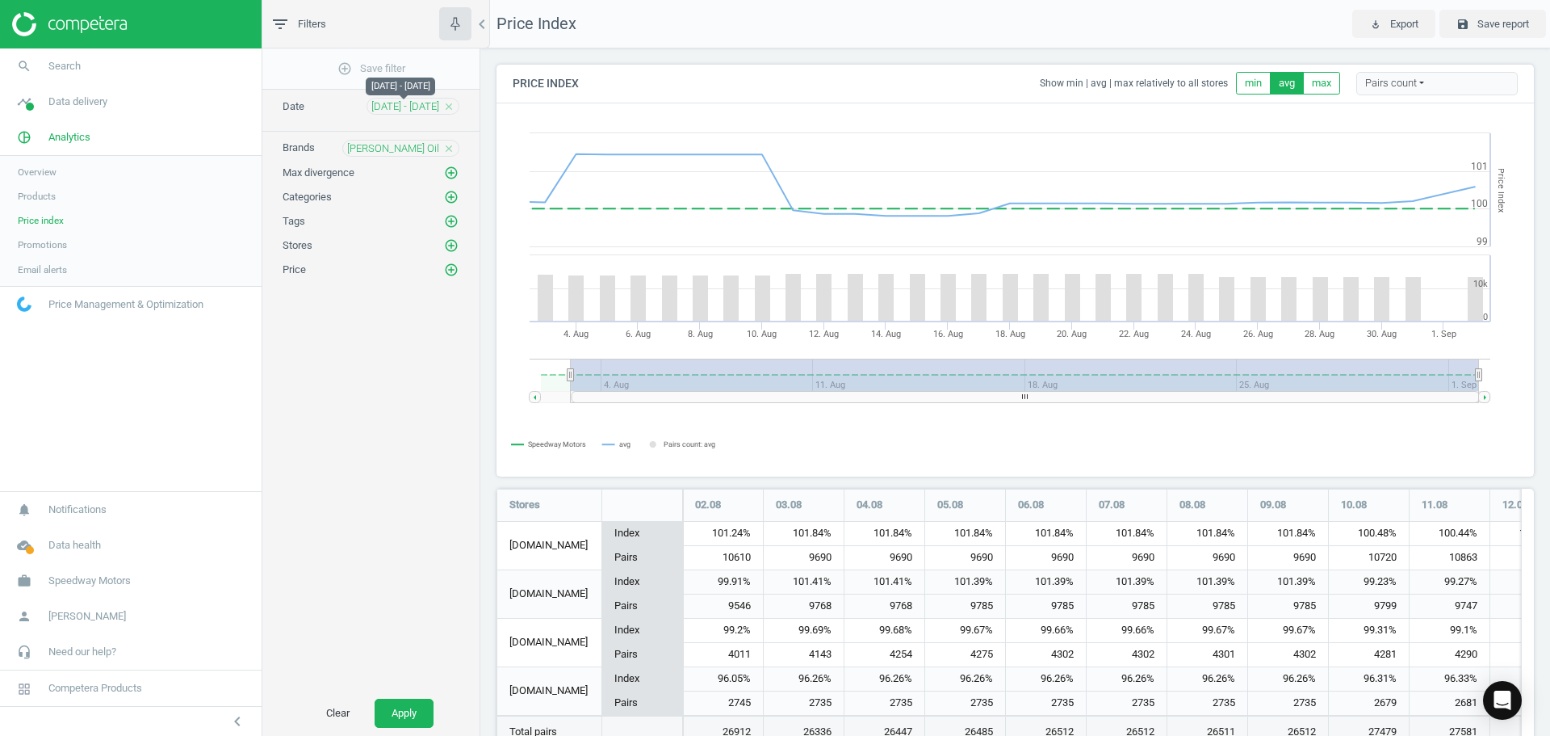
click at [396, 109] on span "[DATE] - [DATE]" at bounding box center [405, 106] width 68 height 15
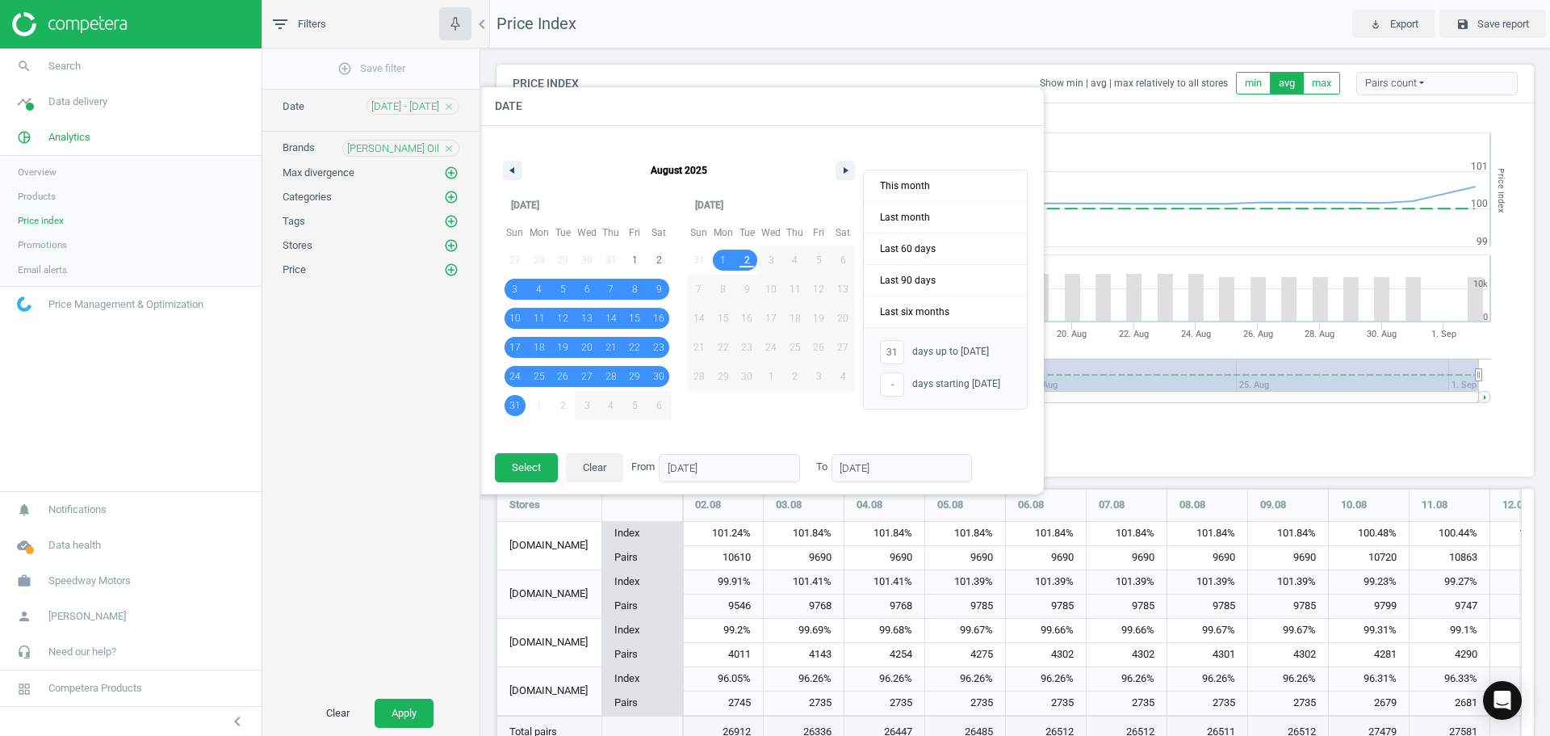
click at [372, 431] on div "add_circle_outline Save filter Date [DATE] - [DATE] close Date [DATE] [DATE] Su…" at bounding box center [370, 369] width 217 height 642
click at [924, 275] on span "Last 90 days" at bounding box center [945, 280] width 163 height 31
type input "-"
type input "[DATE]"
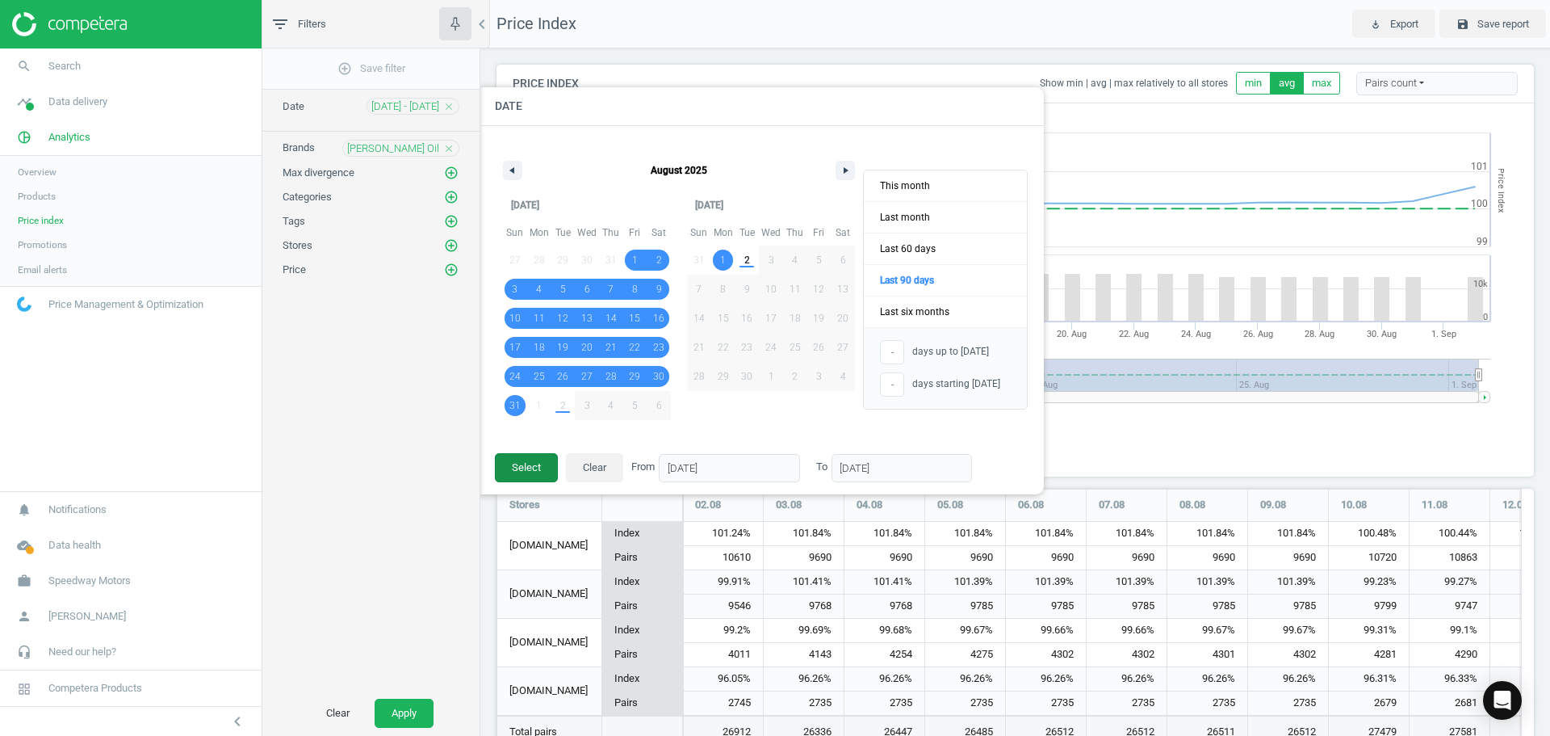
click at [534, 467] on button "Select" at bounding box center [526, 467] width 63 height 29
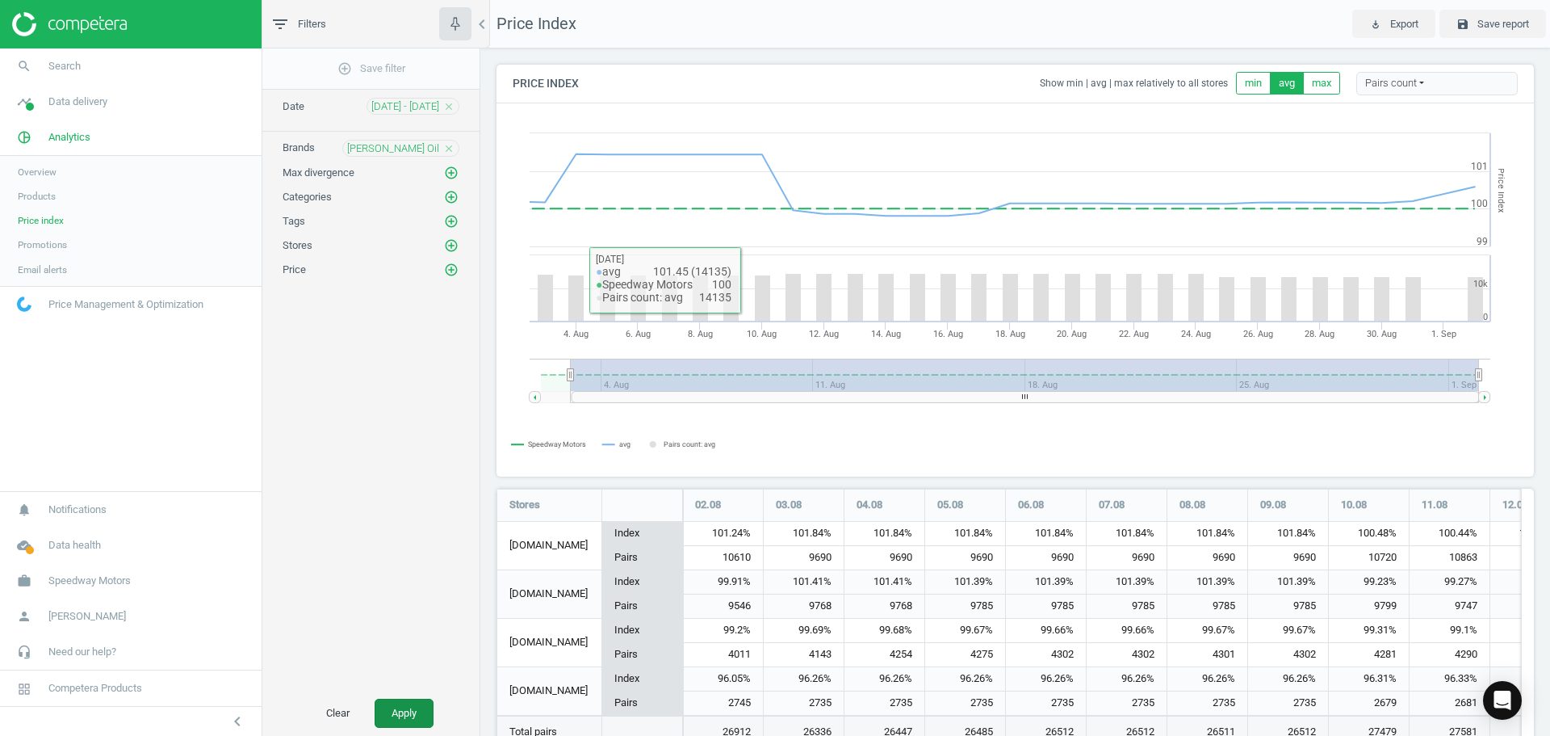
click at [395, 725] on button "Apply" at bounding box center [404, 712] width 59 height 29
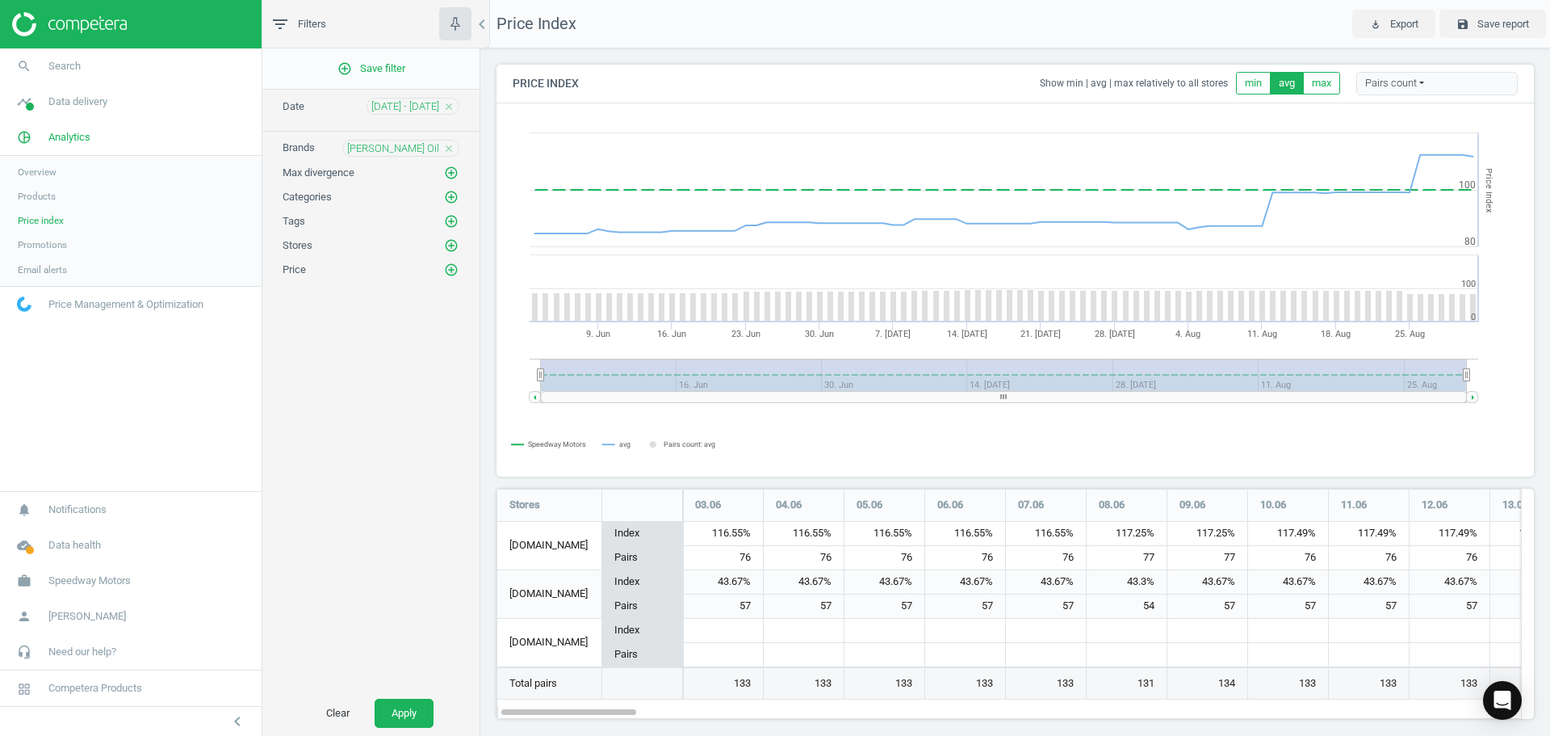
scroll to position [11, 0]
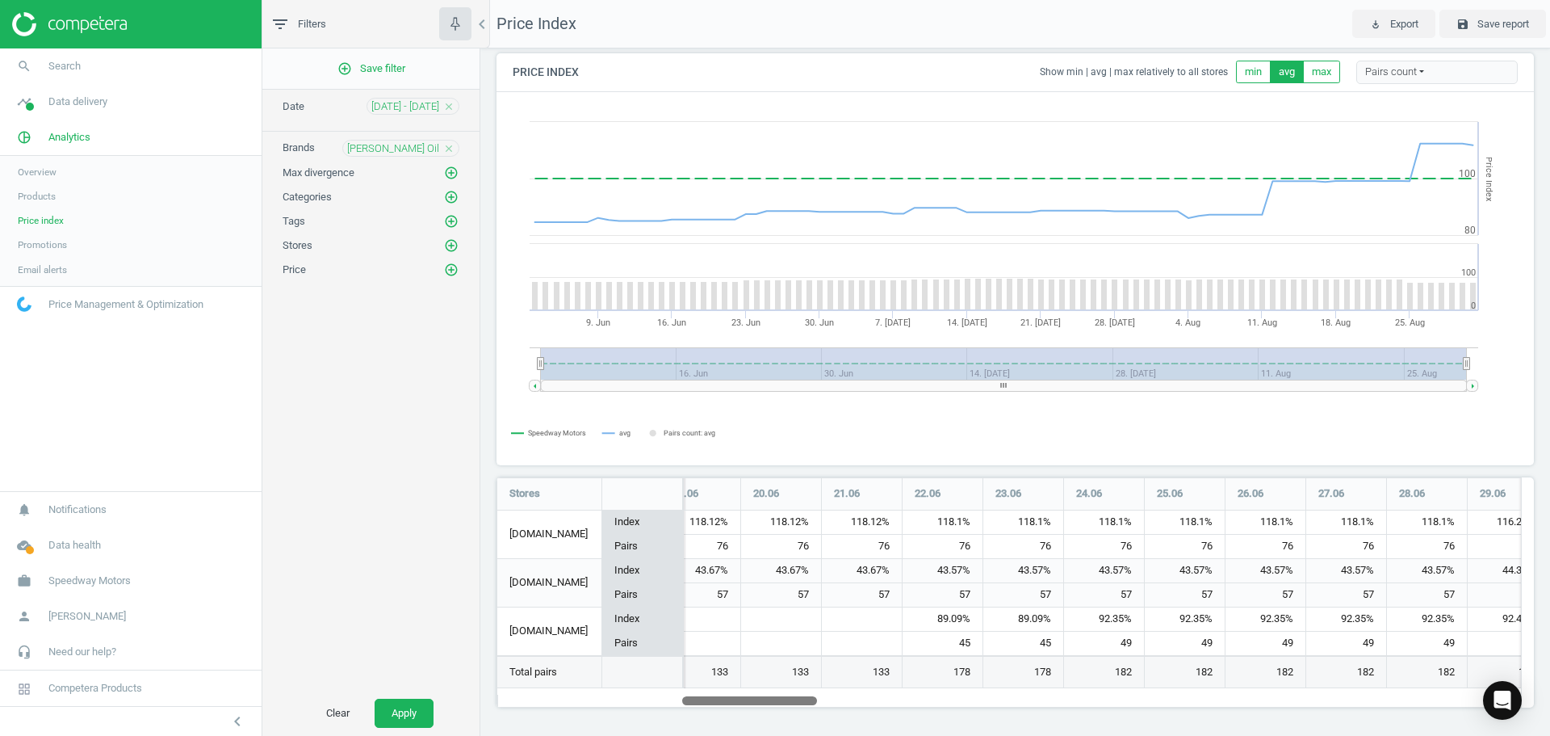
drag, startPoint x: 598, startPoint y: 702, endPoint x: 779, endPoint y: 689, distance: 181.3
click at [779, 689] on div "Stores 03.06 04.06 05.06 06.06 07.06 08.06 09.06 10.06 11.06 12.06 13.06 14.06 …" at bounding box center [1009, 592] width 1025 height 230
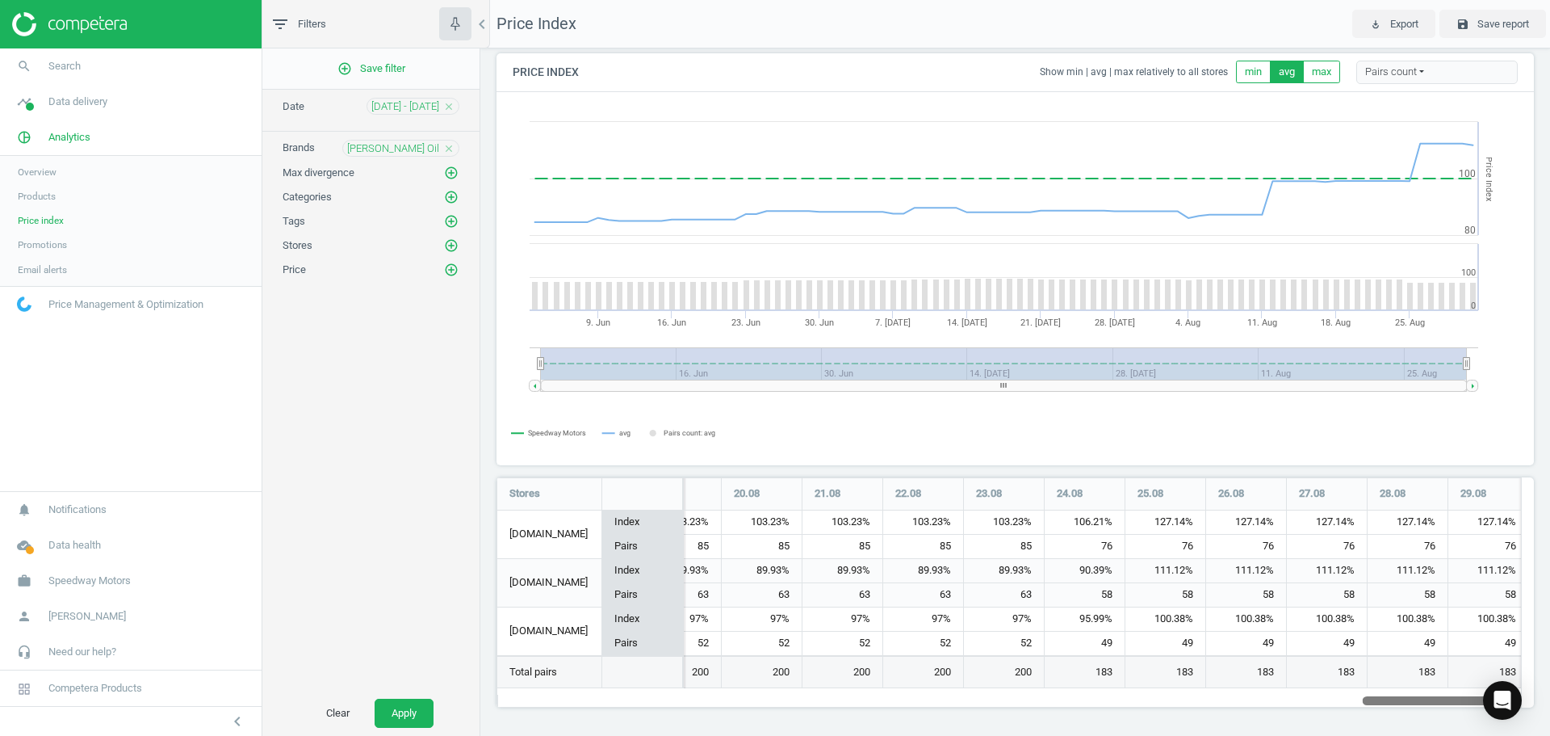
drag, startPoint x: 782, startPoint y: 701, endPoint x: 1515, endPoint y: 672, distance: 732.9
click at [1515, 672] on div "Stores 03.06 04.06 05.06 06.06 07.06 08.06 09.06 10.06 11.06 12.06 13.06 14.06 …" at bounding box center [1009, 592] width 1025 height 230
drag, startPoint x: 1359, startPoint y: 700, endPoint x: 1427, endPoint y: 696, distance: 68.7
click at [1427, 696] on div at bounding box center [1452, 700] width 135 height 14
